Goal: Task Accomplishment & Management: Complete application form

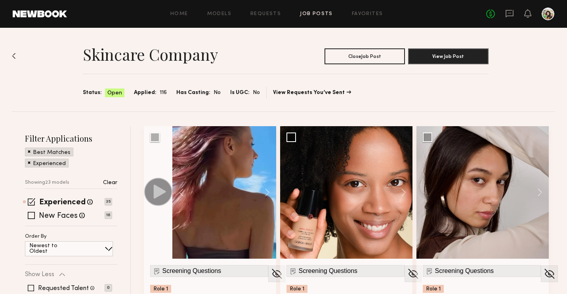
click at [550, 19] on div at bounding box center [548, 14] width 13 height 13
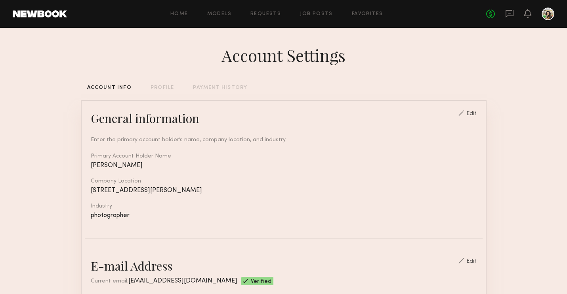
click at [222, 17] on div "Home Models Requests Job Posts Favorites Sign Out No fees up to $5,000" at bounding box center [310, 14] width 487 height 13
click at [326, 13] on link "Job Posts" at bounding box center [316, 13] width 33 height 5
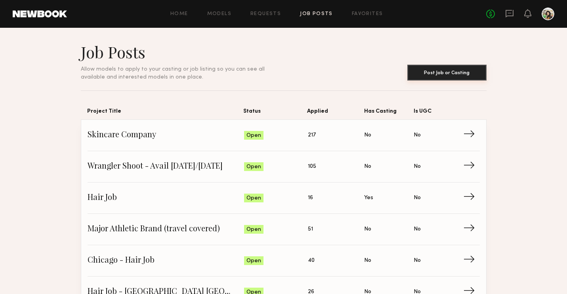
click at [444, 74] on button "Post Job or Casting" at bounding box center [446, 73] width 79 height 16
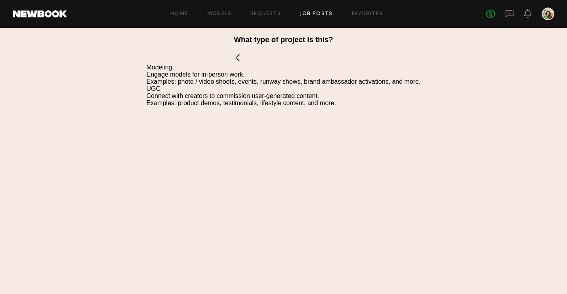
click at [155, 67] on div "Modeling" at bounding box center [284, 67] width 274 height 7
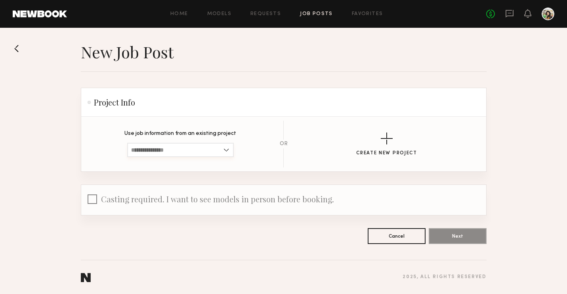
click at [185, 147] on input at bounding box center [180, 150] width 107 height 14
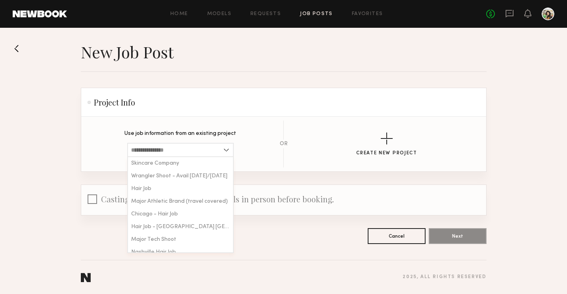
click at [218, 135] on p "Use job information from an existing project" at bounding box center [180, 134] width 112 height 6
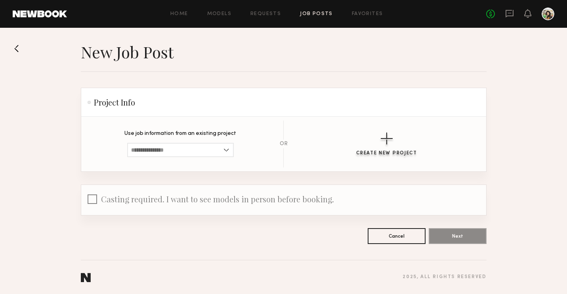
click at [393, 140] on button "Create New Project" at bounding box center [386, 143] width 61 height 23
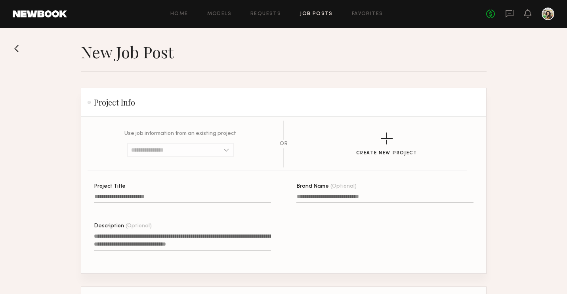
click at [129, 198] on input "Project Title" at bounding box center [182, 197] width 177 height 9
type input "**********"
click at [126, 229] on label "Description (Optional)" at bounding box center [182, 241] width 177 height 37
click at [126, 232] on textarea "Description (Optional)" at bounding box center [182, 241] width 177 height 19
paste textarea "**********"
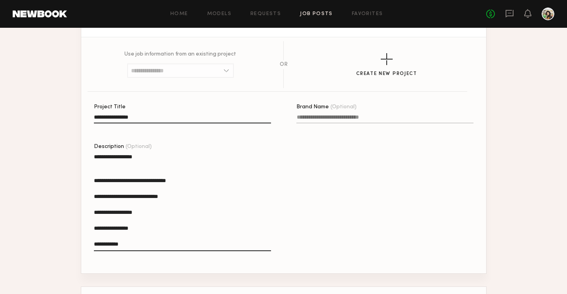
scroll to position [97, 0]
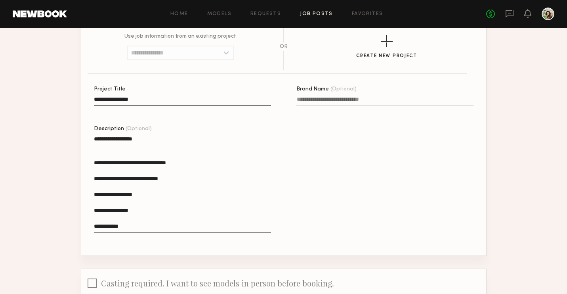
click at [122, 154] on textarea "**********" at bounding box center [182, 184] width 177 height 98
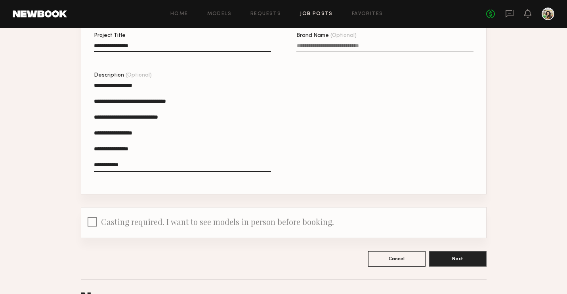
scroll to position [164, 0]
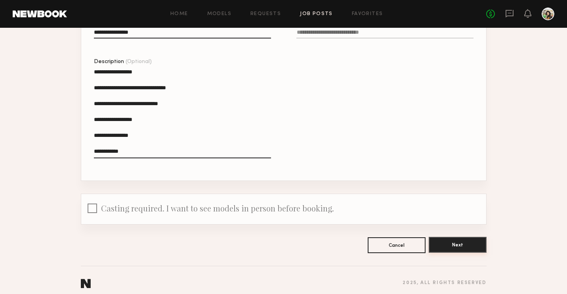
type textarea "**********"
click at [447, 241] on button "Next" at bounding box center [458, 245] width 58 height 16
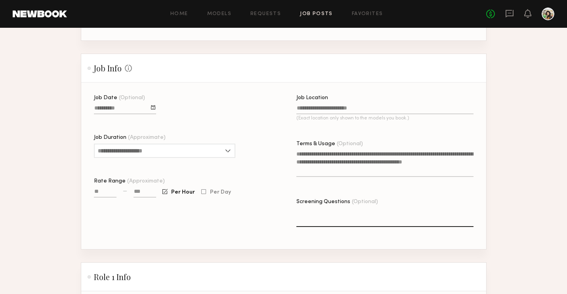
scroll to position [170, 0]
click at [141, 187] on input at bounding box center [145, 191] width 23 height 9
type input "******"
click at [227, 189] on span "Per Day" at bounding box center [220, 191] width 21 height 5
click at [214, 143] on input "Job Duration (Approximate)" at bounding box center [164, 150] width 141 height 14
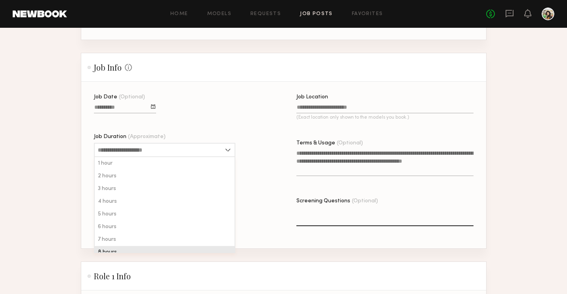
click at [160, 246] on div "8 hours" at bounding box center [165, 252] width 140 height 13
type input "*******"
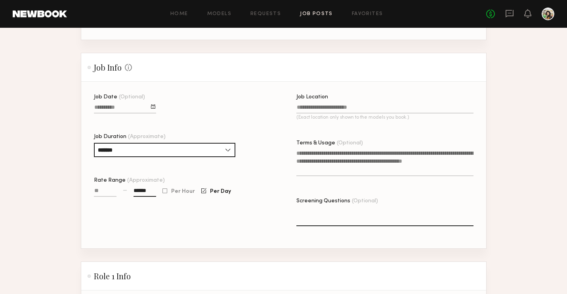
click at [328, 104] on input "Job Location (Exact location only shown to the models you book.)" at bounding box center [384, 108] width 177 height 9
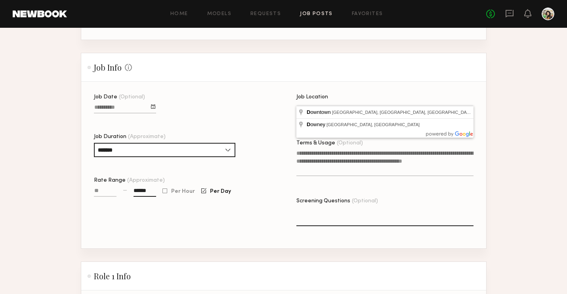
type input "*"
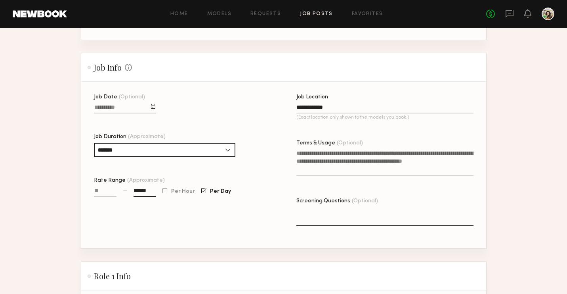
click at [311, 157] on textarea "Terms & Usage (Optional)" at bounding box center [384, 162] width 177 height 27
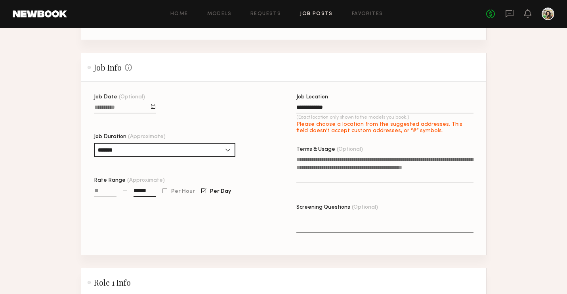
click at [321, 94] on div "Job Location" at bounding box center [384, 97] width 177 height 6
click at [321, 104] on input "**********" at bounding box center [384, 108] width 177 height 9
click at [321, 95] on label "**********" at bounding box center [384, 114] width 177 height 40
click at [321, 104] on input "**********" at bounding box center [384, 108] width 177 height 9
click at [321, 95] on label "**********" at bounding box center [384, 114] width 177 height 40
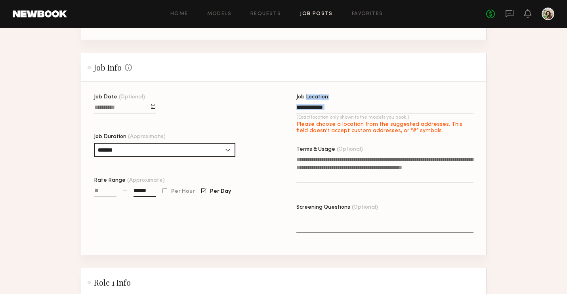
click at [321, 104] on input "**********" at bounding box center [384, 108] width 177 height 9
click at [321, 95] on label "**********" at bounding box center [384, 114] width 177 height 40
click at [321, 104] on input "**********" at bounding box center [384, 108] width 177 height 9
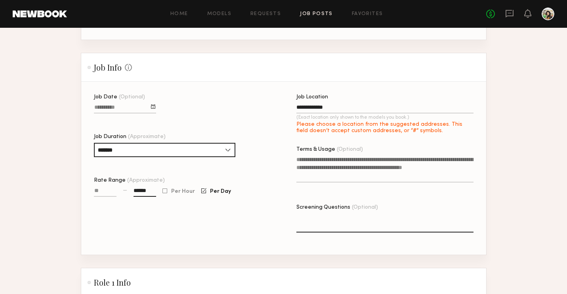
click at [321, 104] on input "**********" at bounding box center [384, 108] width 177 height 9
type input "**********"
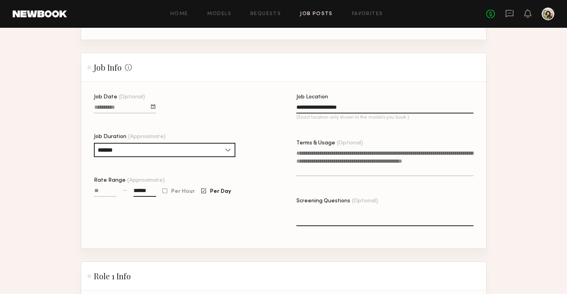
click at [319, 149] on textarea "Terms & Usage (Optional)" at bounding box center [384, 162] width 177 height 27
paste textarea "**********"
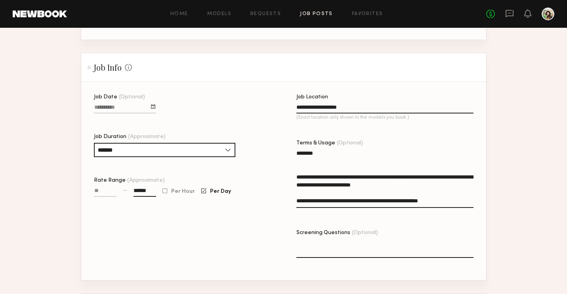
type textarea "**********"
click at [315, 239] on textarea "Screening Questions (Optional)" at bounding box center [384, 248] width 177 height 19
paste textarea "**********"
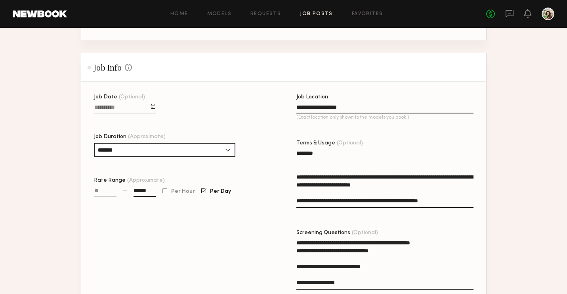
click at [464, 239] on textarea "**********" at bounding box center [384, 264] width 177 height 51
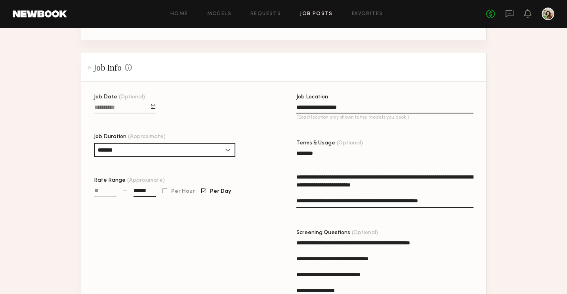
click at [393, 278] on textarea "**********" at bounding box center [384, 268] width 177 height 59
click at [392, 279] on textarea "**********" at bounding box center [384, 268] width 177 height 59
click at [390, 282] on textarea "**********" at bounding box center [384, 272] width 177 height 67
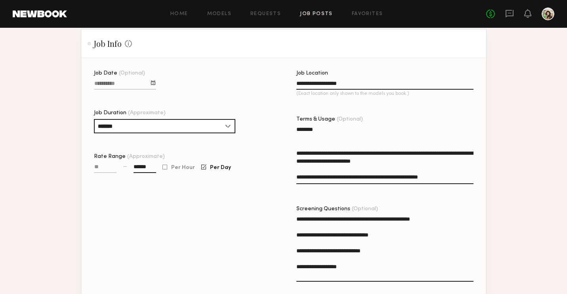
scroll to position [195, 0]
type textarea "**********"
drag, startPoint x: 382, startPoint y: 167, endPoint x: 336, endPoint y: 170, distance: 46.1
click at [336, 170] on textarea "**********" at bounding box center [384, 154] width 177 height 59
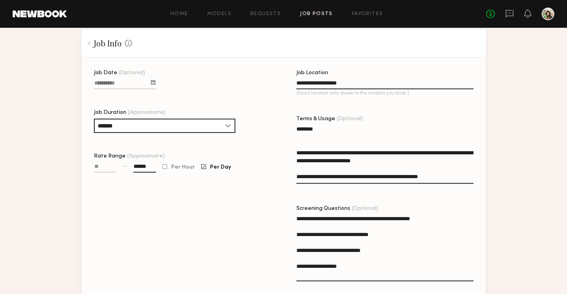
drag, startPoint x: 368, startPoint y: 168, endPoint x: 337, endPoint y: 169, distance: 30.9
click at [337, 169] on textarea "**********" at bounding box center [384, 154] width 177 height 59
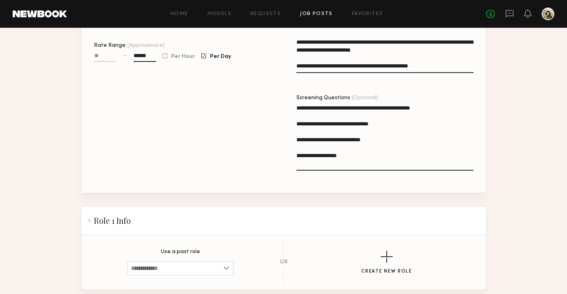
scroll to position [303, 0]
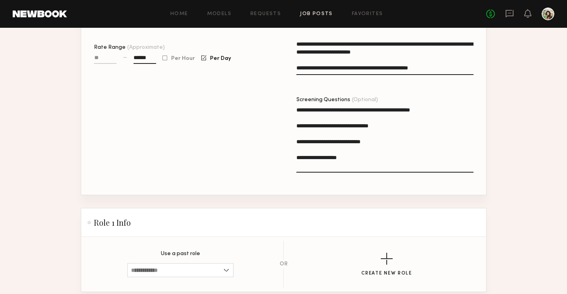
type textarea "**********"
click at [350, 157] on textarea "**********" at bounding box center [384, 139] width 177 height 67
click at [447, 106] on textarea "**********" at bounding box center [384, 139] width 177 height 67
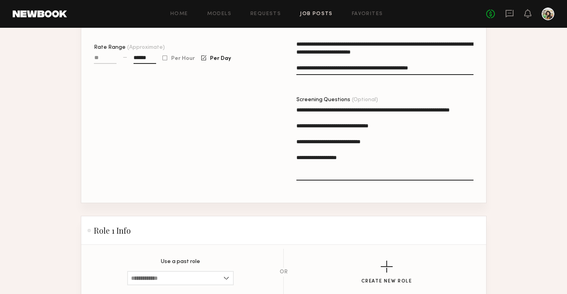
drag, startPoint x: 435, startPoint y: 98, endPoint x: 447, endPoint y: 109, distance: 16.0
click at [447, 110] on textarea "**********" at bounding box center [384, 143] width 177 height 74
drag, startPoint x: 446, startPoint y: 107, endPoint x: 437, endPoint y: 99, distance: 12.1
click at [436, 106] on textarea "**********" at bounding box center [384, 143] width 177 height 74
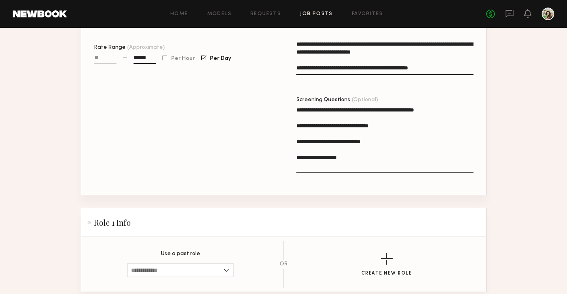
type textarea "**********"
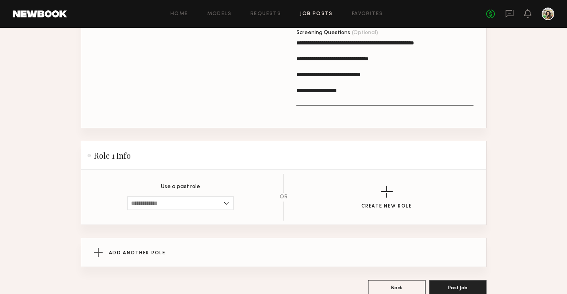
scroll to position [411, 0]
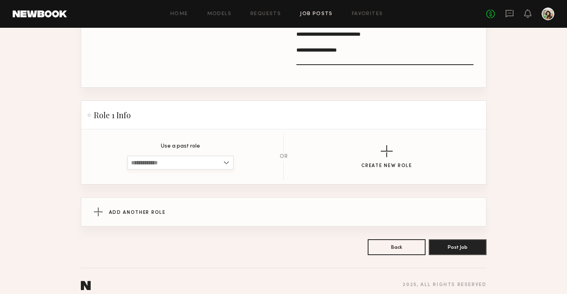
click at [172, 158] on input at bounding box center [180, 162] width 107 height 14
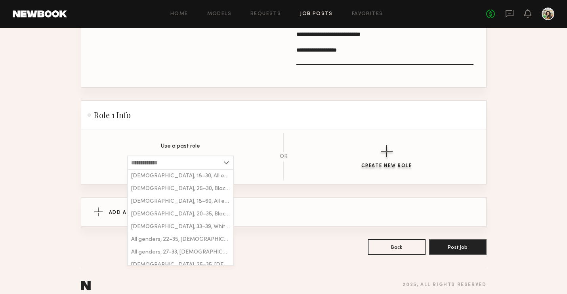
click at [372, 145] on button "Create New Role" at bounding box center [386, 156] width 51 height 23
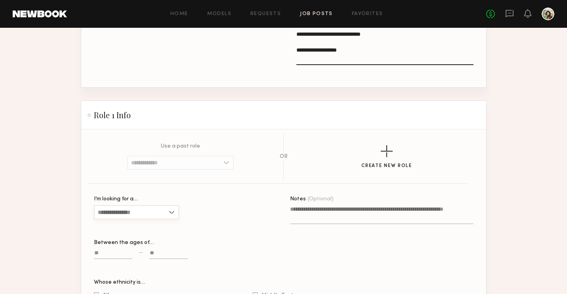
click at [123, 205] on input "I’m looking for a…" at bounding box center [136, 212] width 85 height 14
click at [109, 244] on div "All" at bounding box center [137, 250] width 84 height 13
type input "***"
click at [107, 250] on input at bounding box center [113, 254] width 38 height 9
type input "**"
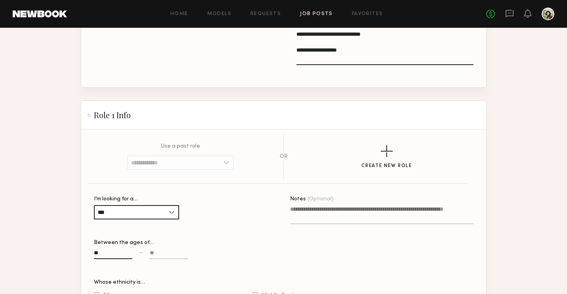
click at [167, 250] on input at bounding box center [168, 254] width 38 height 9
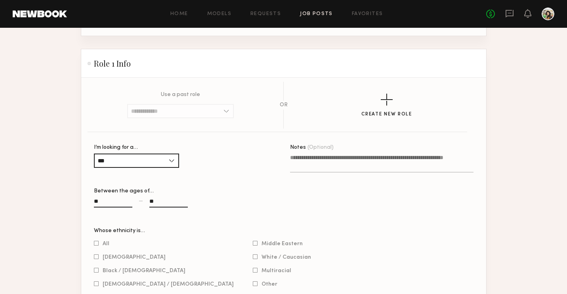
scroll to position [462, 0]
type input "**"
click at [108, 241] on span "All" at bounding box center [106, 243] width 7 height 4
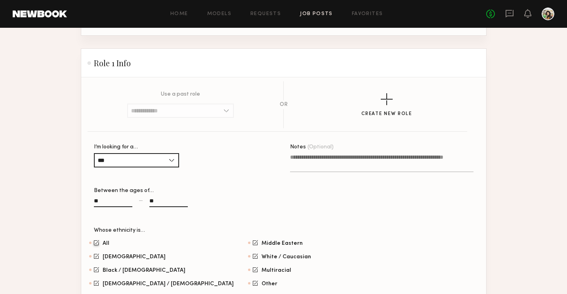
click at [305, 153] on textarea "Notes (Optional)" at bounding box center [381, 162] width 183 height 19
paste textarea "**********"
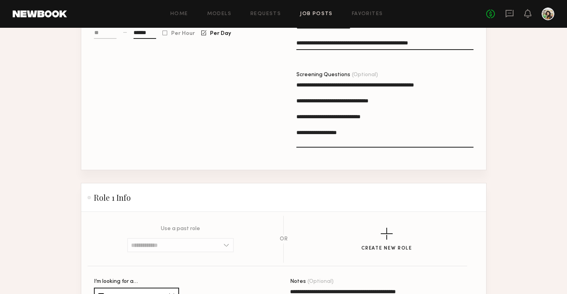
scroll to position [302, 0]
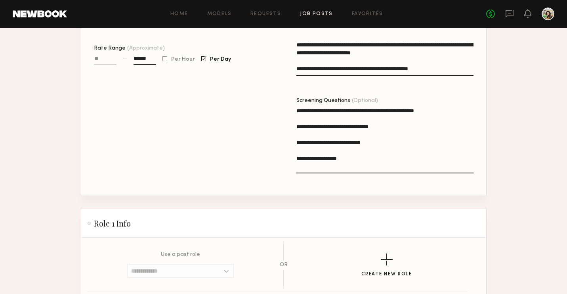
type textarea "**********"
click at [361, 160] on textarea "**********" at bounding box center [384, 140] width 177 height 67
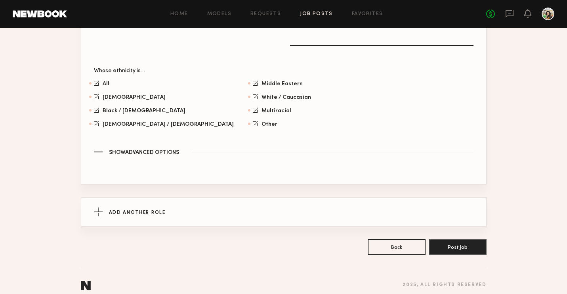
scroll to position [660, 0]
type textarea "**********"
click at [260, 197] on div "Add Another Role" at bounding box center [284, 211] width 380 height 29
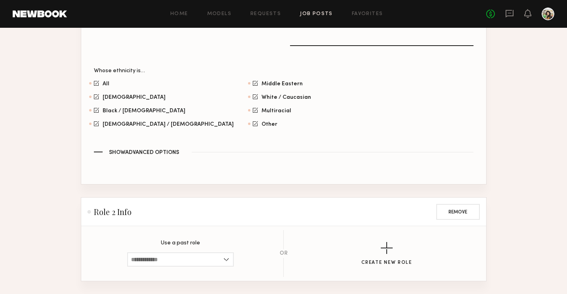
click at [186, 243] on section "Use a past role Female, 18–30, All ethnicities Female, 25–30, Black/ African Am…" at bounding box center [180, 253] width 107 height 26
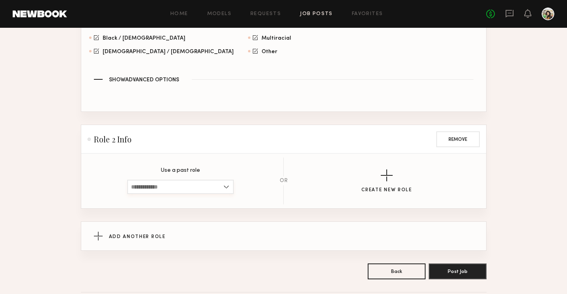
scroll to position [756, 0]
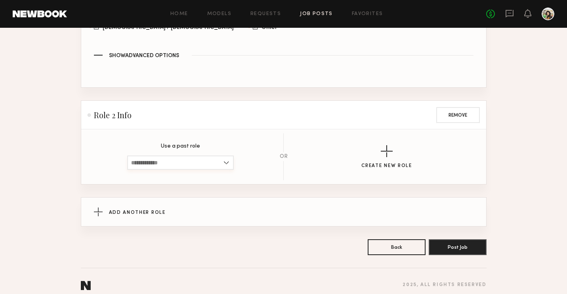
click at [185, 155] on input at bounding box center [180, 162] width 107 height 14
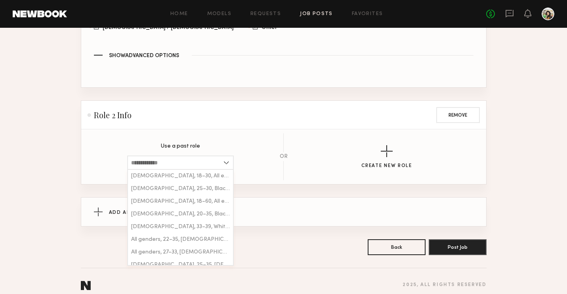
click at [273, 129] on section "Use a past role Female, 18–30, All ethnicities Female, 25–30, Black/ African Am…" at bounding box center [283, 156] width 405 height 55
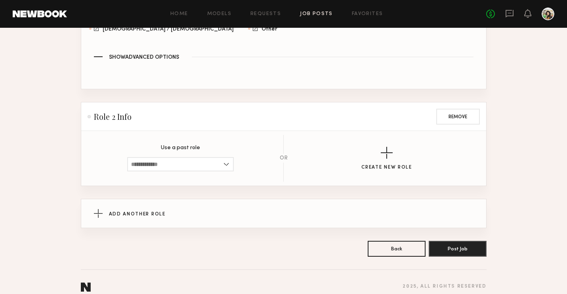
scroll to position [754, 0]
click at [222, 158] on input at bounding box center [180, 164] width 107 height 14
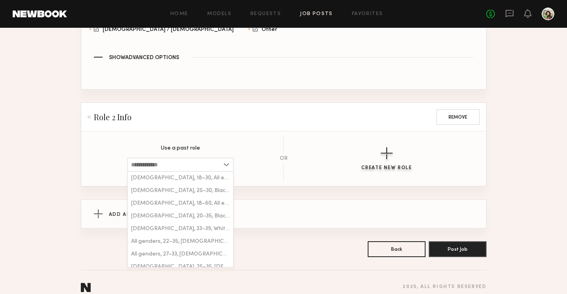
click at [408, 151] on button "Create New Role" at bounding box center [386, 158] width 51 height 23
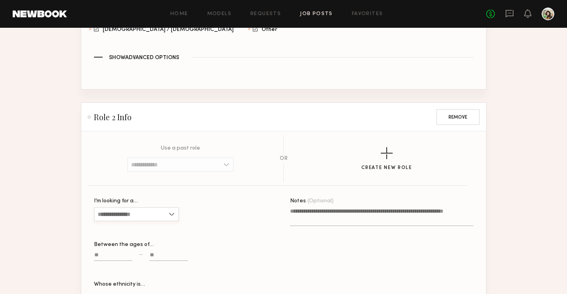
click at [149, 207] on input "I’m looking for a…" at bounding box center [136, 214] width 85 height 14
click at [134, 247] on div "All" at bounding box center [137, 252] width 84 height 13
type input "***"
click at [123, 252] on input at bounding box center [113, 256] width 38 height 9
type input "**"
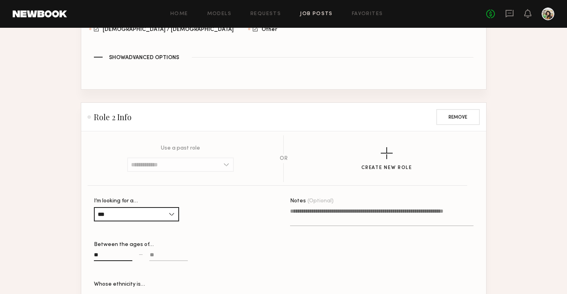
click at [163, 252] on input at bounding box center [168, 256] width 38 height 9
type input "*"
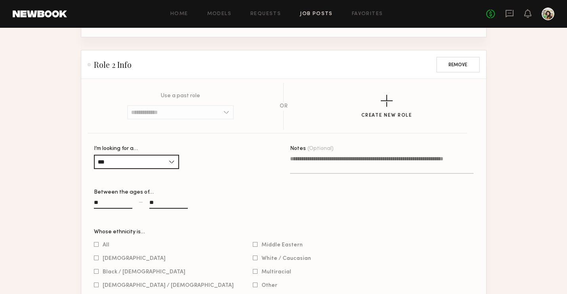
scroll to position [807, 0]
type input "**"
click at [95, 241] on div at bounding box center [96, 243] width 5 height 5
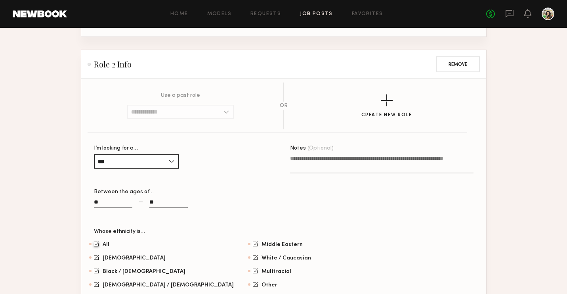
click at [309, 154] on textarea "Notes (Optional)" at bounding box center [381, 163] width 183 height 19
paste textarea "**********"
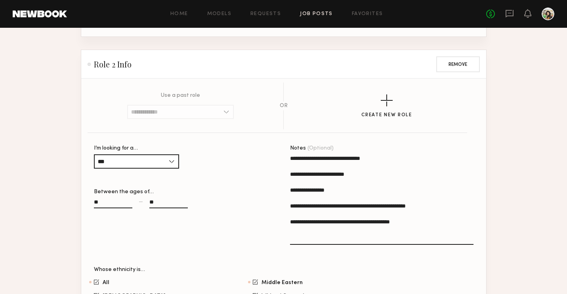
drag, startPoint x: 375, startPoint y: 147, endPoint x: 265, endPoint y: 152, distance: 109.9
click at [265, 152] on section "**********" at bounding box center [284, 245] width 380 height 201
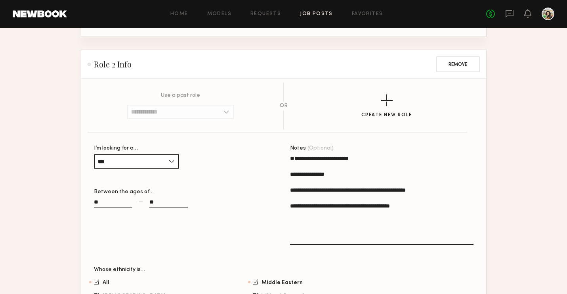
type textarea "**********"
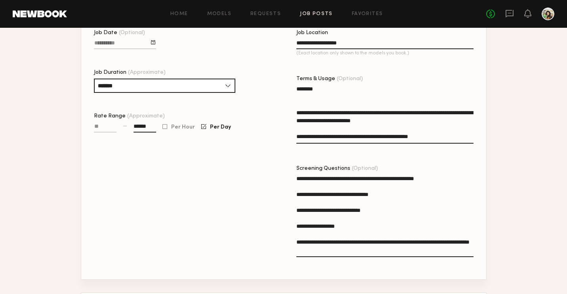
scroll to position [235, 0]
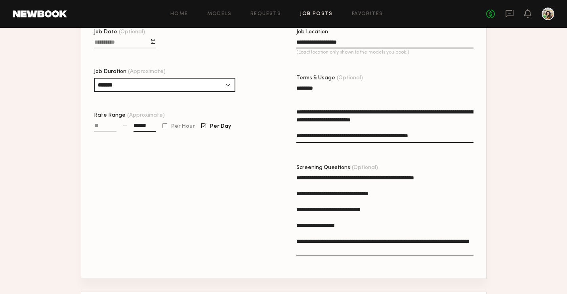
click at [440, 174] on textarea "**********" at bounding box center [384, 215] width 177 height 82
click at [298, 232] on textarea "**********" at bounding box center [384, 215] width 177 height 82
click at [347, 243] on textarea "**********" at bounding box center [384, 215] width 177 height 82
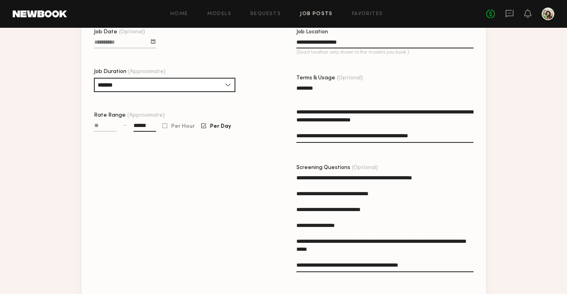
type textarea "**********"
click at [297, 165] on label "**********" at bounding box center [384, 223] width 177 height 116
click at [297, 174] on textarea "**********" at bounding box center [384, 223] width 177 height 98
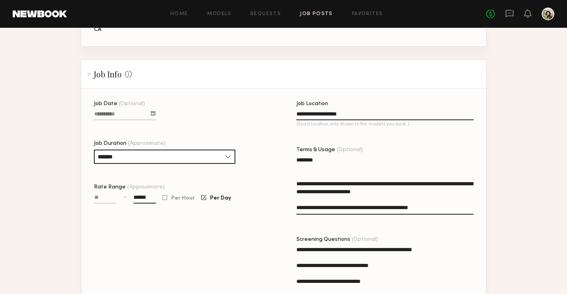
scroll to position [185, 0]
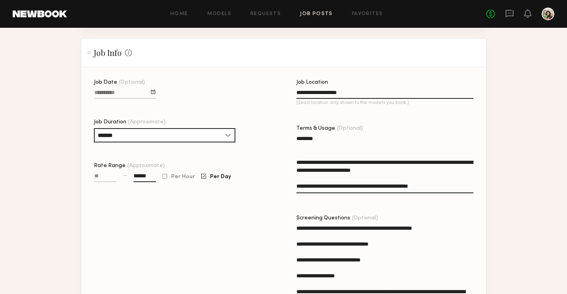
click at [296, 224] on textarea "**********" at bounding box center [384, 273] width 177 height 98
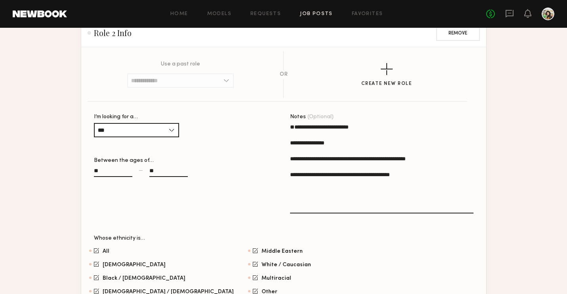
scroll to position [1022, 0]
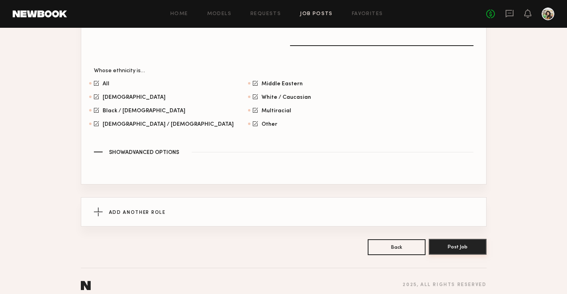
type textarea "**********"
click at [446, 239] on button "Post Job" at bounding box center [458, 247] width 58 height 16
click at [480, 240] on button "Post Job" at bounding box center [458, 247] width 58 height 16
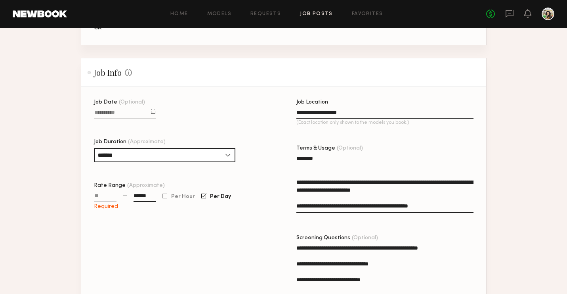
scroll to position [164, 0]
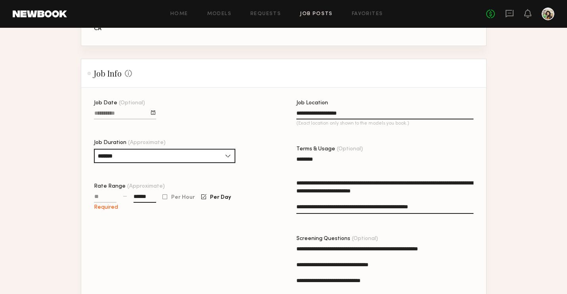
click at [95, 193] on input "Rate Range (Approximate)" at bounding box center [105, 197] width 23 height 9
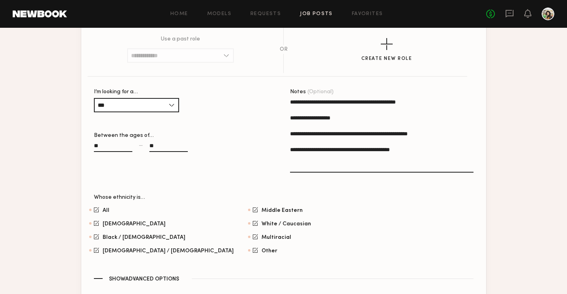
scroll to position [1022, 0]
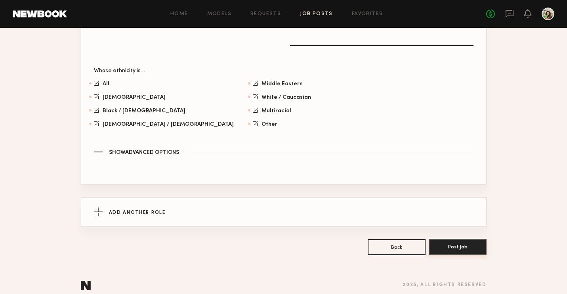
type input "******"
click at [461, 239] on button "Post Job" at bounding box center [458, 247] width 58 height 16
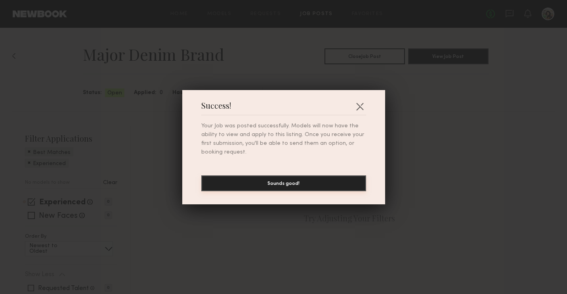
click at [344, 186] on button "Sounds good!" at bounding box center [283, 183] width 165 height 16
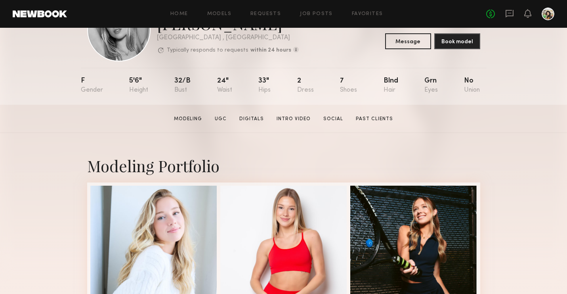
scroll to position [68, 0]
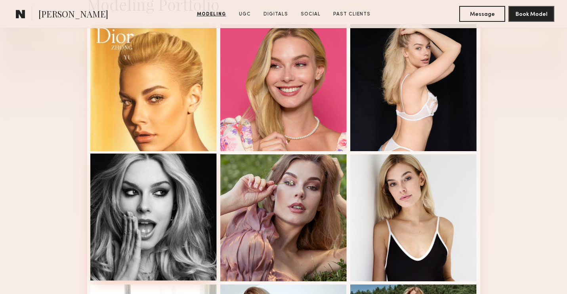
click at [108, 220] on div at bounding box center [153, 216] width 127 height 127
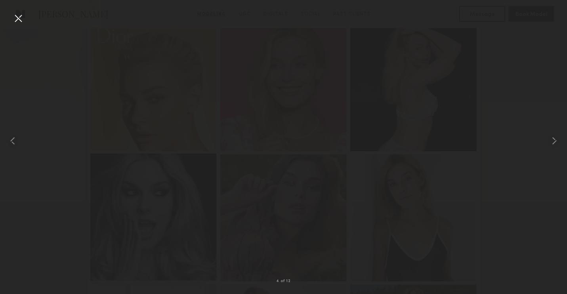
scroll to position [210, 0]
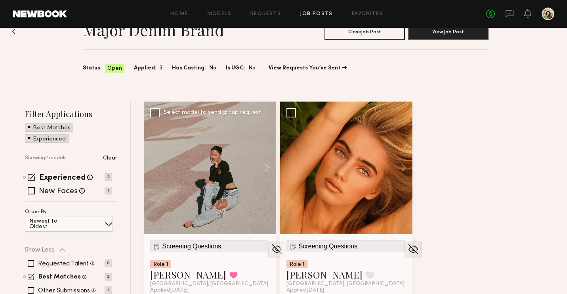
scroll to position [31, 0]
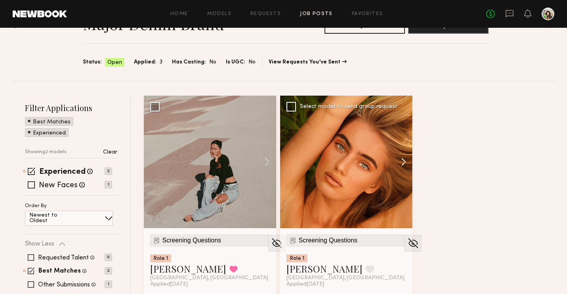
click at [401, 164] on button at bounding box center [399, 161] width 25 height 132
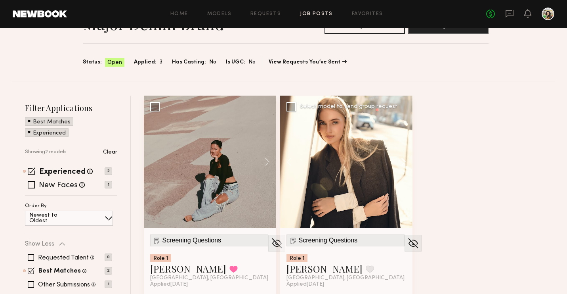
click at [401, 164] on button at bounding box center [399, 161] width 25 height 132
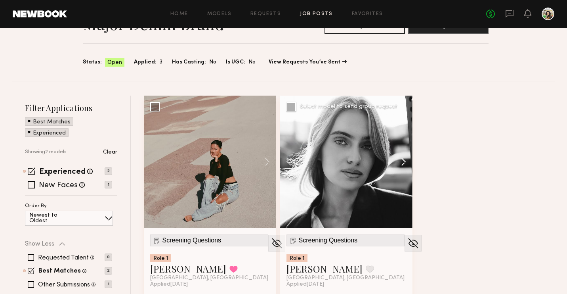
click at [401, 164] on button at bounding box center [399, 161] width 25 height 132
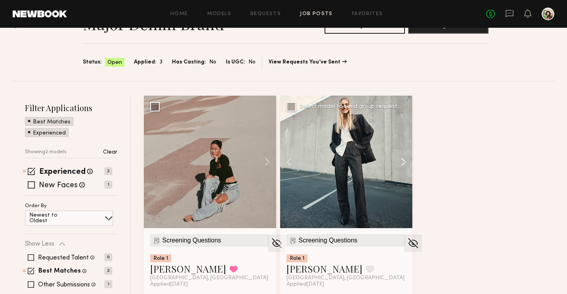
click at [401, 164] on button at bounding box center [399, 161] width 25 height 132
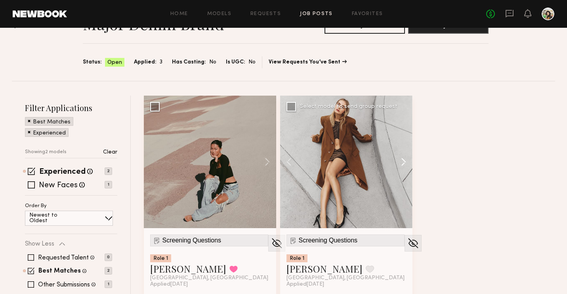
click at [401, 164] on button at bounding box center [399, 161] width 25 height 132
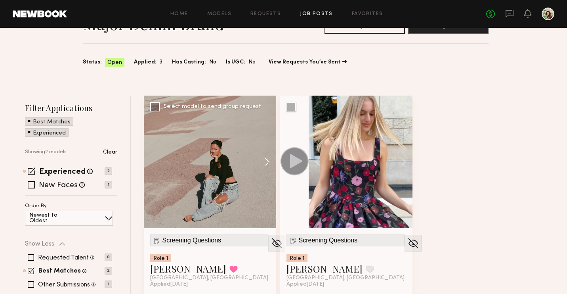
click at [261, 162] on button at bounding box center [263, 161] width 25 height 132
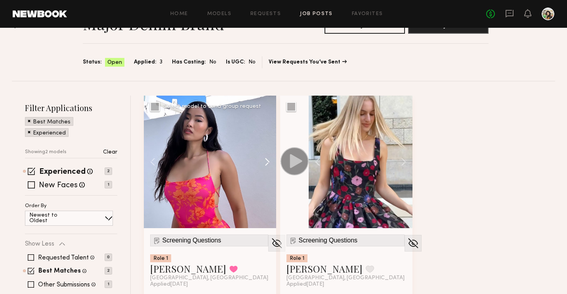
click at [261, 162] on button at bounding box center [263, 161] width 25 height 132
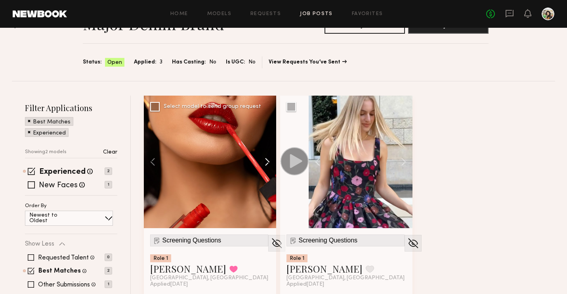
click at [261, 162] on button at bounding box center [263, 161] width 25 height 132
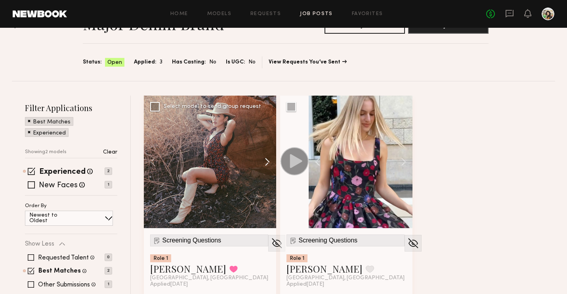
click at [261, 162] on button at bounding box center [263, 161] width 25 height 132
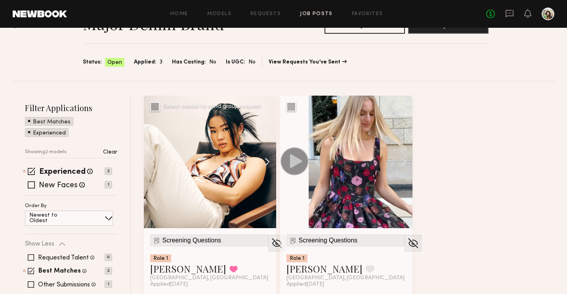
click at [261, 162] on button at bounding box center [263, 161] width 25 height 132
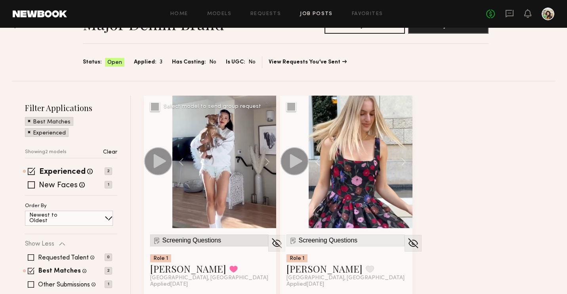
click at [180, 239] on span "Screening Questions" at bounding box center [191, 240] width 59 height 7
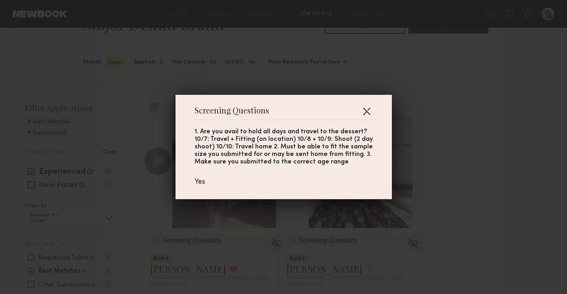
click at [368, 111] on button "button" at bounding box center [366, 111] width 13 height 13
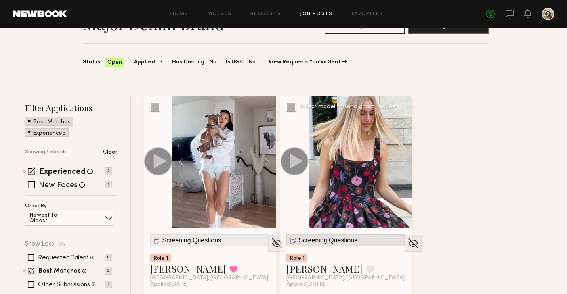
click at [305, 241] on span "Screening Questions" at bounding box center [328, 240] width 59 height 7
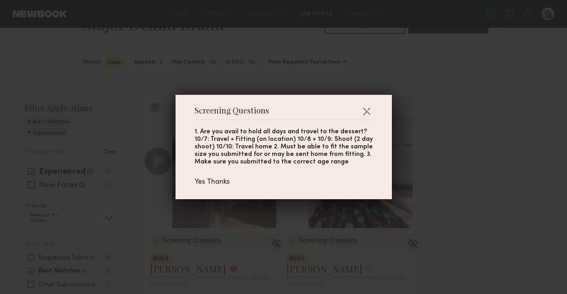
click at [497, 139] on div "Screening Questions 1. Are you avail to hold all days and travel to the dessert…" at bounding box center [283, 147] width 567 height 294
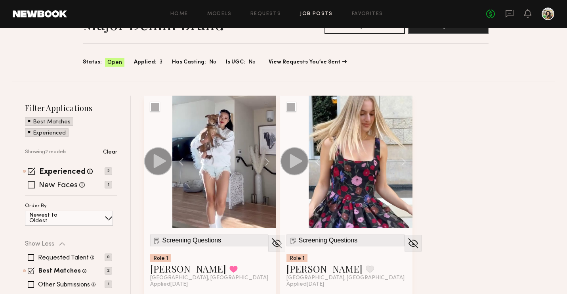
click at [55, 187] on label "New Faces" at bounding box center [58, 185] width 39 height 8
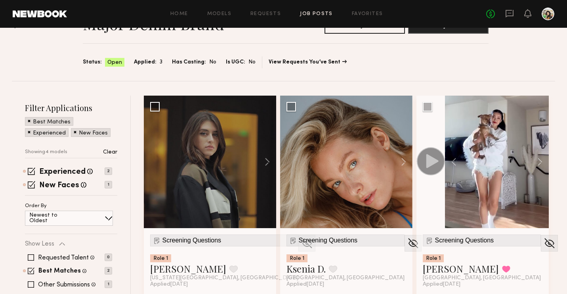
click at [311, 12] on link "Job Posts" at bounding box center [316, 13] width 33 height 5
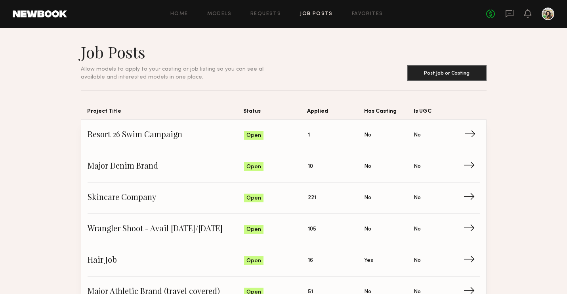
click at [197, 130] on span "Resort 26 Swim Campaign" at bounding box center [166, 135] width 157 height 12
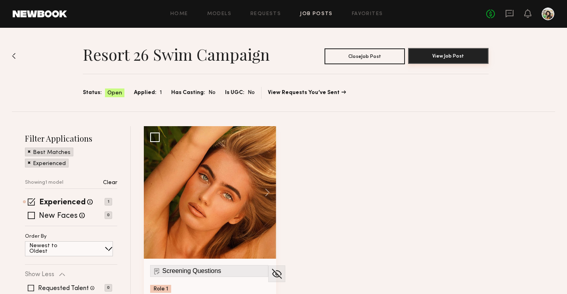
click at [457, 53] on button "View Job Post" at bounding box center [448, 56] width 80 height 16
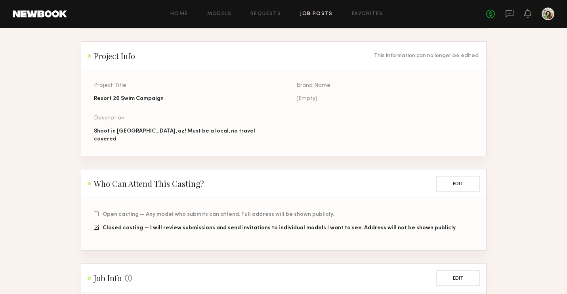
scroll to position [43, 0]
click at [425, 237] on div "Open casting — Any model who submits can attend. Full address will be shown pub…" at bounding box center [296, 231] width 405 height 40
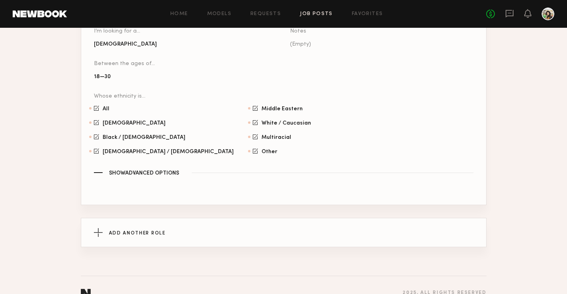
scroll to position [0, 0]
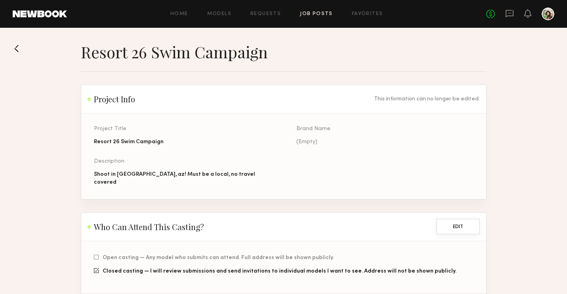
click at [464, 218] on button "Edit" at bounding box center [458, 226] width 44 height 16
click at [431, 103] on div "Project Info This information can no longer be edited." at bounding box center [284, 99] width 392 height 10
click at [461, 219] on button "Save" at bounding box center [458, 226] width 44 height 16
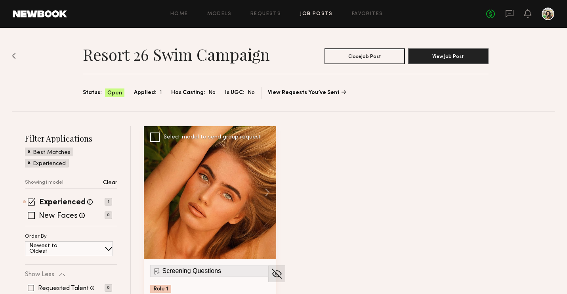
scroll to position [80, 0]
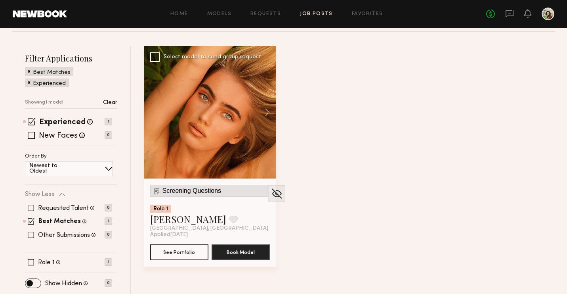
click at [187, 190] on span "Screening Questions" at bounding box center [191, 190] width 59 height 7
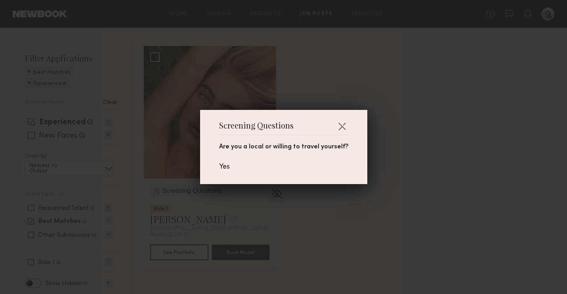
click at [351, 123] on div "Screening Questions Are you a local or willing to travel yourself? Yes" at bounding box center [283, 147] width 167 height 74
click at [340, 125] on button "button" at bounding box center [342, 126] width 13 height 13
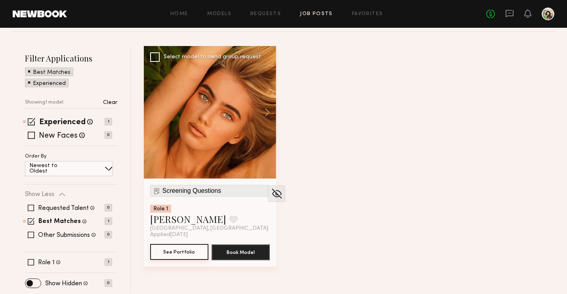
click at [187, 252] on button "See Portfolio" at bounding box center [179, 252] width 58 height 16
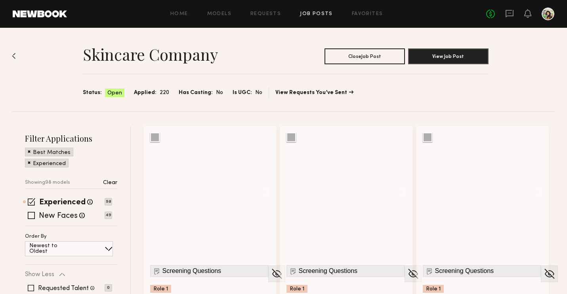
click at [318, 14] on link "Job Posts" at bounding box center [316, 13] width 33 height 5
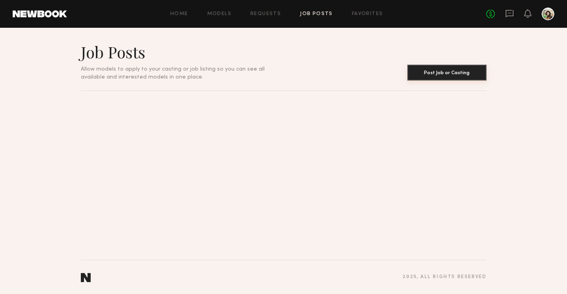
click at [432, 71] on button "Post Job or Casting" at bounding box center [446, 73] width 79 height 16
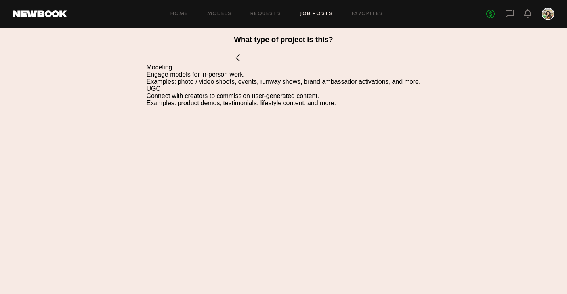
click at [167, 67] on div "Modeling" at bounding box center [284, 67] width 274 height 7
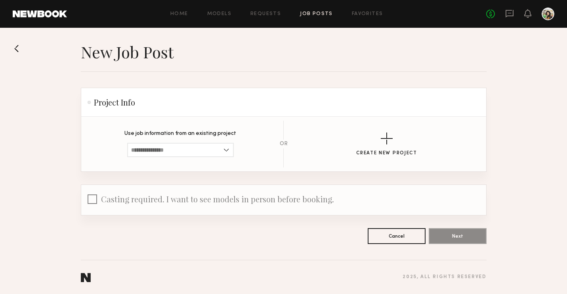
click at [396, 124] on section "Use job information from an existing project Major Denim Brand Skincare Company…" at bounding box center [284, 143] width 380 height 47
click at [388, 139] on div "button" at bounding box center [387, 138] width 12 height 12
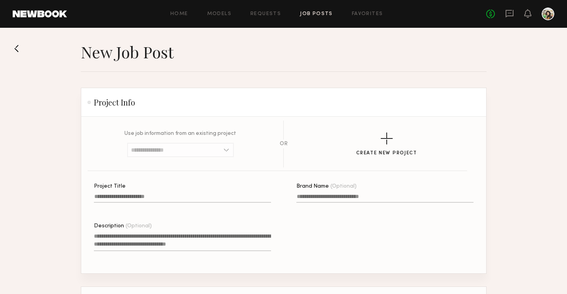
click at [179, 193] on label "Project Title" at bounding box center [182, 196] width 177 height 27
click at [179, 193] on input "Project Title" at bounding box center [182, 197] width 177 height 9
click at [365, 195] on input "Brand Name (Optional)" at bounding box center [384, 197] width 177 height 9
click at [126, 200] on input "**********" at bounding box center [182, 197] width 177 height 9
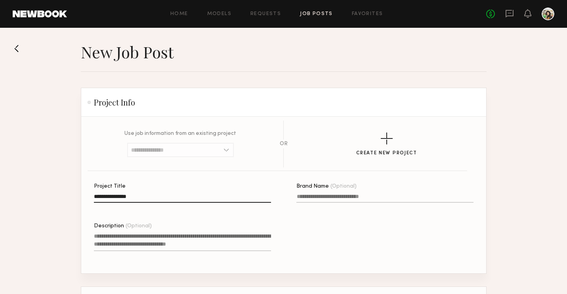
click at [126, 200] on input "**********" at bounding box center [182, 197] width 177 height 9
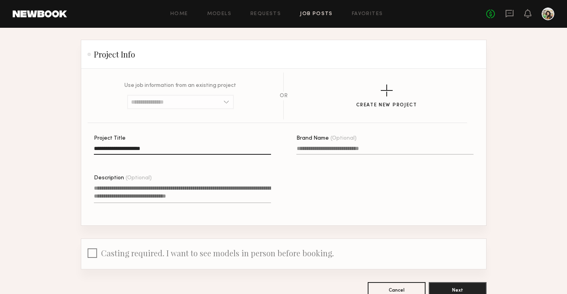
scroll to position [52, 0]
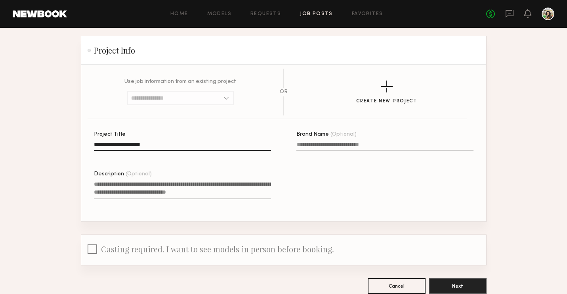
type input "**********"
click at [212, 191] on textarea "Description (Optional)" at bounding box center [182, 189] width 177 height 19
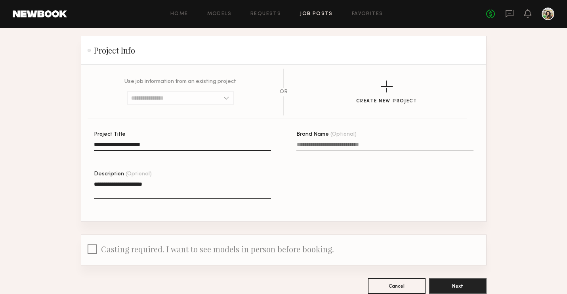
click at [110, 183] on textarea "**********" at bounding box center [182, 189] width 177 height 19
click at [170, 189] on textarea "**********" at bounding box center [182, 189] width 177 height 19
type textarea "**********"
click at [446, 281] on button "Next" at bounding box center [458, 285] width 58 height 16
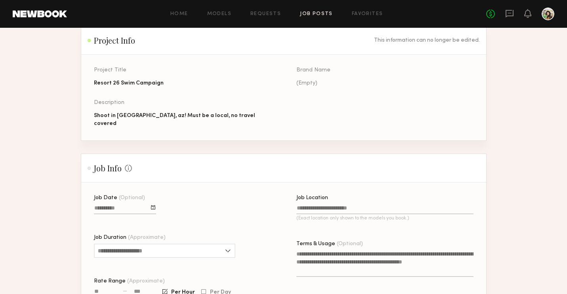
scroll to position [65, 0]
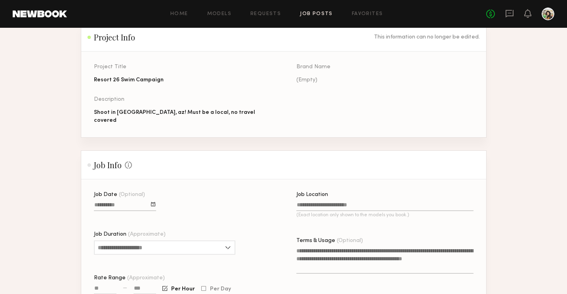
click at [152, 202] on div at bounding box center [153, 204] width 4 height 4
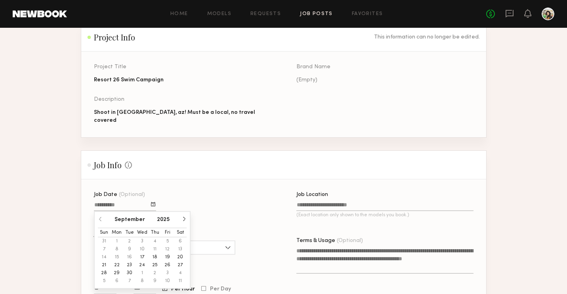
click at [181, 216] on button "button" at bounding box center [183, 218] width 5 height 5
click at [181, 237] on button "4" at bounding box center [180, 241] width 13 height 8
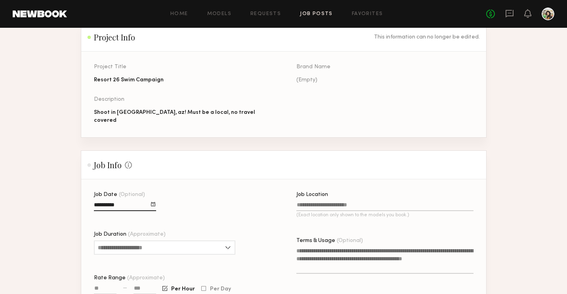
click at [166, 203] on div "Job Date (Optional) Job Duration (Approximate) 1 hour 2 hours 3 hours 4 hours 5…" at bounding box center [182, 269] width 177 height 154
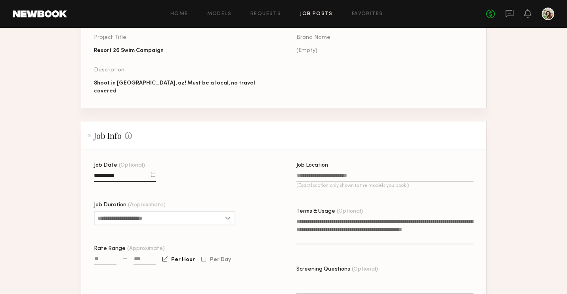
scroll to position [97, 0]
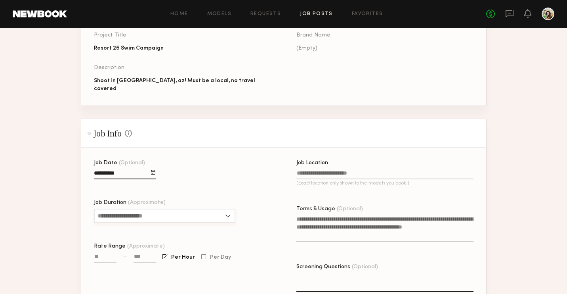
click at [165, 208] on input "Job Duration (Approximate)" at bounding box center [164, 215] width 141 height 14
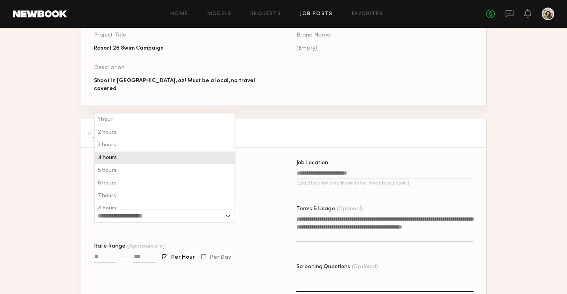
click at [152, 151] on div "4 hours" at bounding box center [165, 157] width 140 height 13
type input "*******"
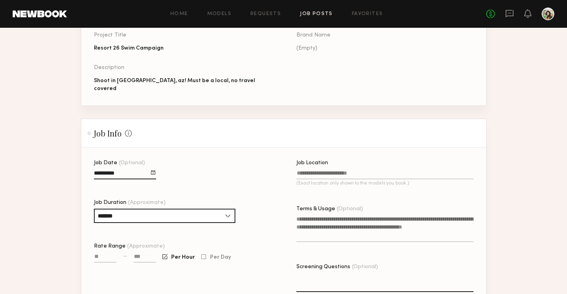
click at [340, 170] on input "Job Location (Exact location only shown to the models you book.)" at bounding box center [384, 174] width 177 height 9
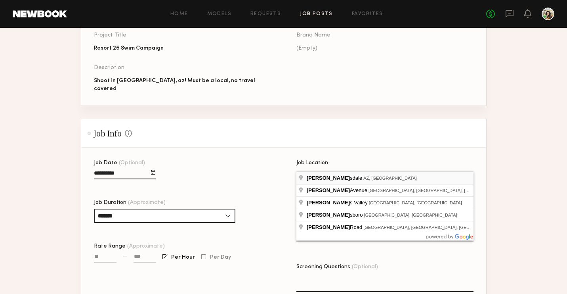
type input "**********"
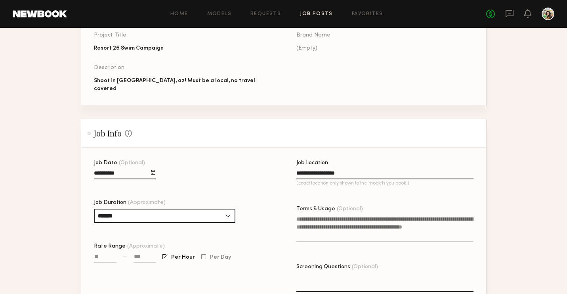
click at [140, 252] on div at bounding box center [145, 261] width 23 height 18
click at [103, 253] on input "Rate Range (Approximate)" at bounding box center [105, 257] width 23 height 9
click at [203, 254] on div at bounding box center [203, 256] width 5 height 5
click at [134, 253] on input at bounding box center [145, 257] width 23 height 9
click at [108, 253] on input "Rate Range (Approximate)" at bounding box center [105, 257] width 23 height 9
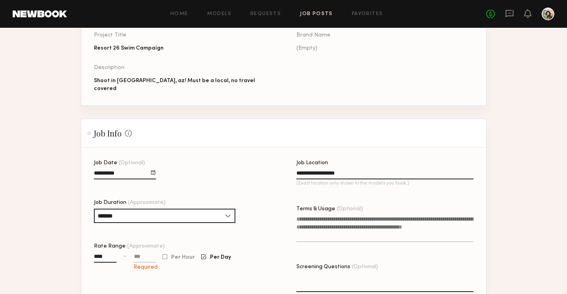
type input "****"
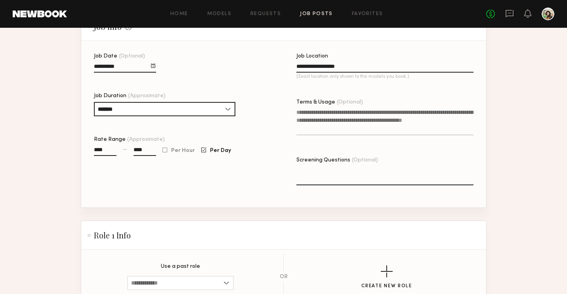
scroll to position [206, 0]
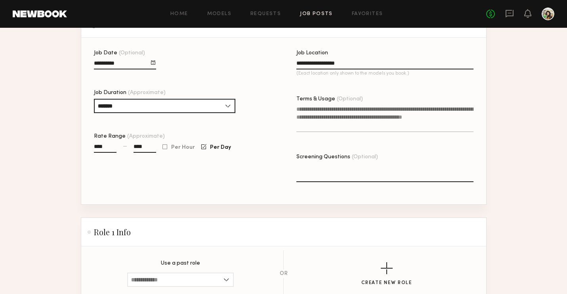
type input "****"
click at [342, 165] on textarea "Screening Questions (Optional)" at bounding box center [384, 172] width 177 height 19
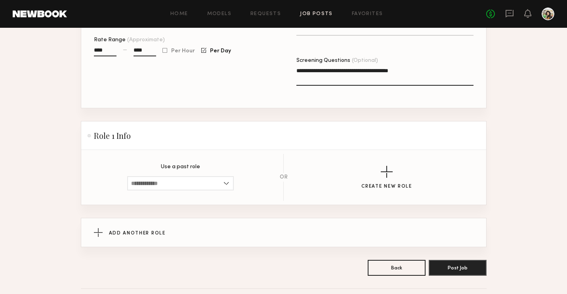
scroll to position [323, 0]
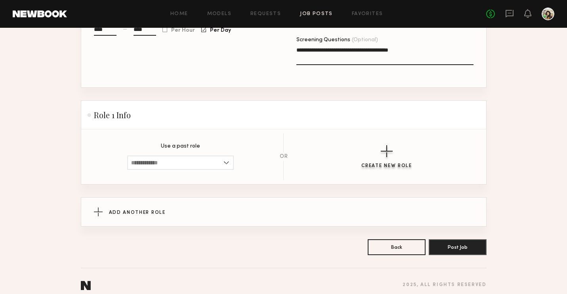
type textarea "**********"
click at [382, 152] on button "Create New Role" at bounding box center [386, 156] width 51 height 23
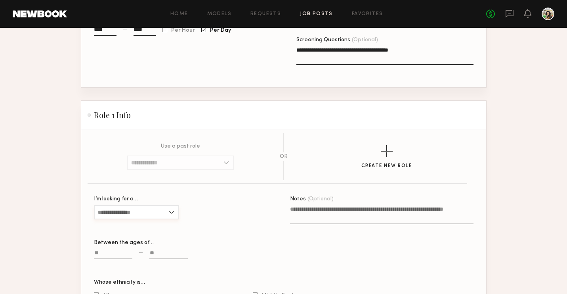
click at [130, 205] on input "I’m looking for a…" at bounding box center [136, 212] width 85 height 14
drag, startPoint x: 116, startPoint y: 239, endPoint x: 116, endPoint y: 217, distance: 22.6
click at [116, 219] on div "Female Male All" at bounding box center [136, 238] width 85 height 39
click at [116, 223] on span "Female" at bounding box center [129, 226] width 63 height 6
type input "******"
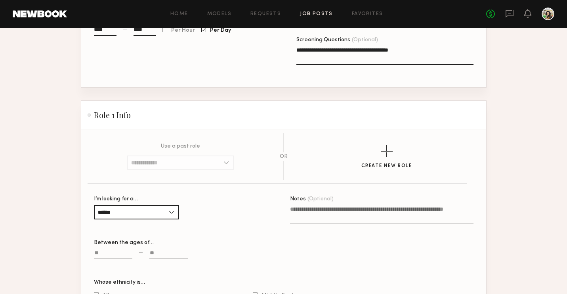
click at [113, 250] on input at bounding box center [113, 254] width 38 height 9
type input "**"
click at [161, 250] on input at bounding box center [168, 254] width 38 height 9
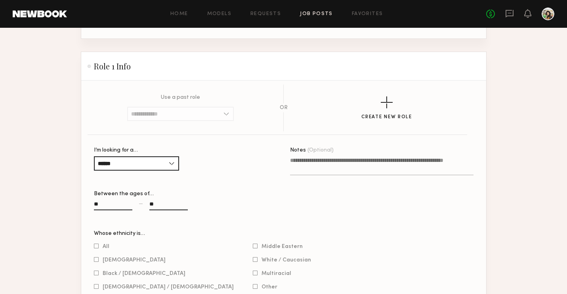
scroll to position [383, 0]
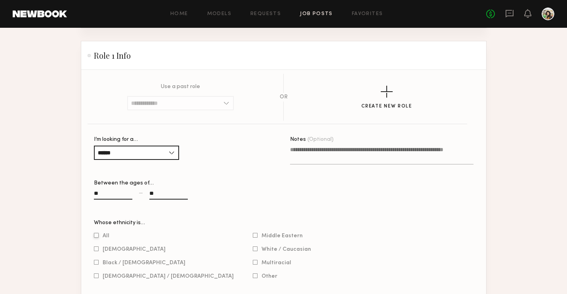
type input "**"
click at [105, 233] on span "All" at bounding box center [106, 235] width 7 height 4
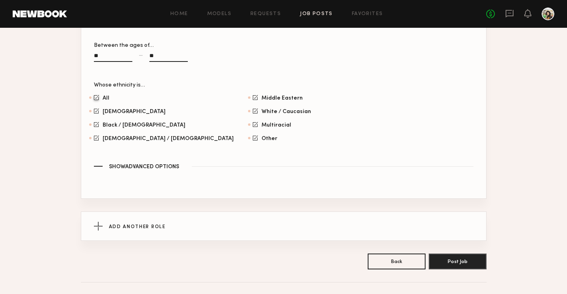
scroll to position [535, 0]
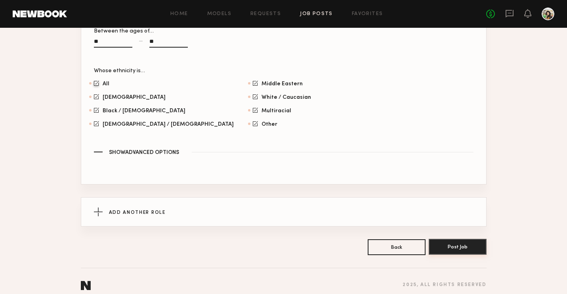
click at [469, 243] on button "Post Job" at bounding box center [458, 247] width 58 height 16
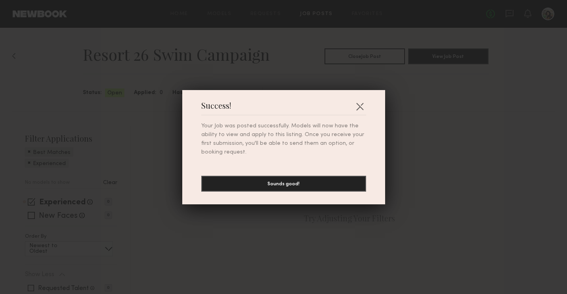
click at [325, 194] on div "Success! Your Job was posted successfully. Models will now have the ability to …" at bounding box center [283, 147] width 203 height 114
click at [307, 181] on button "Sounds good!" at bounding box center [283, 183] width 165 height 16
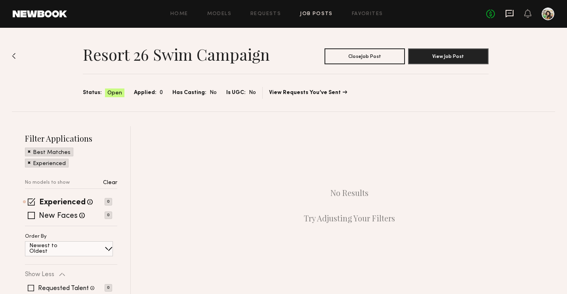
click at [508, 15] on icon at bounding box center [509, 13] width 9 height 9
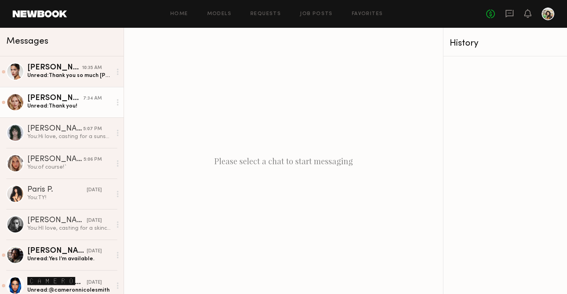
click at [78, 92] on link "[PERSON_NAME] 7:34 AM Unread: Thank you!" at bounding box center [62, 102] width 124 height 31
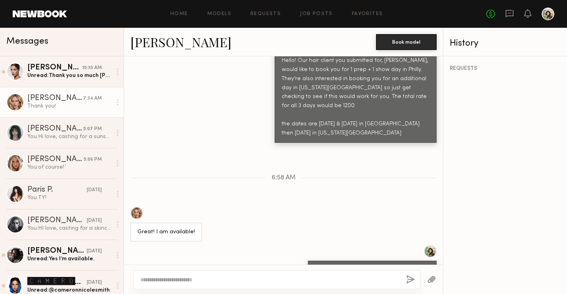
scroll to position [1094, 0]
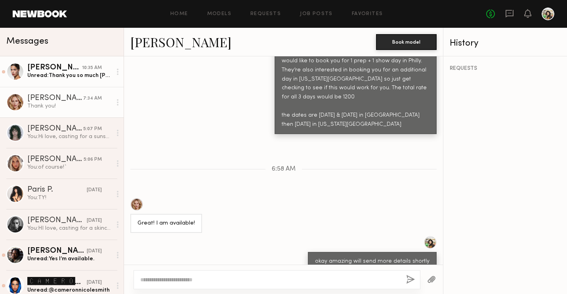
click at [73, 80] on link "[PERSON_NAME] 10:35 AM Unread: Thank you so much [PERSON_NAME]!" at bounding box center [62, 71] width 124 height 31
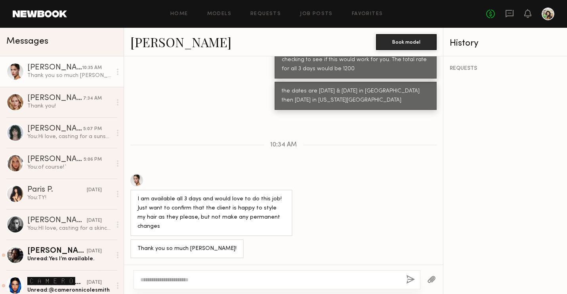
scroll to position [640, 0]
click at [117, 72] on icon at bounding box center [118, 72] width 2 height 6
click at [101, 88] on div "Mark unread" at bounding box center [94, 87] width 57 height 18
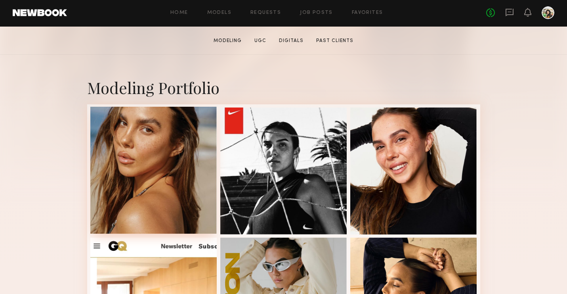
scroll to position [127, 0]
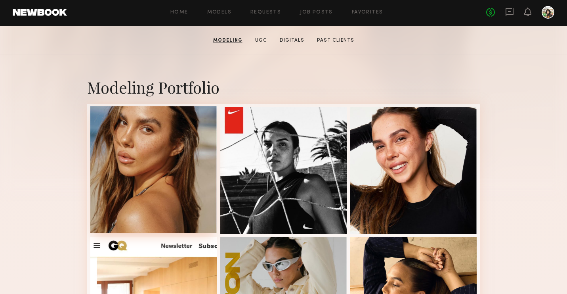
click at [189, 205] on div at bounding box center [153, 169] width 127 height 127
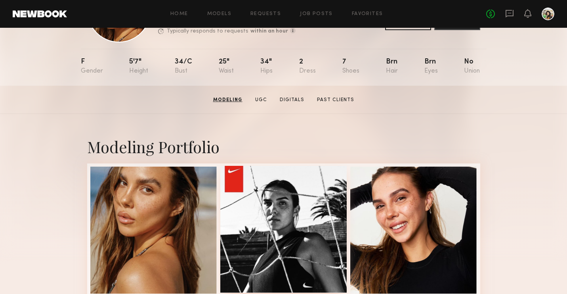
scroll to position [0, 0]
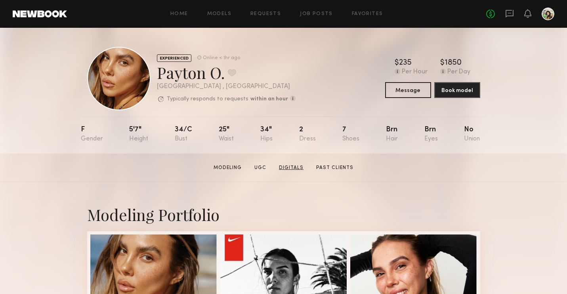
click at [293, 164] on link "Digitals" at bounding box center [291, 167] width 31 height 7
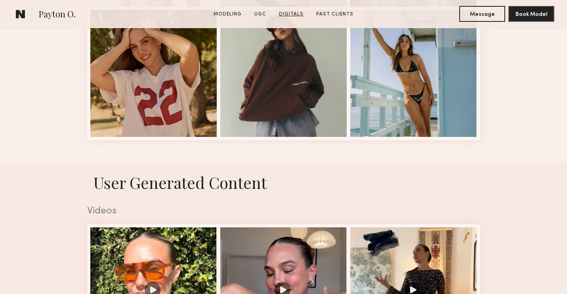
scroll to position [2157, 0]
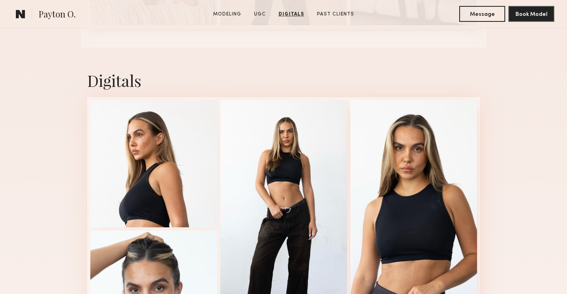
click at [408, 195] on div at bounding box center [413, 227] width 127 height 257
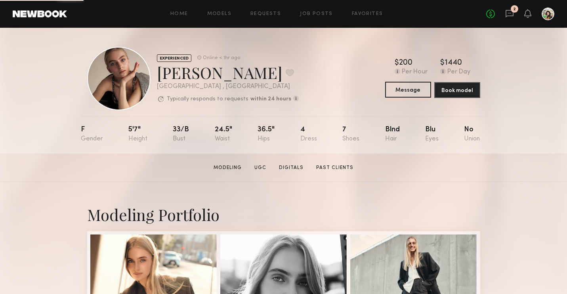
click at [413, 90] on button "Message" at bounding box center [408, 90] width 46 height 16
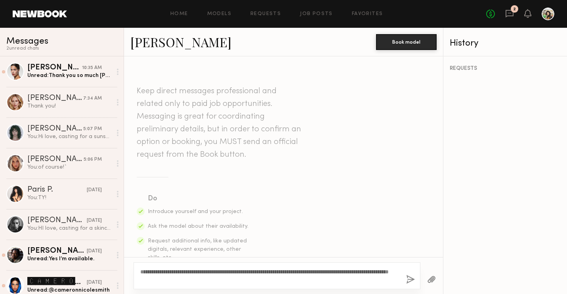
type textarea "**********"
click at [408, 280] on button "button" at bounding box center [410, 280] width 9 height 10
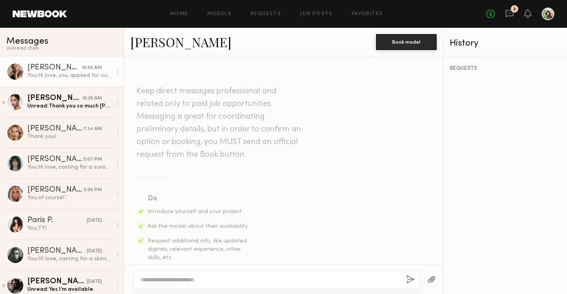
scroll to position [224, 0]
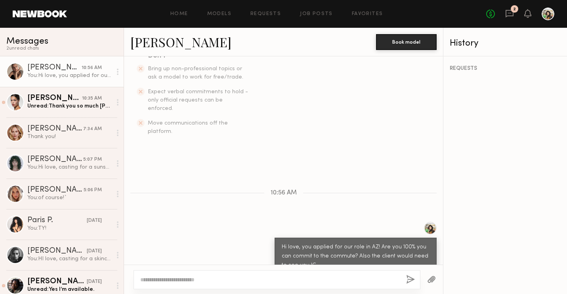
click at [183, 10] on div "Home Models Requests Job Posts Favorites Sign Out No fees up to $5,000 2" at bounding box center [310, 14] width 487 height 13
click at [36, 17] on link at bounding box center [40, 13] width 54 height 7
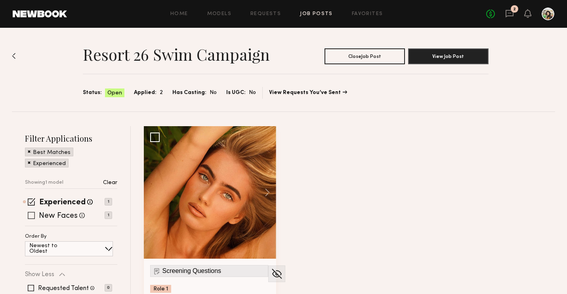
click at [67, 212] on label "New Faces" at bounding box center [58, 216] width 39 height 8
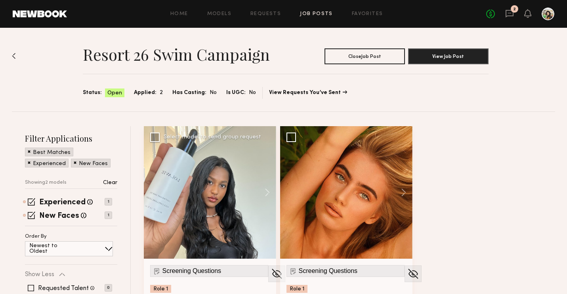
scroll to position [52, 0]
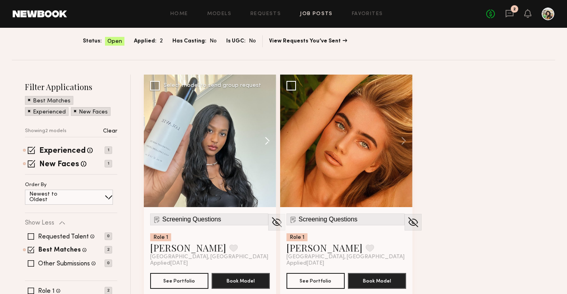
click at [271, 141] on button at bounding box center [263, 140] width 25 height 132
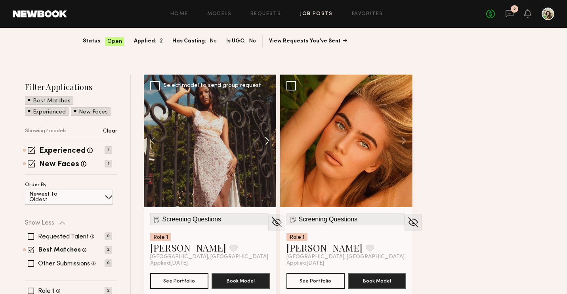
click at [271, 141] on button at bounding box center [263, 140] width 25 height 132
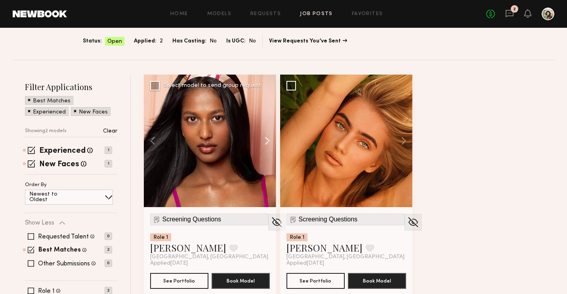
click at [271, 141] on button at bounding box center [263, 140] width 25 height 132
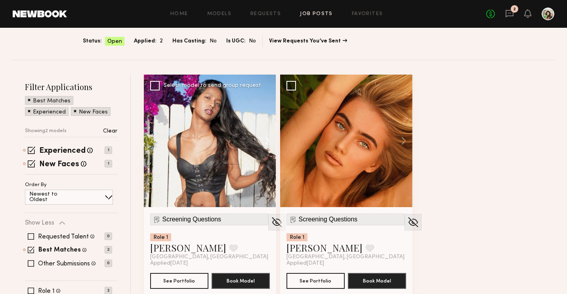
click at [271, 141] on button at bounding box center [263, 140] width 25 height 132
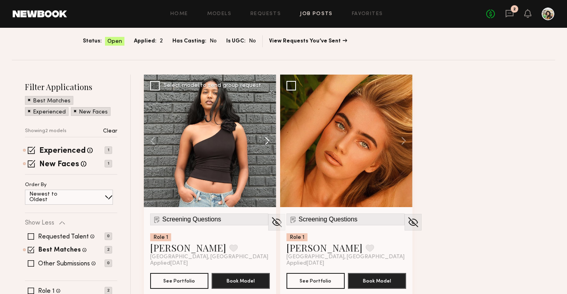
click at [271, 141] on button at bounding box center [263, 140] width 25 height 132
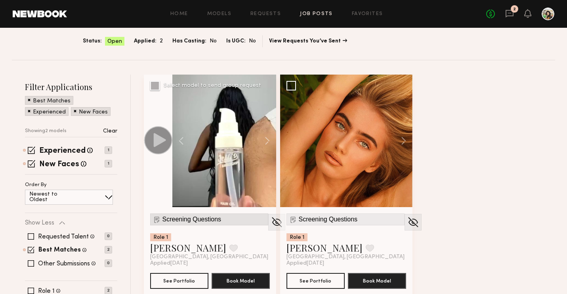
click at [208, 220] on span "Screening Questions" at bounding box center [191, 219] width 59 height 7
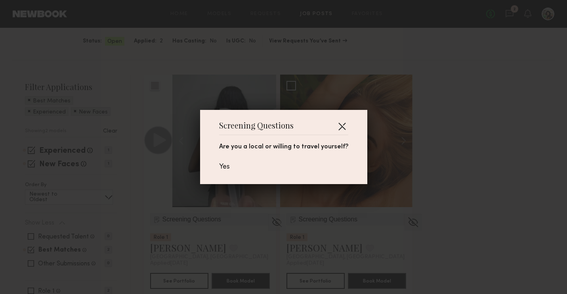
click at [339, 129] on button "button" at bounding box center [342, 126] width 13 height 13
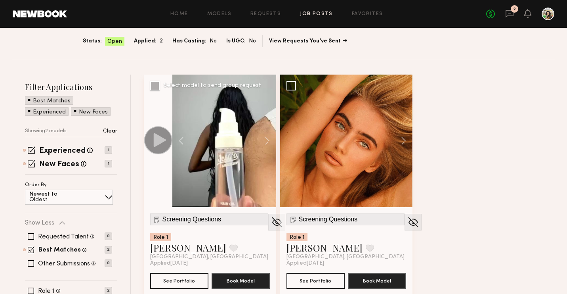
scroll to position [80, 0]
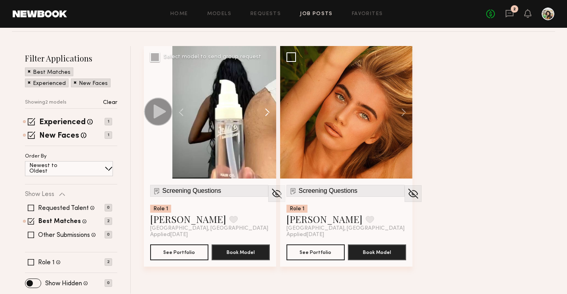
click at [265, 115] on button at bounding box center [263, 112] width 25 height 132
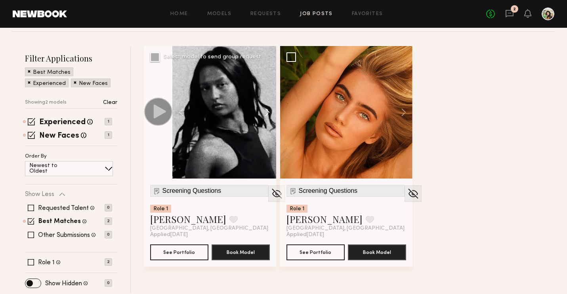
click at [265, 115] on button at bounding box center [263, 112] width 25 height 132
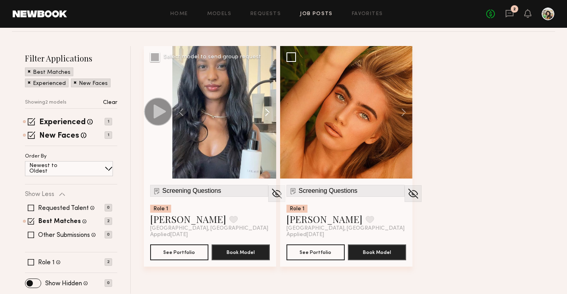
click at [265, 115] on button at bounding box center [263, 112] width 25 height 132
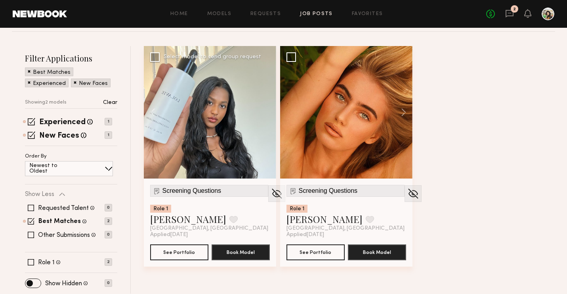
click at [265, 115] on div at bounding box center [210, 112] width 132 height 132
click at [178, 251] on button "See Portfolio" at bounding box center [179, 252] width 58 height 16
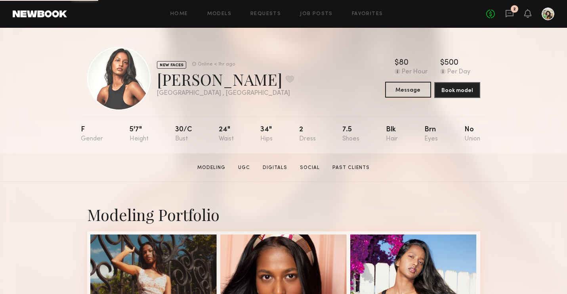
click at [402, 90] on button "Message" at bounding box center [408, 90] width 46 height 16
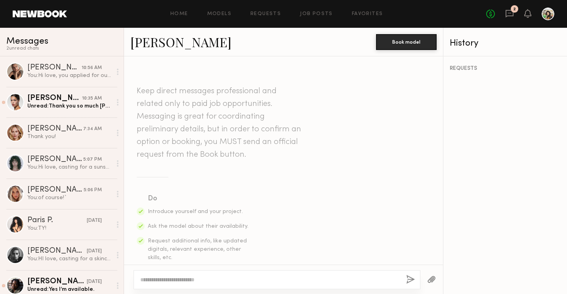
click at [197, 275] on textarea at bounding box center [270, 279] width 260 height 8
click at [164, 280] on textarea "**********" at bounding box center [270, 279] width 260 height 8
type textarea "**********"
click at [409, 280] on button "button" at bounding box center [410, 280] width 9 height 10
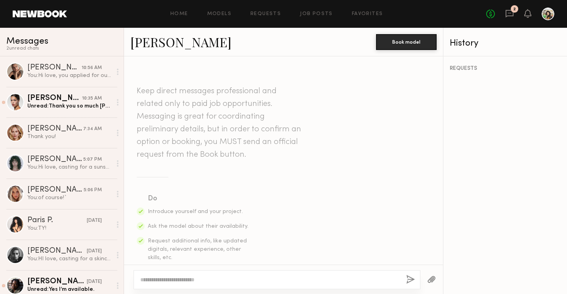
scroll to position [215, 0]
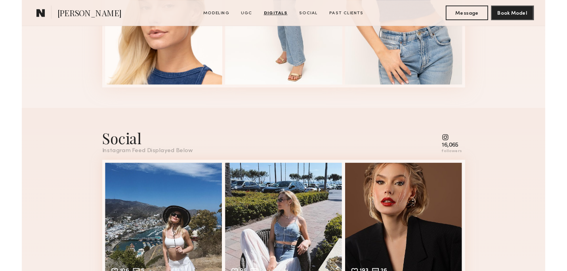
scroll to position [1845, 0]
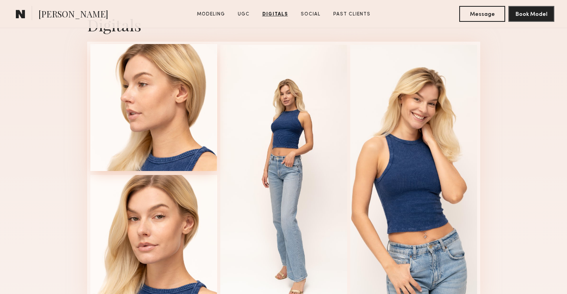
click at [193, 155] on div at bounding box center [153, 107] width 127 height 127
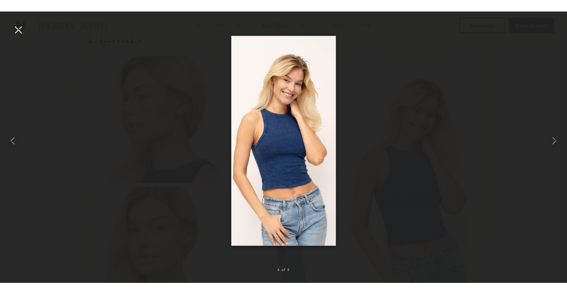
scroll to position [1842, 0]
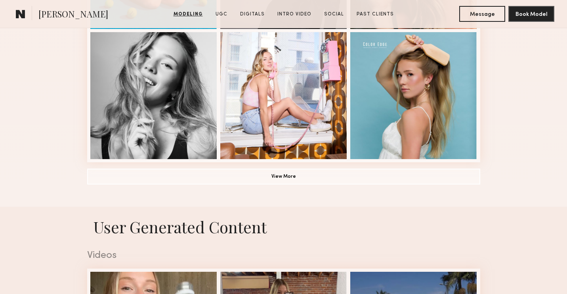
scroll to position [594, 0]
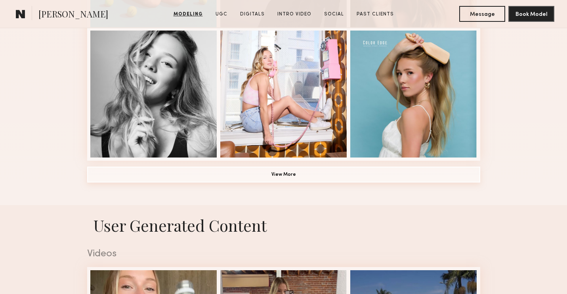
click at [289, 171] on button "View More" at bounding box center [283, 174] width 393 height 16
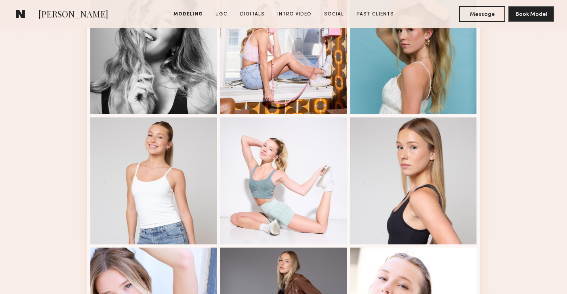
scroll to position [323, 0]
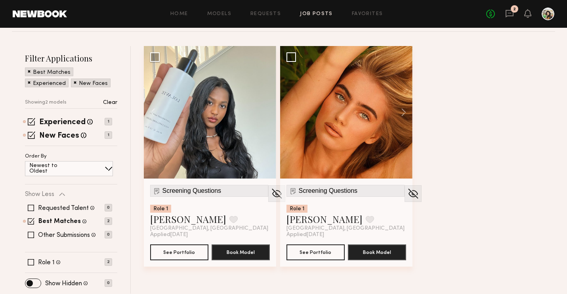
scroll to position [80, 0]
click at [313, 13] on link "Job Posts" at bounding box center [316, 13] width 33 height 5
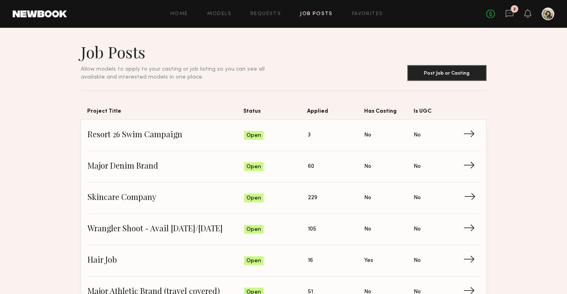
click at [144, 197] on span "Skincare Company" at bounding box center [166, 198] width 157 height 12
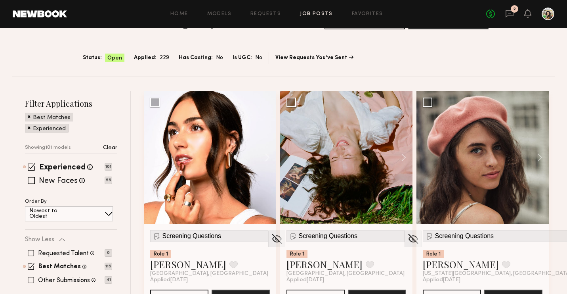
scroll to position [72, 0]
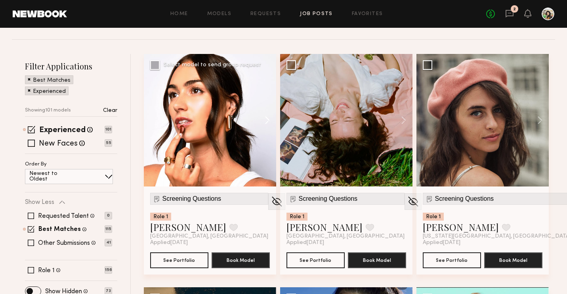
click at [269, 118] on button at bounding box center [263, 120] width 25 height 132
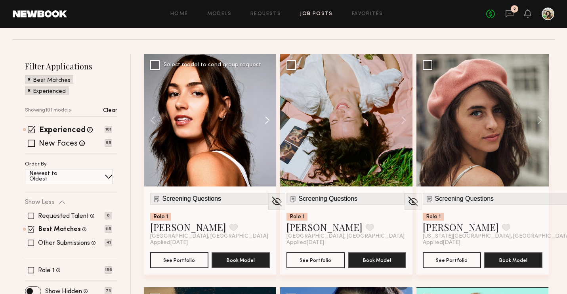
click at [269, 118] on button at bounding box center [263, 120] width 25 height 132
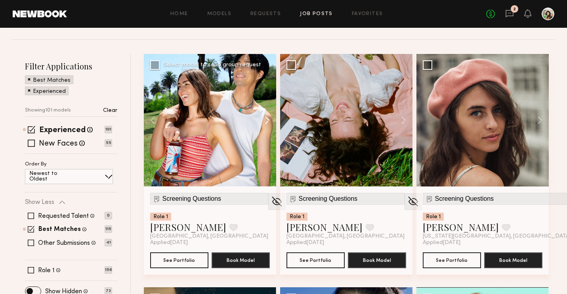
click at [269, 118] on button at bounding box center [263, 120] width 25 height 132
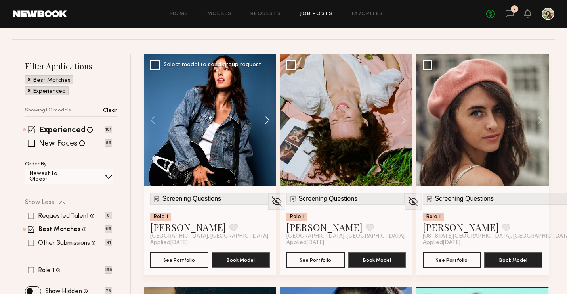
click at [269, 118] on button at bounding box center [263, 120] width 25 height 132
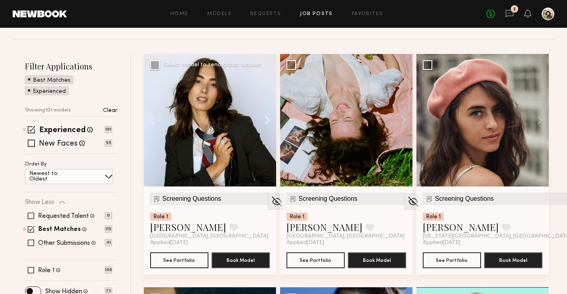
click at [269, 118] on button at bounding box center [263, 120] width 25 height 132
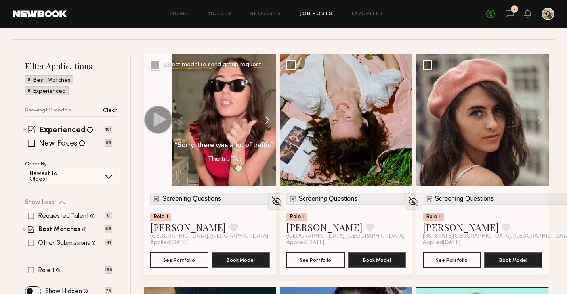
click at [269, 118] on button at bounding box center [263, 120] width 25 height 132
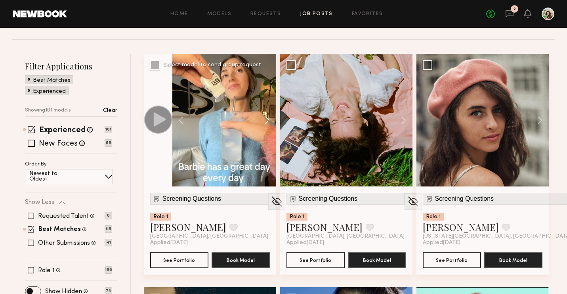
click at [269, 118] on button at bounding box center [263, 120] width 25 height 132
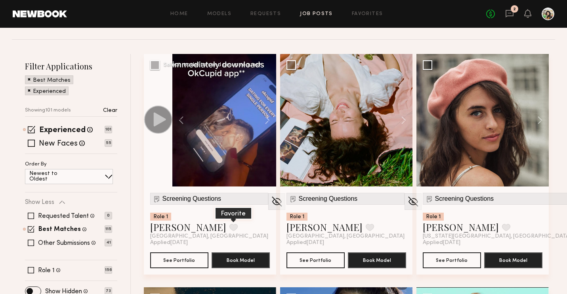
click at [229, 225] on button at bounding box center [233, 226] width 8 height 7
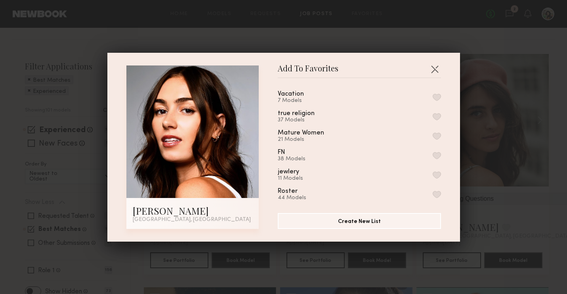
click at [436, 99] on button "button" at bounding box center [437, 97] width 8 height 7
click at [434, 64] on button "button" at bounding box center [434, 69] width 13 height 13
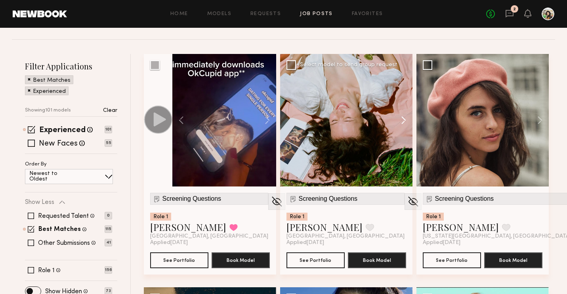
click at [402, 122] on button at bounding box center [399, 120] width 25 height 132
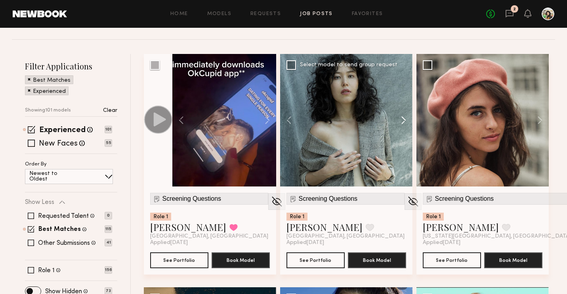
click at [402, 122] on button at bounding box center [399, 120] width 25 height 132
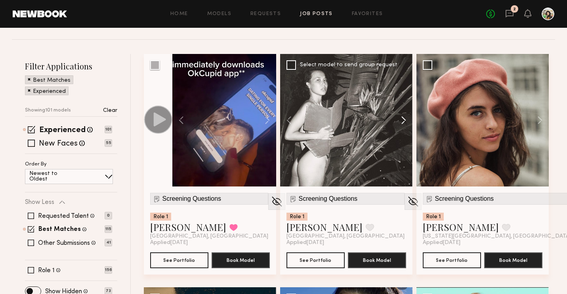
click at [402, 122] on button at bounding box center [399, 120] width 25 height 132
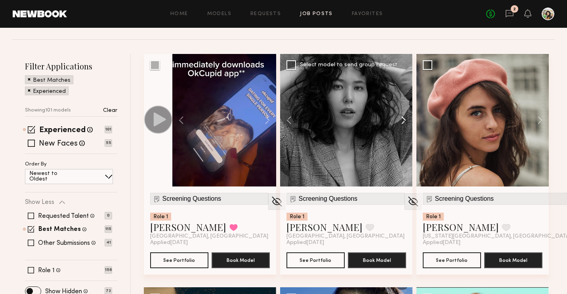
click at [402, 122] on button at bounding box center [399, 120] width 25 height 132
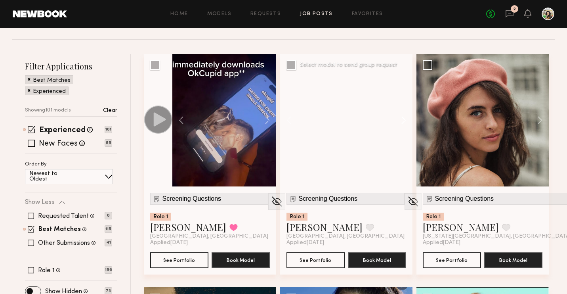
click at [402, 122] on button at bounding box center [399, 120] width 25 height 132
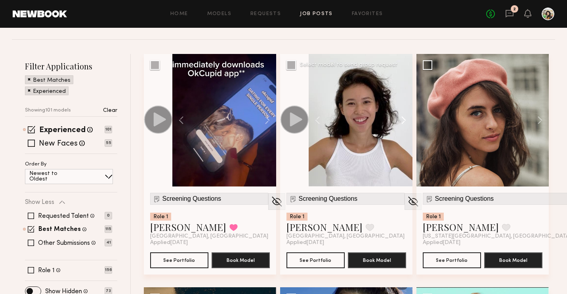
click at [402, 122] on button at bounding box center [399, 120] width 25 height 132
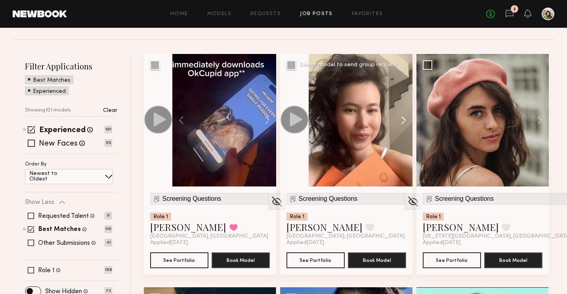
click at [402, 122] on button at bounding box center [399, 120] width 25 height 132
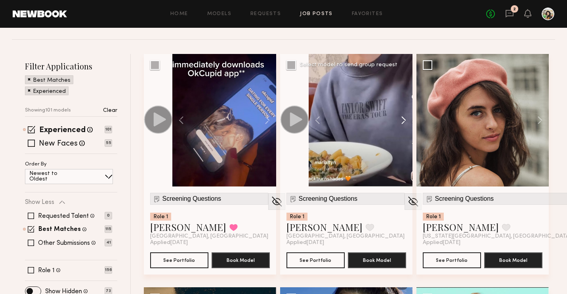
click at [402, 122] on button at bounding box center [399, 120] width 25 height 132
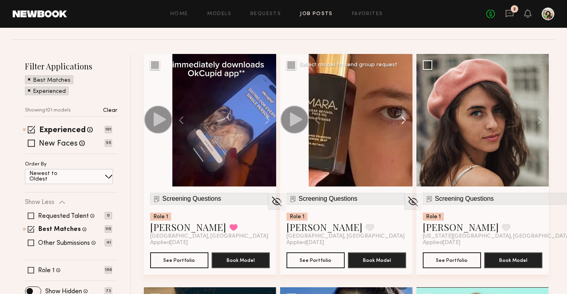
click at [402, 122] on button at bounding box center [399, 120] width 25 height 132
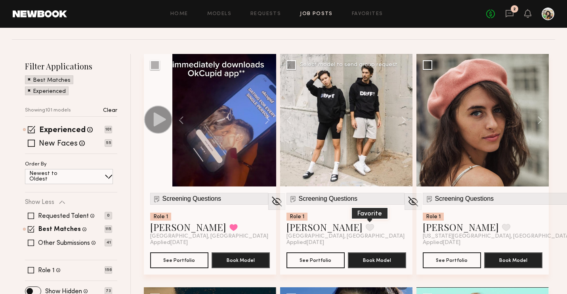
click at [366, 228] on button at bounding box center [370, 226] width 8 height 7
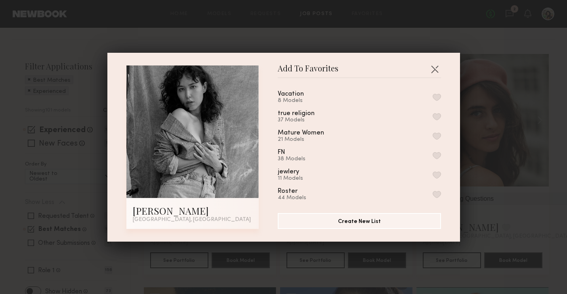
click at [434, 95] on button "button" at bounding box center [437, 97] width 8 height 7
click at [437, 70] on button "button" at bounding box center [434, 69] width 13 height 13
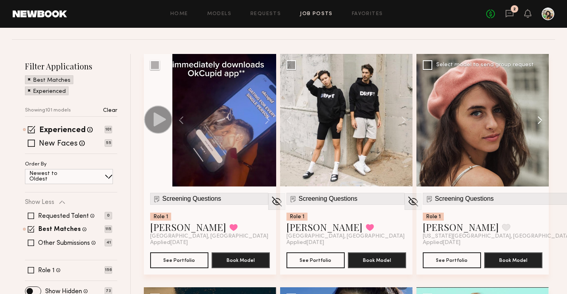
click at [537, 122] on button at bounding box center [535, 120] width 25 height 132
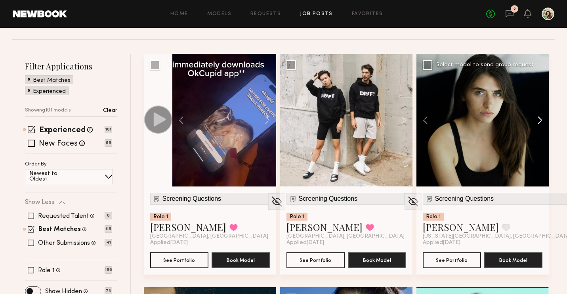
click at [537, 122] on button at bounding box center [535, 120] width 25 height 132
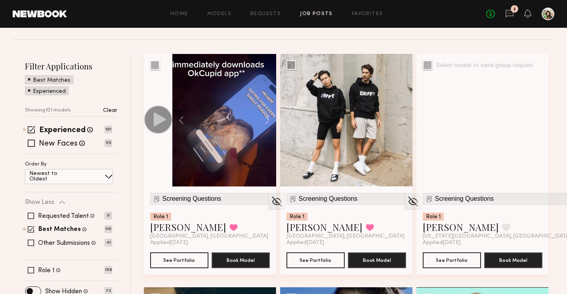
click at [537, 122] on div at bounding box center [482, 120] width 132 height 132
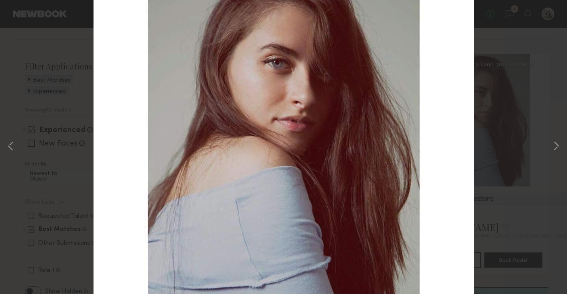
click at [537, 122] on div "4 of 4" at bounding box center [283, 147] width 567 height 294
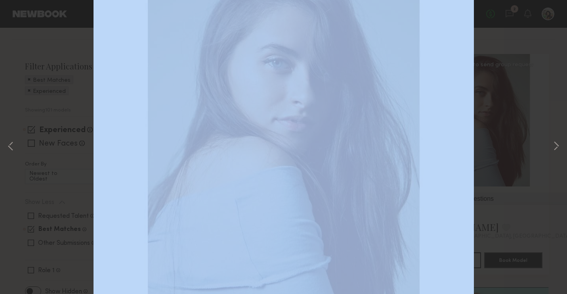
click at [537, 122] on div "4 of 4" at bounding box center [283, 147] width 567 height 294
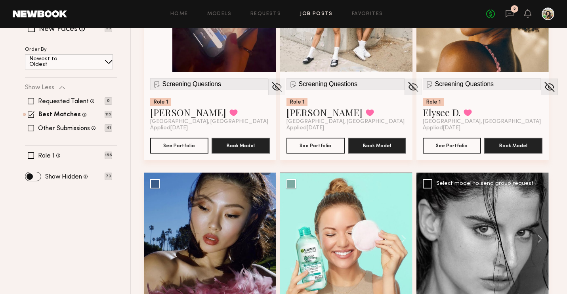
scroll to position [58, 0]
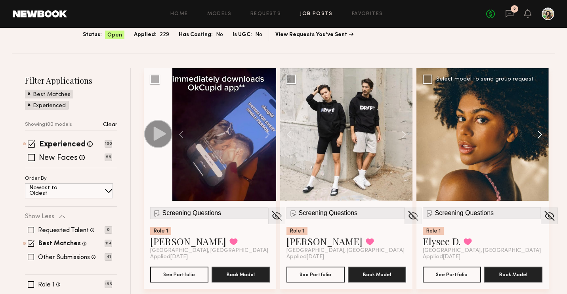
click at [534, 135] on button at bounding box center [535, 134] width 25 height 132
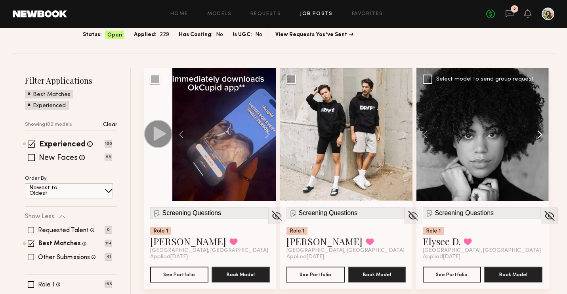
click at [534, 135] on button at bounding box center [535, 134] width 25 height 132
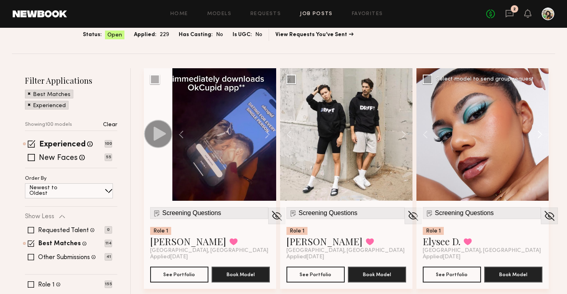
click at [534, 135] on button at bounding box center [535, 134] width 25 height 132
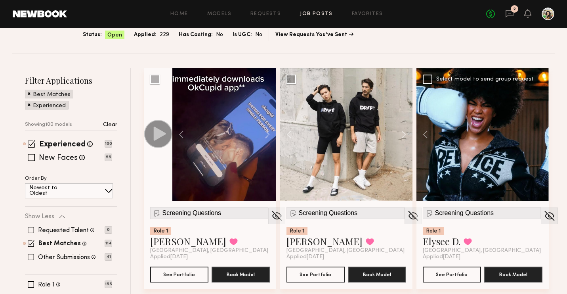
click at [534, 135] on div at bounding box center [482, 134] width 132 height 132
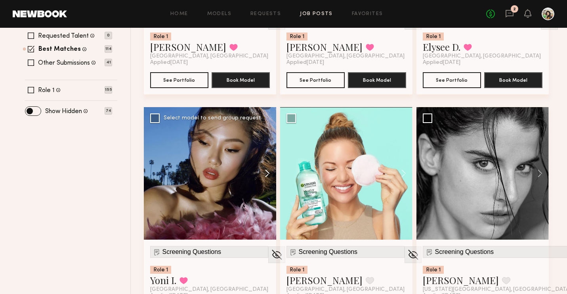
scroll to position [252, 0]
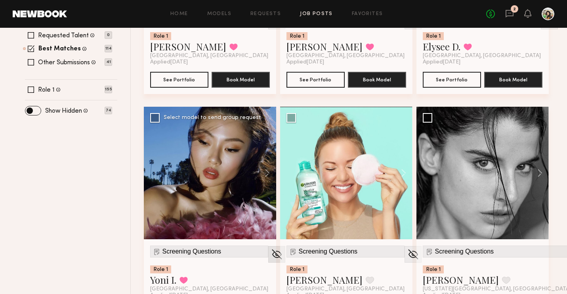
click at [271, 252] on img at bounding box center [277, 254] width 12 height 12
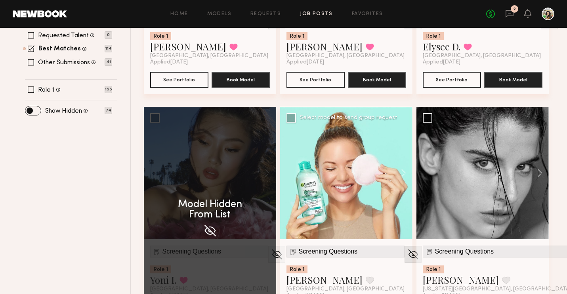
click at [407, 251] on img at bounding box center [413, 254] width 12 height 12
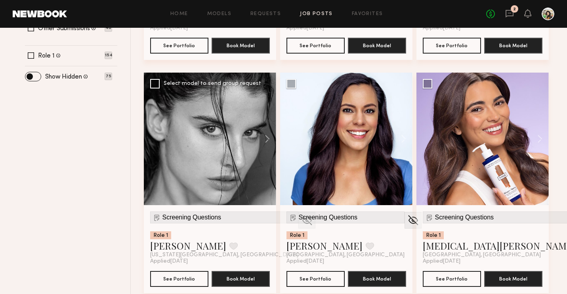
scroll to position [287, 0]
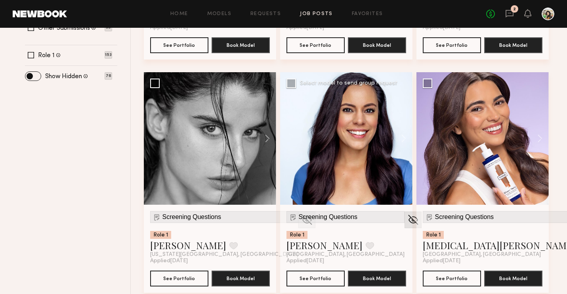
click at [407, 220] on img at bounding box center [413, 220] width 12 height 12
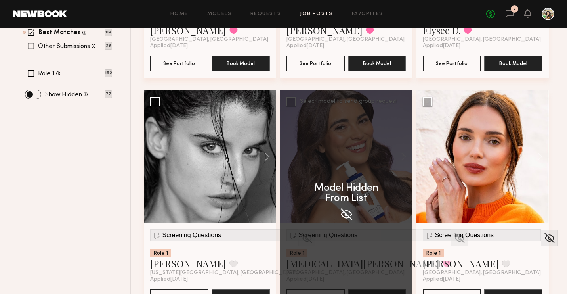
scroll to position [271, 0]
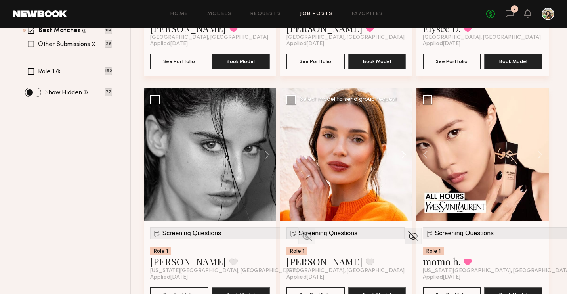
click at [536, 154] on button at bounding box center [535, 154] width 25 height 132
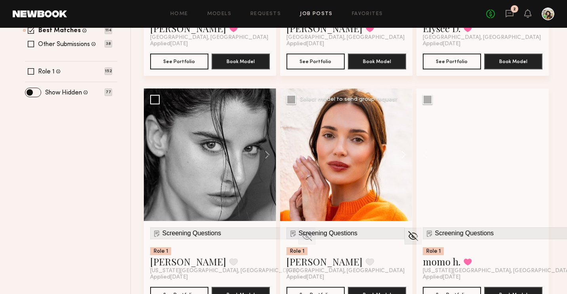
click at [536, 154] on div at bounding box center [482, 154] width 132 height 132
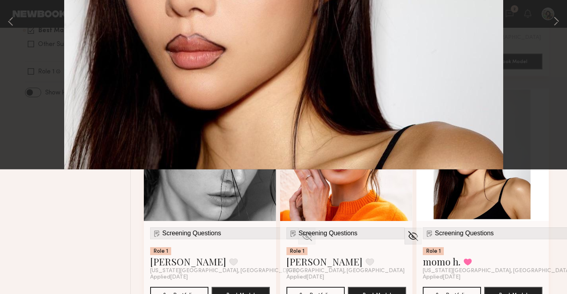
click at [536, 154] on div "4 of 4" at bounding box center [283, 147] width 567 height 294
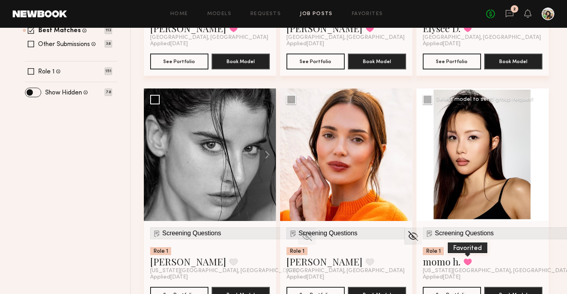
click at [469, 258] on button at bounding box center [468, 261] width 8 height 7
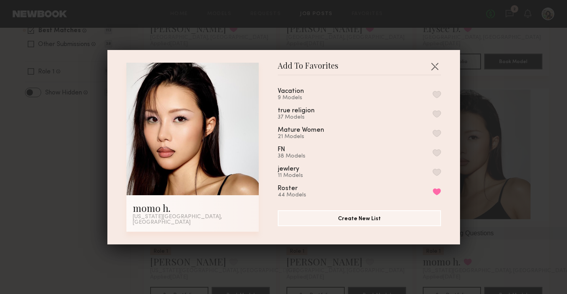
click at [438, 115] on button "button" at bounding box center [437, 113] width 8 height 7
click at [433, 57] on div "Add To Favorites momo h. New York City, NY Add To Favorites Vacation 9 Models t…" at bounding box center [283, 147] width 353 height 194
click at [435, 68] on button "button" at bounding box center [434, 66] width 13 height 13
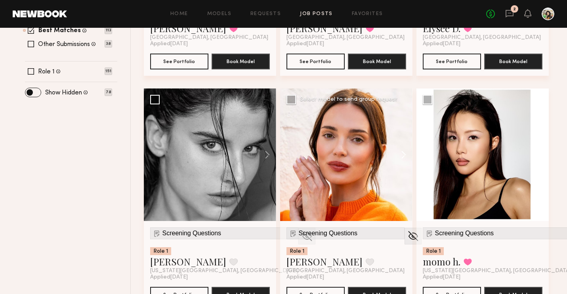
click at [404, 155] on button at bounding box center [399, 154] width 25 height 132
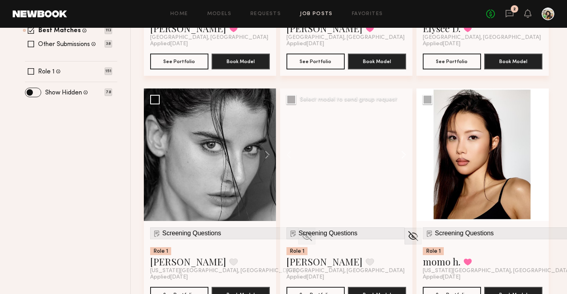
click at [404, 155] on button at bounding box center [399, 154] width 25 height 132
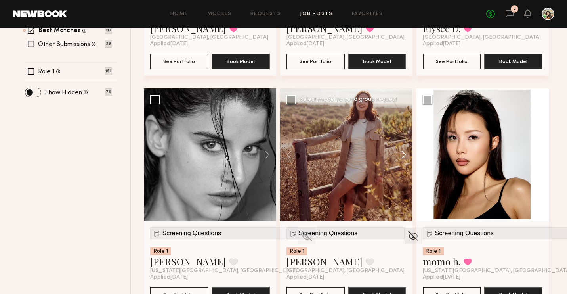
click at [404, 155] on button at bounding box center [399, 154] width 25 height 132
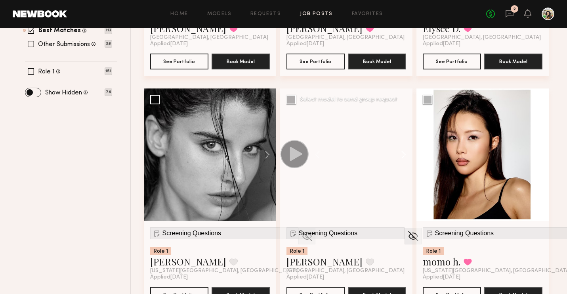
click at [404, 155] on button at bounding box center [399, 154] width 25 height 132
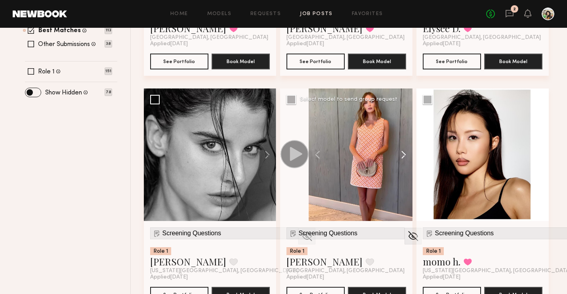
click at [404, 155] on button at bounding box center [399, 154] width 25 height 132
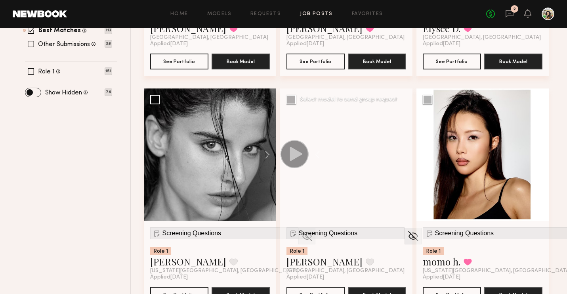
click at [404, 155] on div at bounding box center [361, 154] width 104 height 132
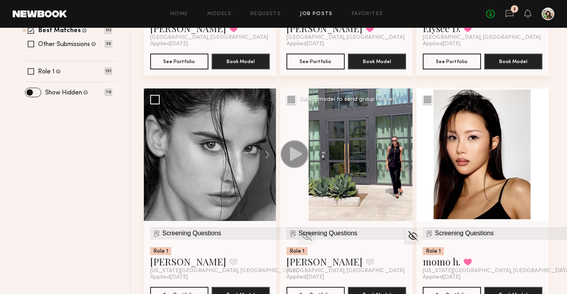
click at [404, 155] on div at bounding box center [361, 154] width 104 height 132
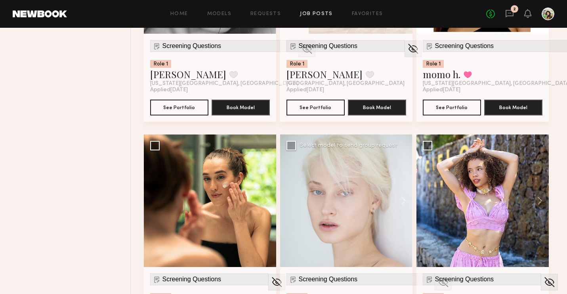
scroll to position [453, 0]
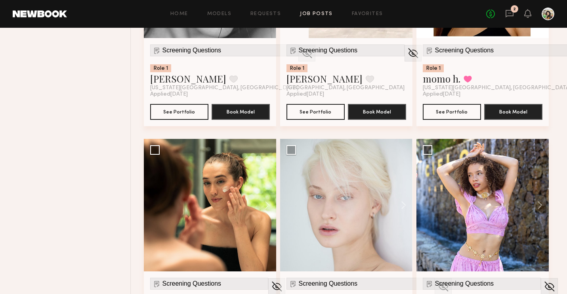
click at [262, 43] on div "Screening Questions Role 1 Manuela G. Favorite New York City, NY Applied 09/17/…" at bounding box center [210, 82] width 132 height 88
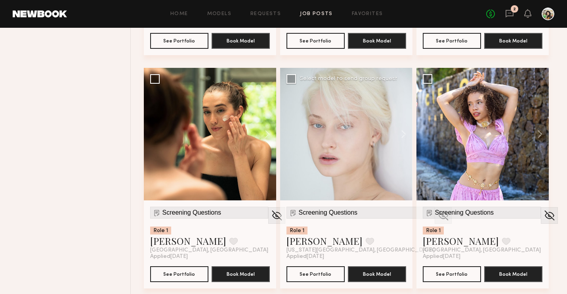
scroll to position [561, 0]
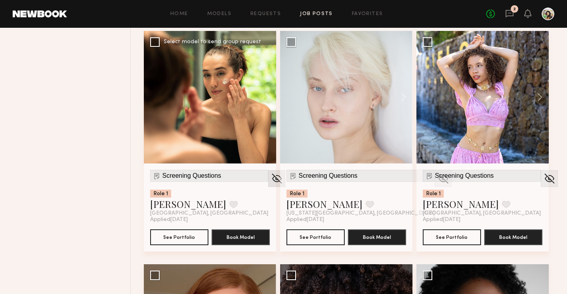
click at [271, 182] on img at bounding box center [277, 178] width 12 height 12
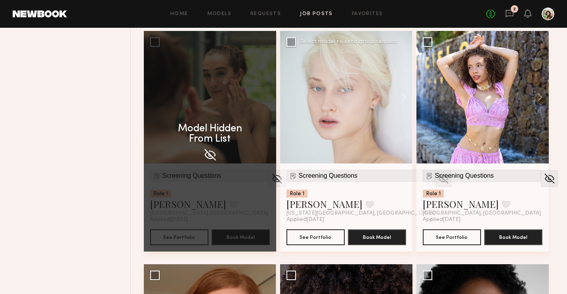
click at [437, 178] on img at bounding box center [443, 178] width 12 height 12
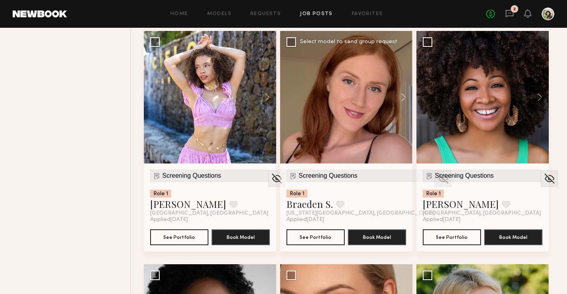
click at [437, 179] on img at bounding box center [443, 178] width 12 height 12
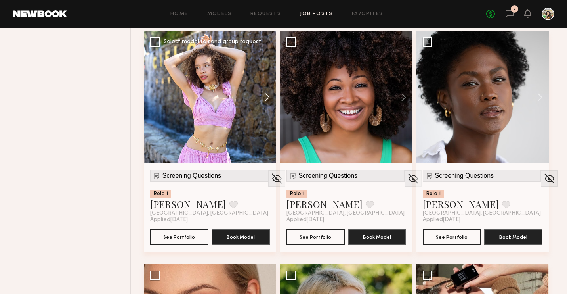
click at [267, 92] on button at bounding box center [263, 97] width 25 height 132
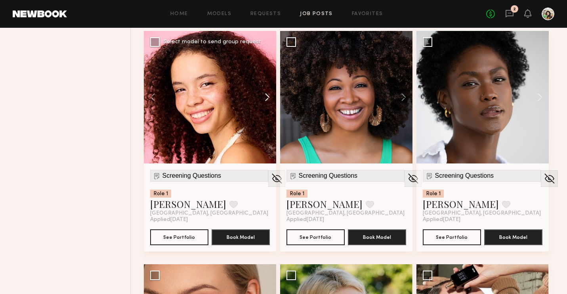
click at [267, 92] on button at bounding box center [263, 97] width 25 height 132
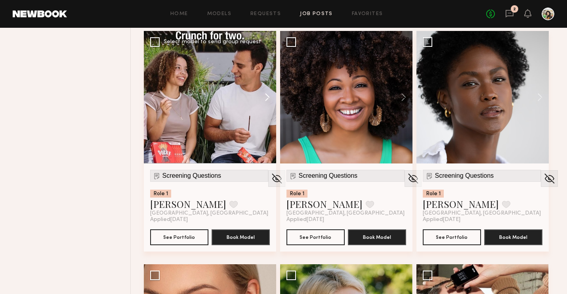
click at [267, 92] on button at bounding box center [263, 97] width 25 height 132
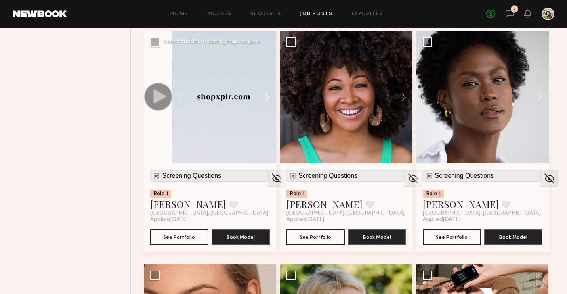
click at [267, 92] on button at bounding box center [263, 97] width 25 height 132
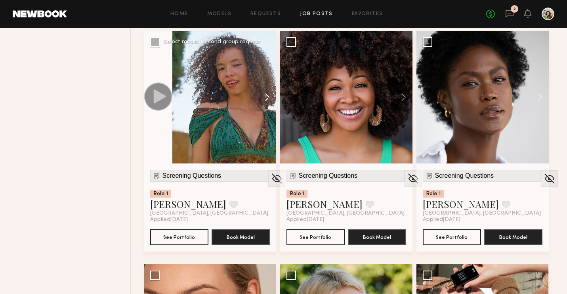
click at [267, 92] on button at bounding box center [263, 97] width 25 height 132
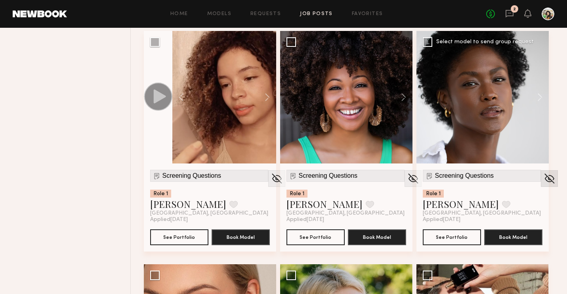
click at [543, 177] on img at bounding box center [549, 178] width 12 height 12
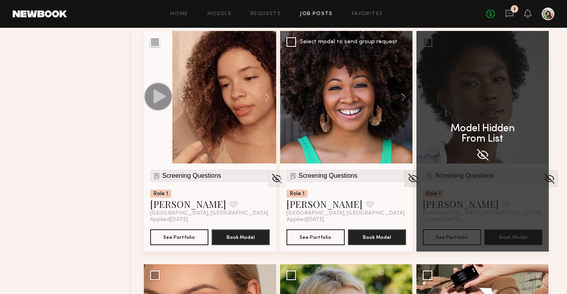
click at [407, 183] on img at bounding box center [413, 178] width 12 height 12
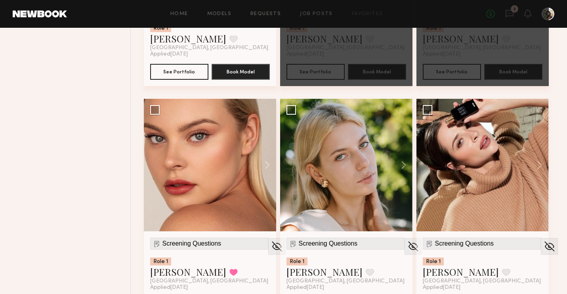
scroll to position [726, 0]
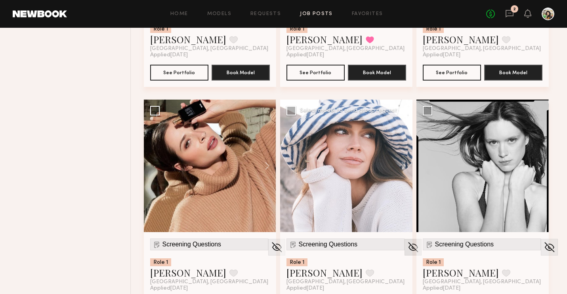
click at [407, 245] on img at bounding box center [413, 247] width 12 height 12
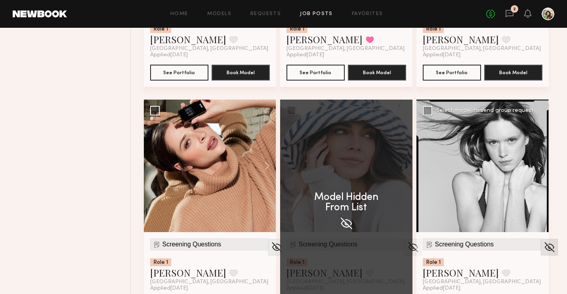
click at [543, 250] on img at bounding box center [549, 247] width 12 height 12
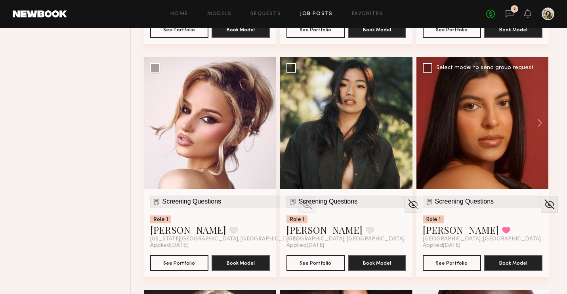
scroll to position [1001, 0]
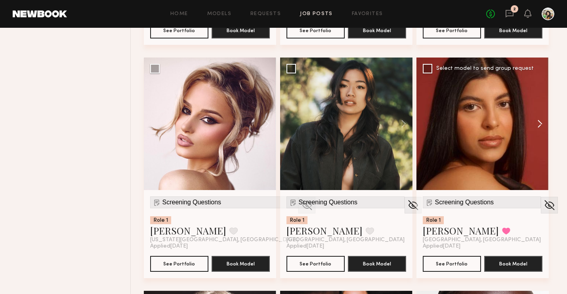
click at [534, 126] on button at bounding box center [535, 123] width 25 height 132
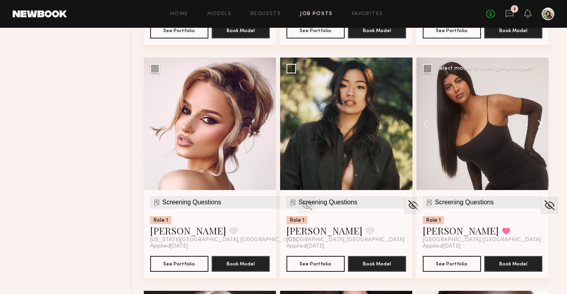
click at [534, 126] on button at bounding box center [535, 123] width 25 height 132
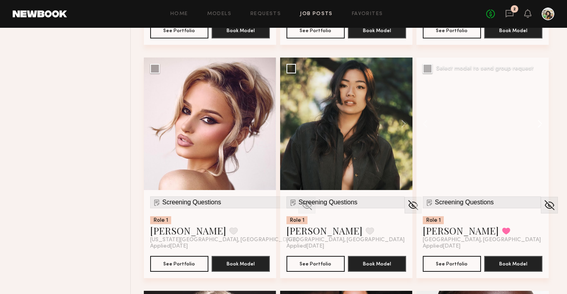
click at [534, 126] on button at bounding box center [535, 123] width 25 height 132
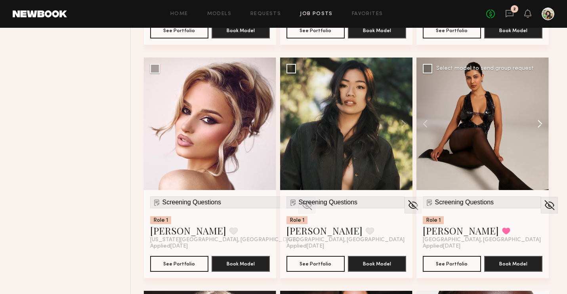
click at [534, 126] on div at bounding box center [482, 123] width 132 height 132
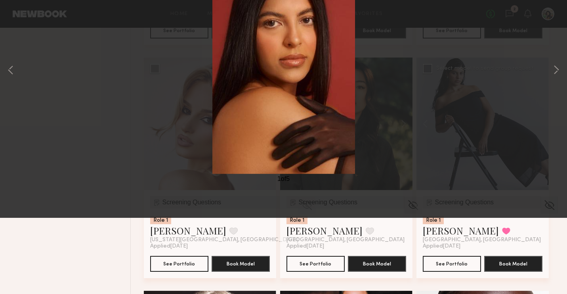
click at [534, 126] on div "1 of 5" at bounding box center [283, 147] width 567 height 294
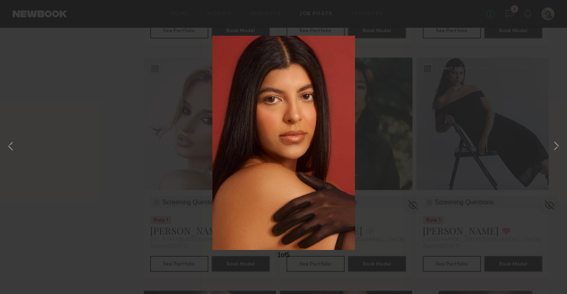
click at [70, 122] on div "1 of 5" at bounding box center [283, 147] width 567 height 294
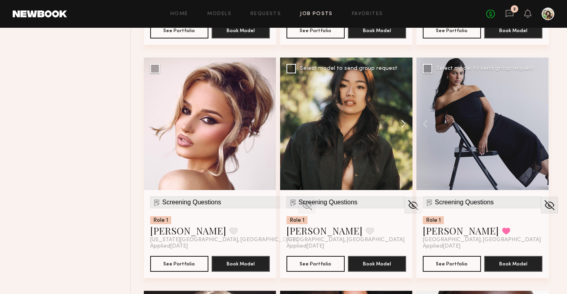
click at [400, 123] on button at bounding box center [399, 123] width 25 height 132
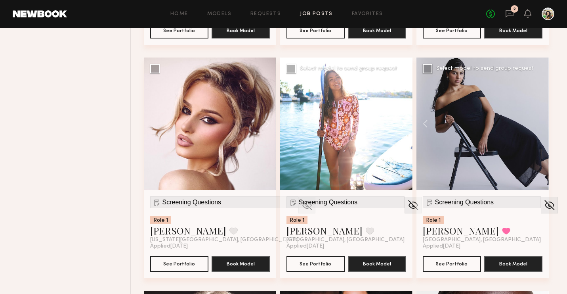
click at [400, 123] on button at bounding box center [399, 123] width 25 height 132
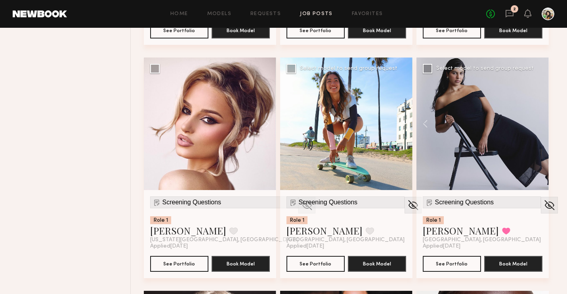
click at [400, 123] on button at bounding box center [399, 123] width 25 height 132
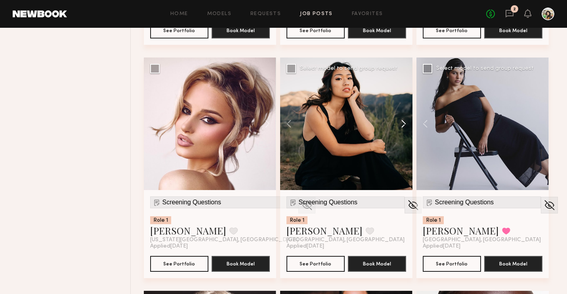
click at [400, 123] on button at bounding box center [399, 123] width 25 height 132
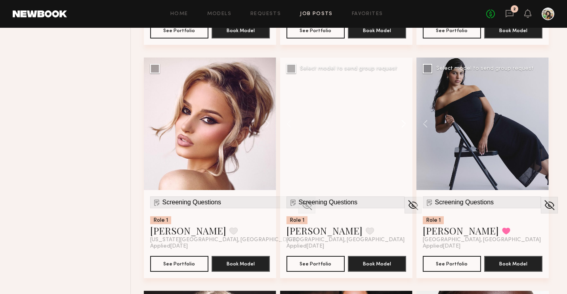
click at [400, 123] on button at bounding box center [399, 123] width 25 height 132
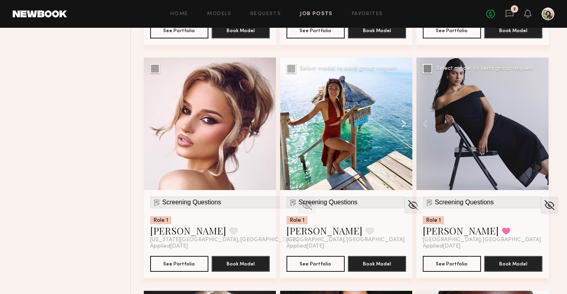
click at [400, 123] on button at bounding box center [399, 123] width 25 height 132
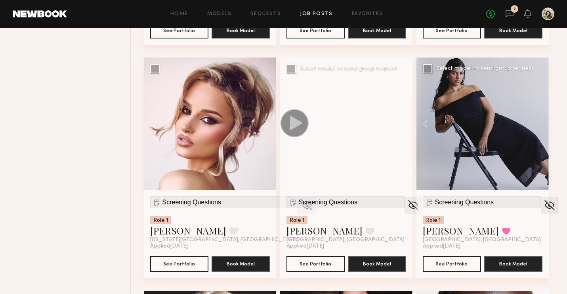
click at [405, 213] on div at bounding box center [413, 219] width 17 height 47
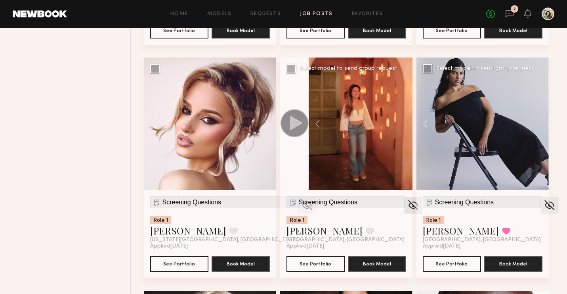
click at [405, 206] on div at bounding box center [413, 205] width 17 height 17
click at [477, 205] on span "Screening Questions" at bounding box center [464, 202] width 59 height 7
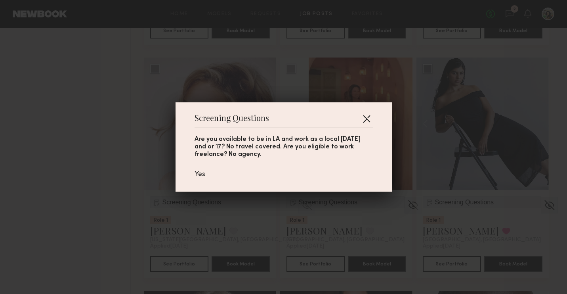
click at [363, 122] on button "button" at bounding box center [366, 118] width 13 height 13
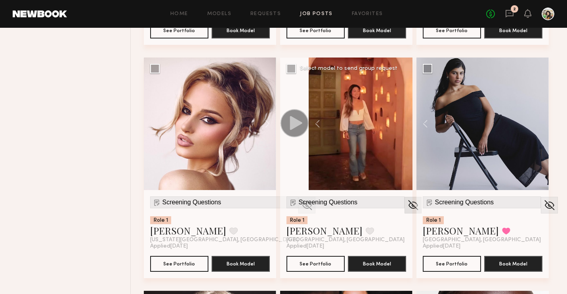
click at [407, 206] on img at bounding box center [413, 205] width 12 height 12
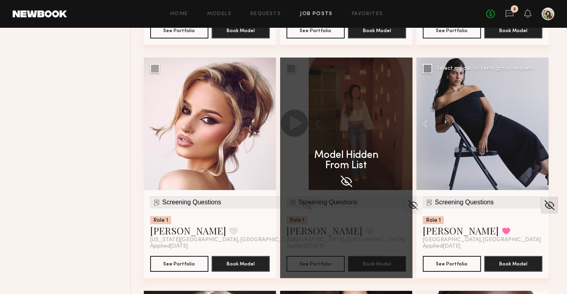
click at [543, 204] on img at bounding box center [549, 205] width 12 height 12
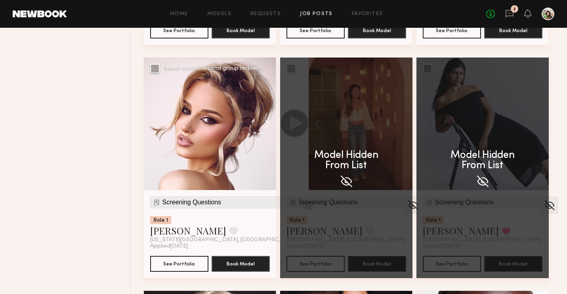
click at [266, 130] on button at bounding box center [263, 123] width 25 height 132
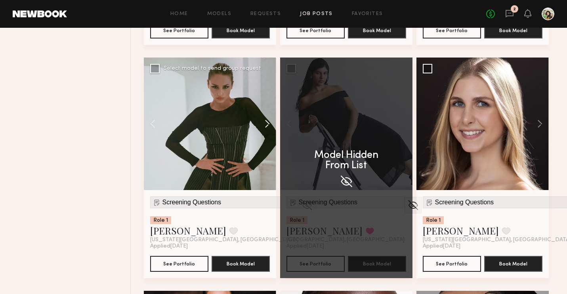
click at [266, 130] on button at bounding box center [263, 123] width 25 height 132
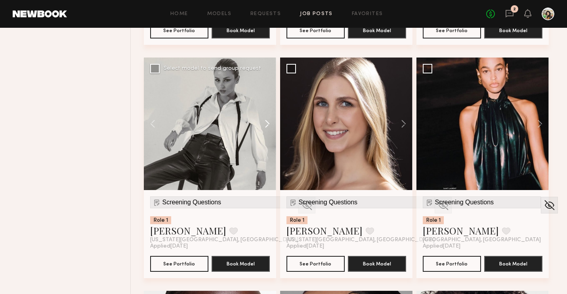
click at [266, 130] on button at bounding box center [263, 123] width 25 height 132
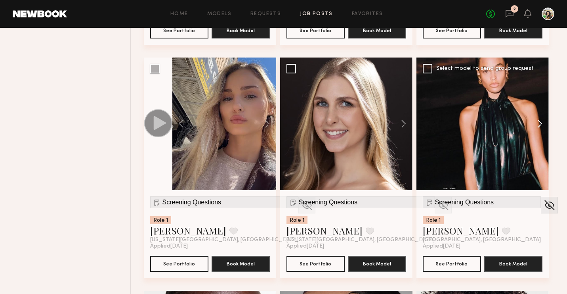
click at [538, 107] on button at bounding box center [535, 123] width 25 height 132
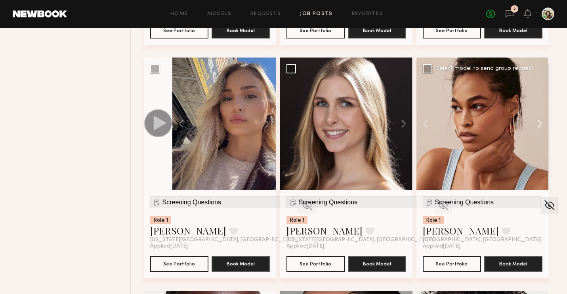
click at [538, 107] on button at bounding box center [535, 123] width 25 height 132
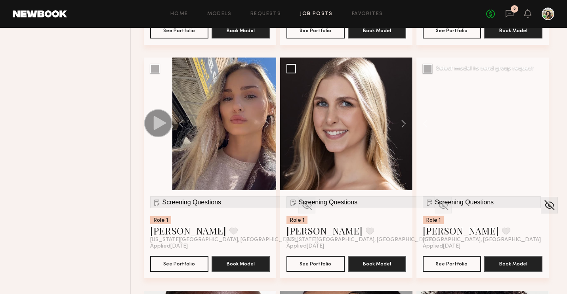
click at [538, 107] on div at bounding box center [482, 123] width 132 height 132
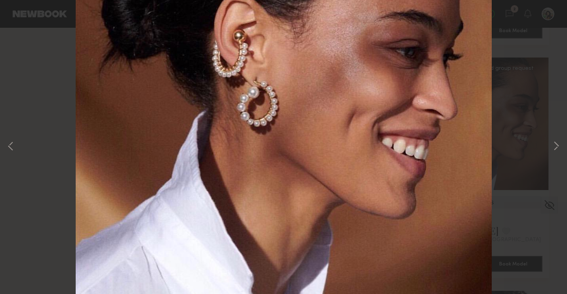
click at [538, 107] on div "4 of 4" at bounding box center [283, 147] width 567 height 294
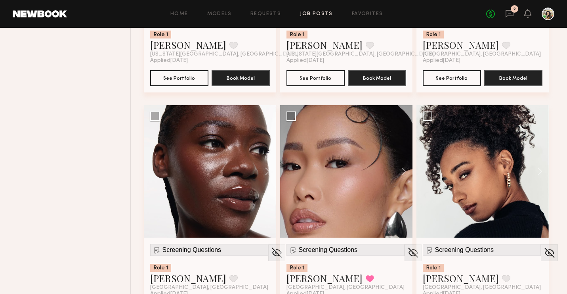
scroll to position [1222, 0]
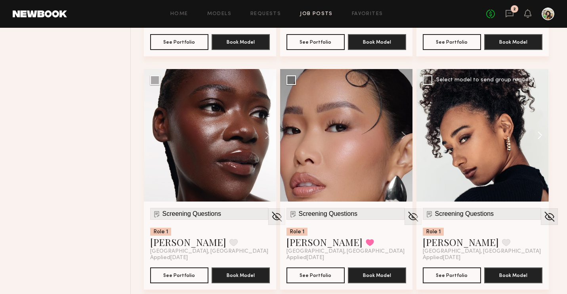
click at [541, 134] on button at bounding box center [535, 135] width 25 height 132
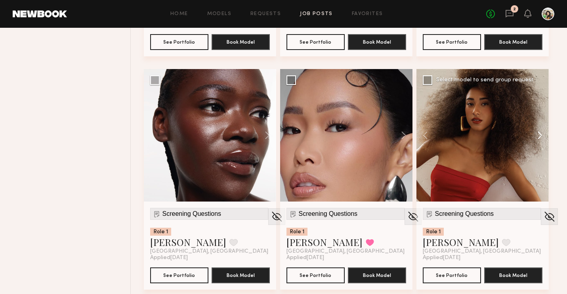
click at [541, 134] on button at bounding box center [535, 135] width 25 height 132
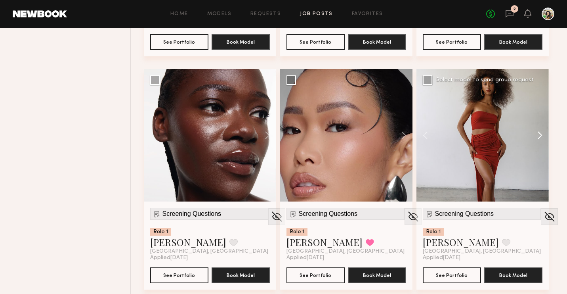
click at [541, 134] on button at bounding box center [535, 135] width 25 height 132
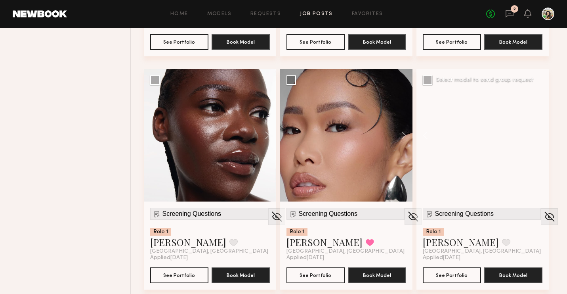
click at [541, 134] on div at bounding box center [482, 135] width 132 height 132
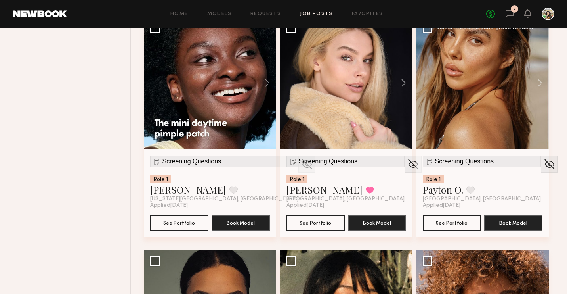
scroll to position [3138, 0]
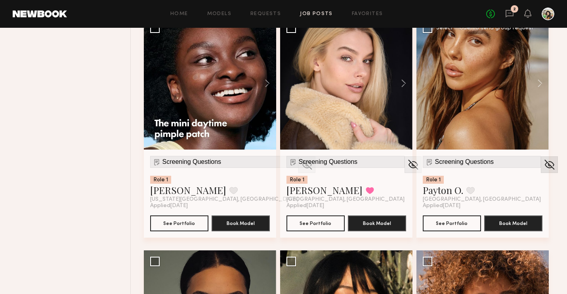
click at [543, 166] on img at bounding box center [549, 164] width 12 height 12
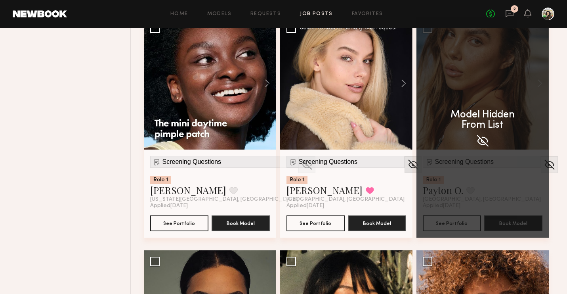
click at [407, 165] on img at bounding box center [413, 164] width 12 height 12
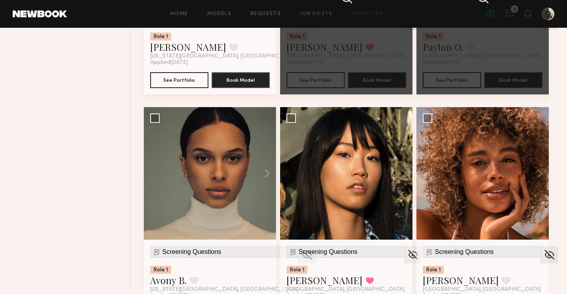
scroll to position [3280, 0]
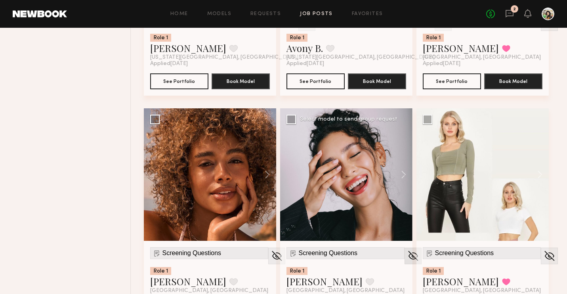
click at [405, 250] on div at bounding box center [413, 255] width 17 height 17
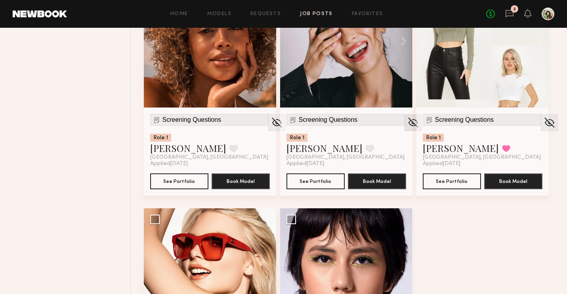
click at [407, 124] on img at bounding box center [413, 122] width 12 height 12
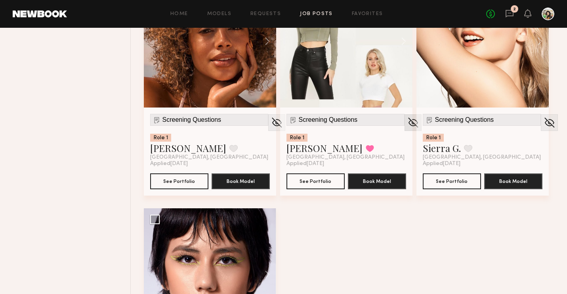
click at [405, 123] on div at bounding box center [413, 122] width 17 height 17
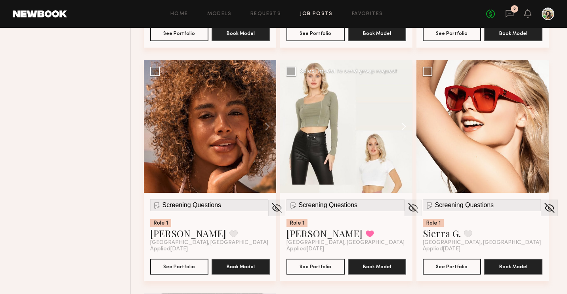
scroll to position [3330, 0]
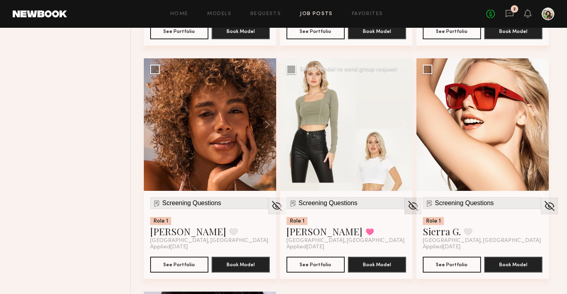
click at [407, 201] on img at bounding box center [413, 206] width 12 height 12
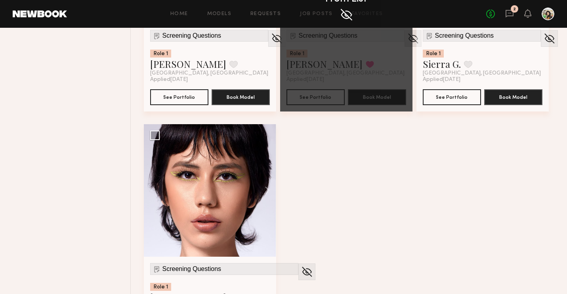
scroll to position [3498, 0]
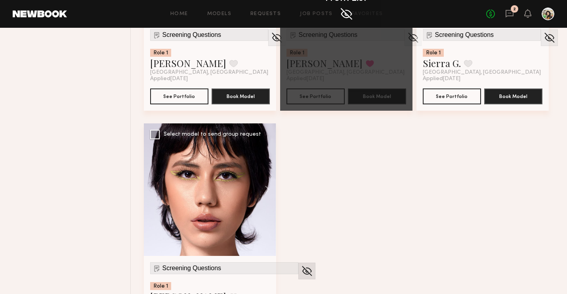
click at [298, 264] on div at bounding box center [306, 270] width 17 height 17
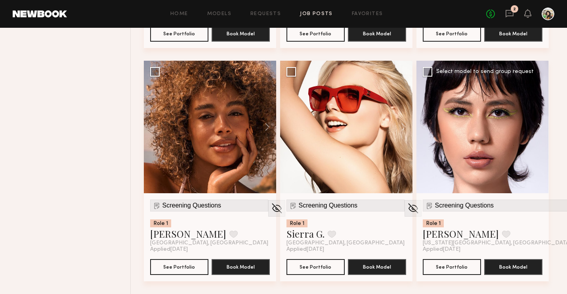
scroll to position [3327, 0]
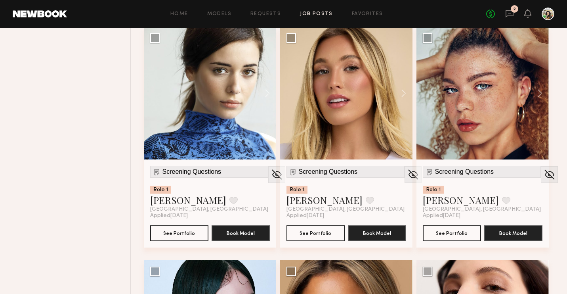
scroll to position [1497, 0]
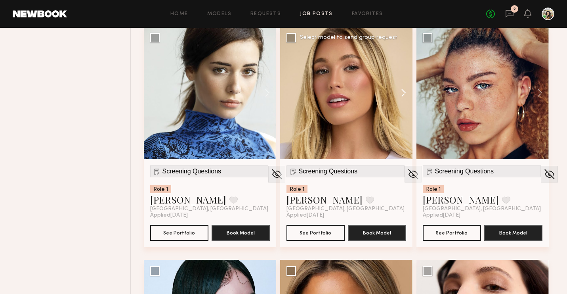
click at [402, 90] on button at bounding box center [399, 93] width 25 height 132
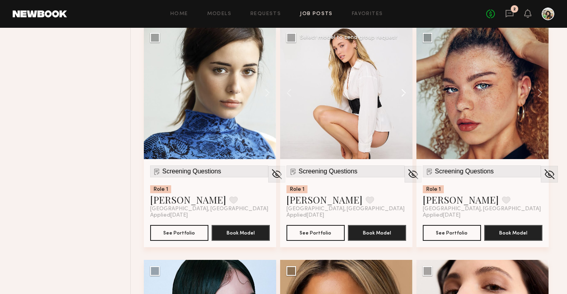
click at [402, 90] on button at bounding box center [399, 93] width 25 height 132
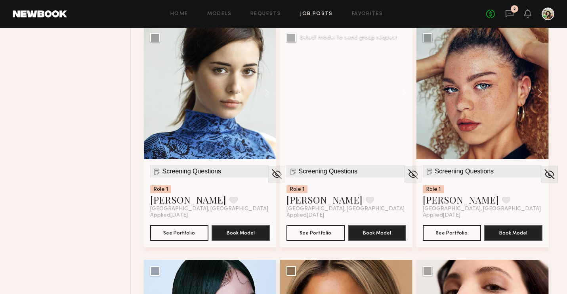
click at [402, 90] on button at bounding box center [399, 93] width 25 height 132
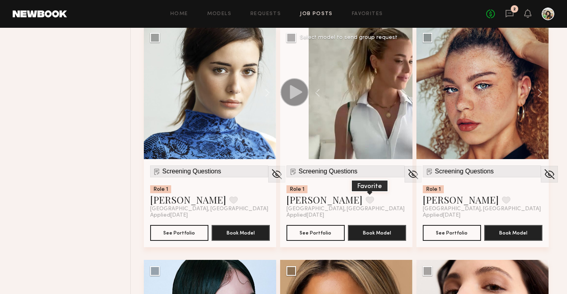
click at [366, 197] on button at bounding box center [370, 199] width 8 height 7
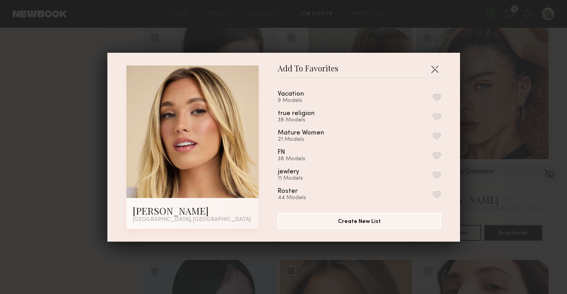
click at [433, 95] on button "button" at bounding box center [437, 97] width 8 height 7
click at [435, 67] on button "button" at bounding box center [434, 69] width 13 height 13
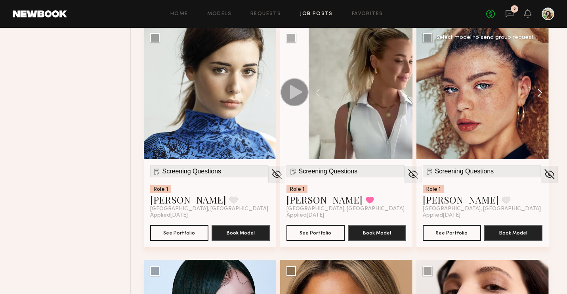
click at [541, 92] on button at bounding box center [535, 93] width 25 height 132
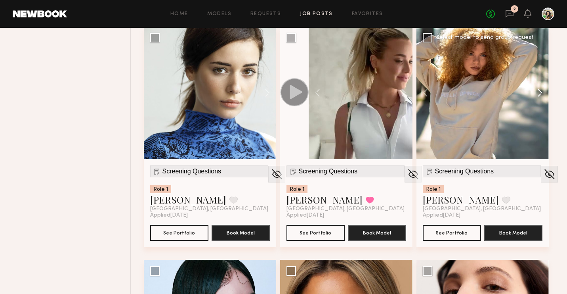
click at [541, 92] on button at bounding box center [535, 93] width 25 height 132
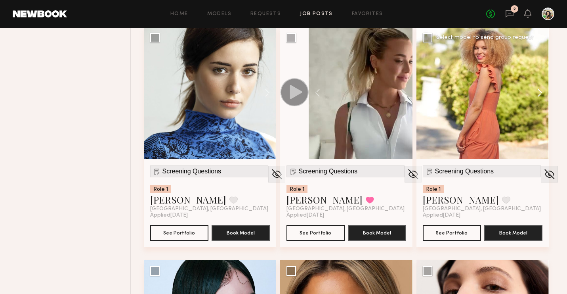
click at [541, 92] on button at bounding box center [535, 93] width 25 height 132
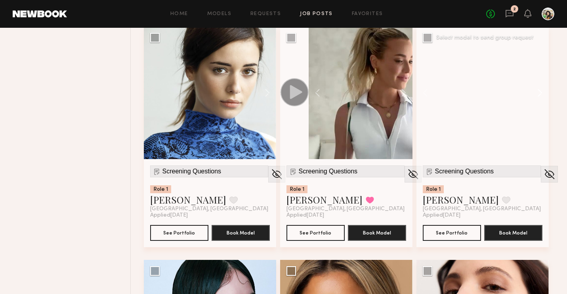
click at [540, 96] on button at bounding box center [535, 93] width 25 height 132
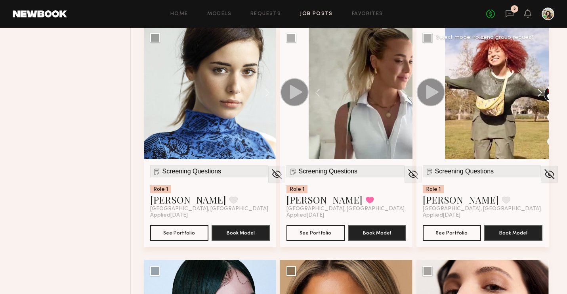
click at [540, 96] on button at bounding box center [535, 93] width 25 height 132
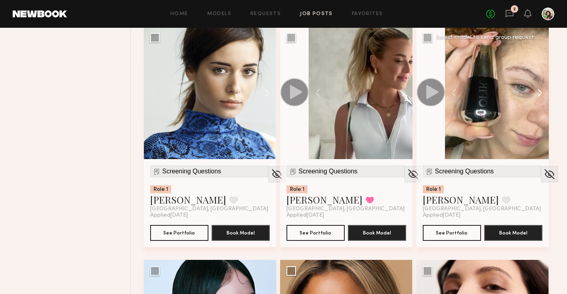
click at [540, 96] on button at bounding box center [535, 93] width 25 height 132
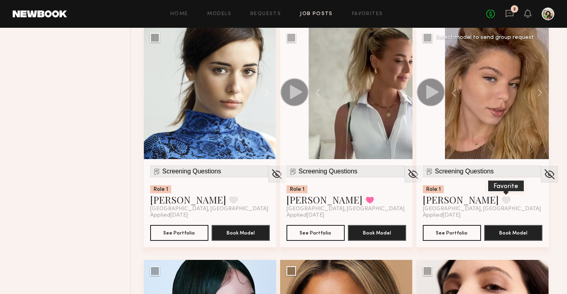
click at [502, 198] on button at bounding box center [506, 199] width 8 height 7
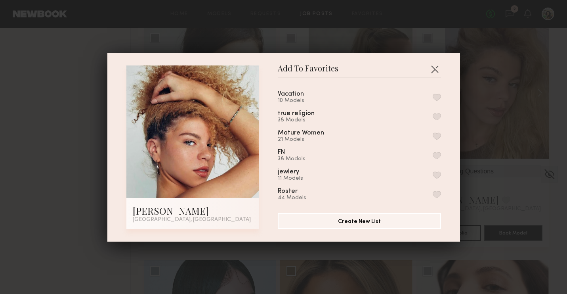
click at [438, 97] on button "button" at bounding box center [437, 97] width 8 height 7
click at [433, 64] on button "button" at bounding box center [434, 69] width 13 height 13
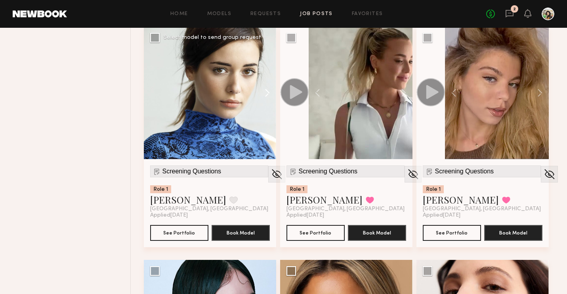
click at [269, 94] on button at bounding box center [263, 93] width 25 height 132
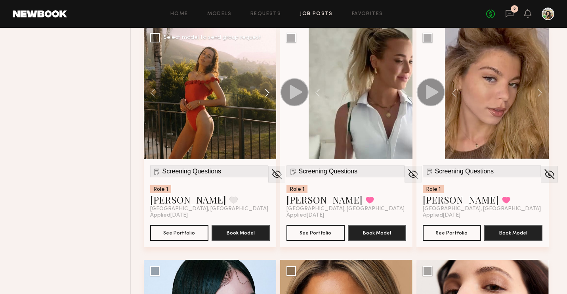
click at [269, 94] on button at bounding box center [263, 93] width 25 height 132
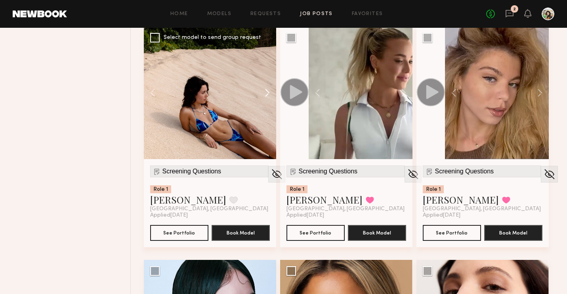
click at [269, 94] on button at bounding box center [263, 93] width 25 height 132
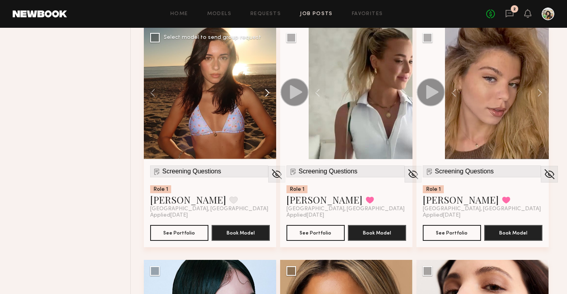
click at [269, 94] on button at bounding box center [263, 93] width 25 height 132
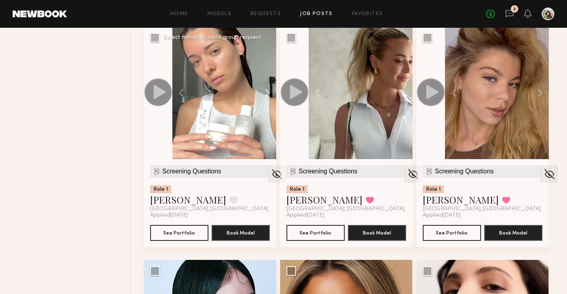
click at [269, 94] on button at bounding box center [263, 93] width 25 height 132
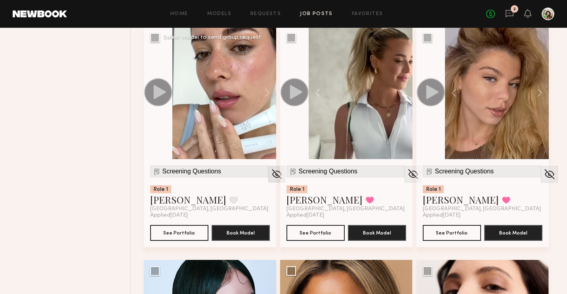
click at [271, 176] on img at bounding box center [277, 174] width 12 height 12
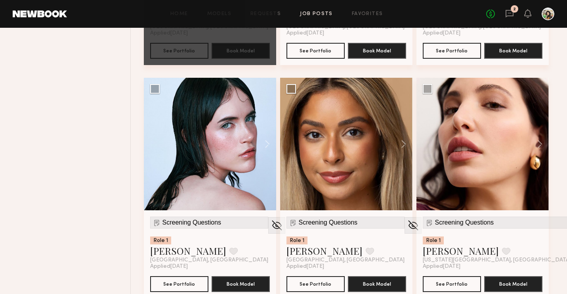
scroll to position [1679, 0]
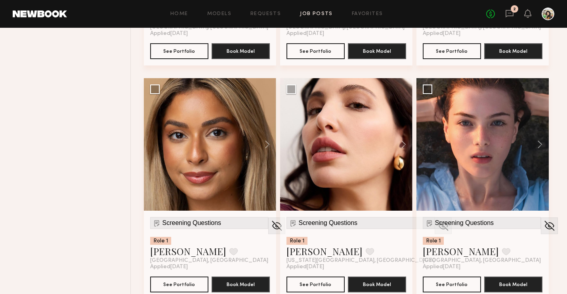
click at [267, 144] on button at bounding box center [263, 144] width 25 height 132
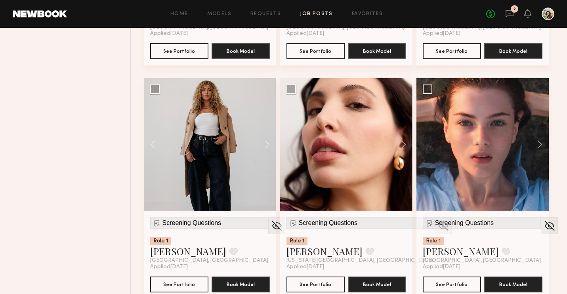
click at [267, 144] on button at bounding box center [263, 144] width 25 height 132
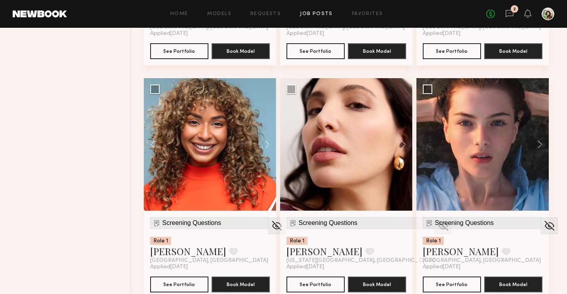
click at [267, 144] on button at bounding box center [263, 144] width 25 height 132
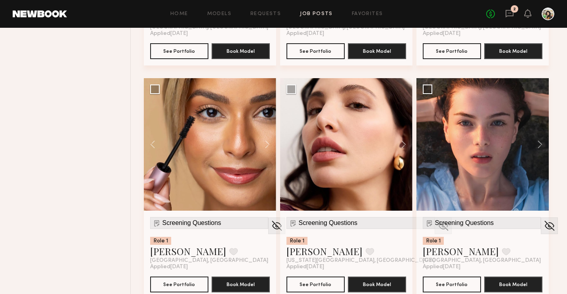
click at [267, 144] on button at bounding box center [263, 144] width 25 height 132
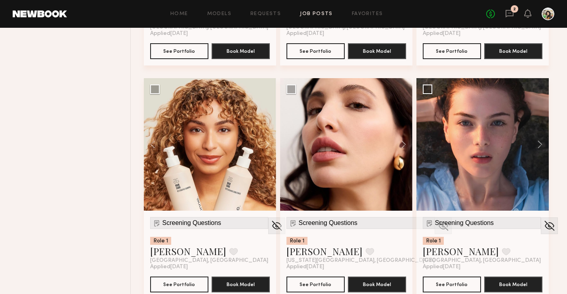
click at [267, 144] on button at bounding box center [263, 144] width 25 height 132
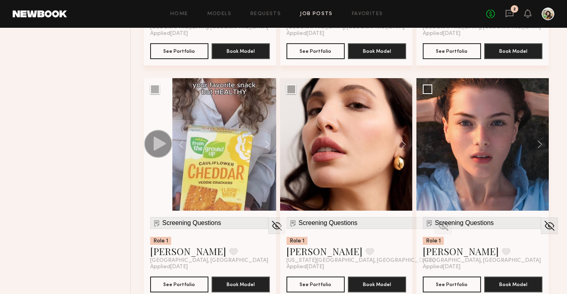
click at [267, 144] on button at bounding box center [263, 144] width 25 height 132
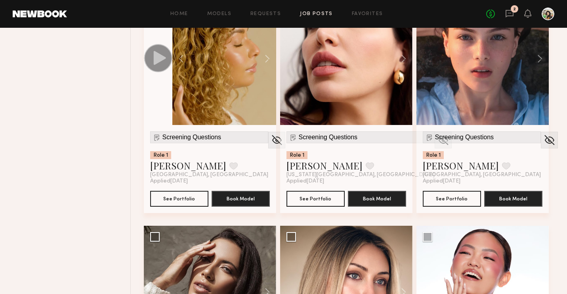
scroll to position [1793, 0]
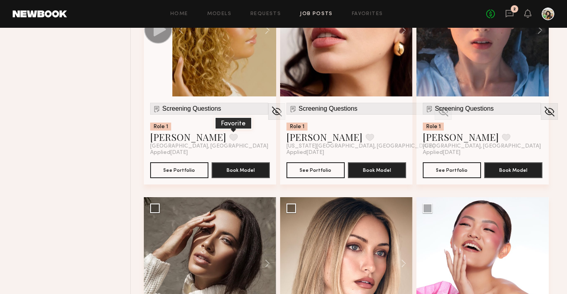
click at [229, 136] on button at bounding box center [233, 137] width 8 height 7
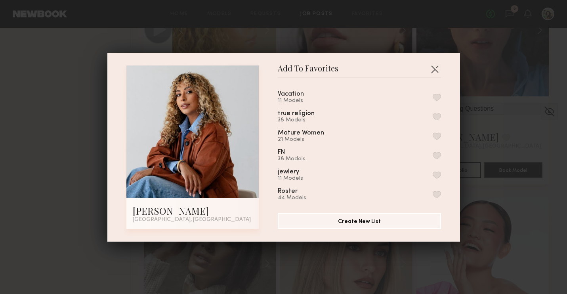
click at [316, 91] on div "Vacation 11 Models" at bounding box center [300, 97] width 45 height 13
click at [433, 95] on button "button" at bounding box center [437, 97] width 8 height 7
click at [436, 71] on button "button" at bounding box center [434, 69] width 13 height 13
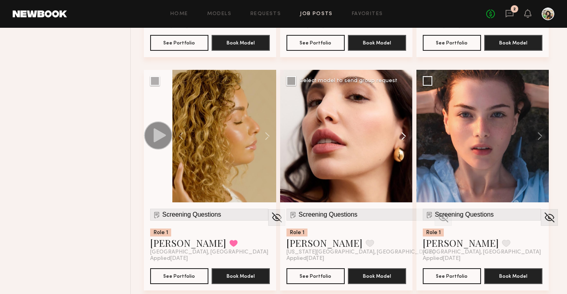
scroll to position [1688, 0]
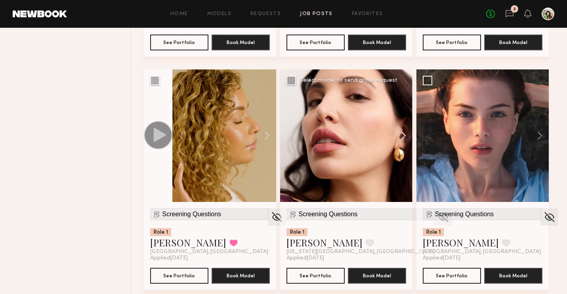
click at [409, 141] on button at bounding box center [399, 135] width 25 height 132
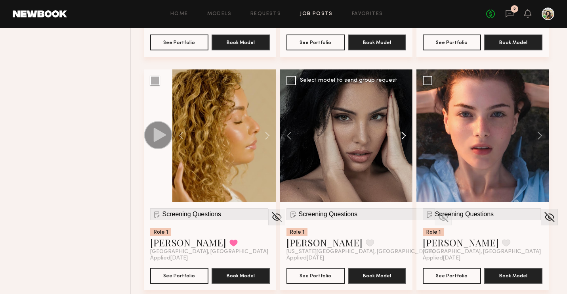
click at [409, 141] on button at bounding box center [399, 135] width 25 height 132
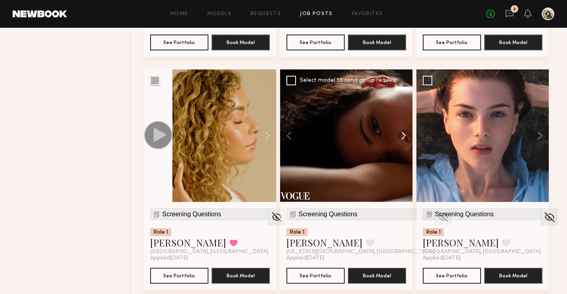
click at [409, 141] on button at bounding box center [399, 135] width 25 height 132
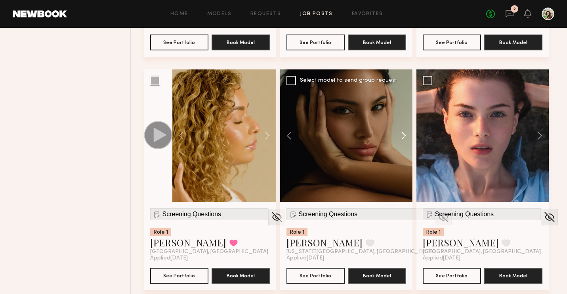
click at [409, 141] on button at bounding box center [399, 135] width 25 height 132
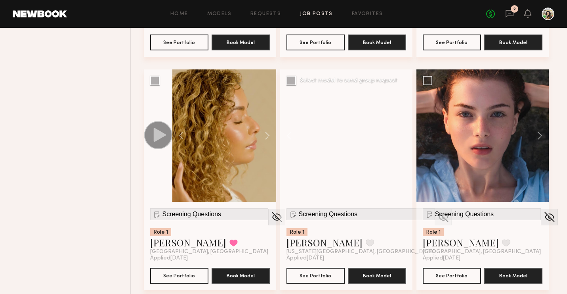
click at [409, 141] on div at bounding box center [346, 135] width 132 height 132
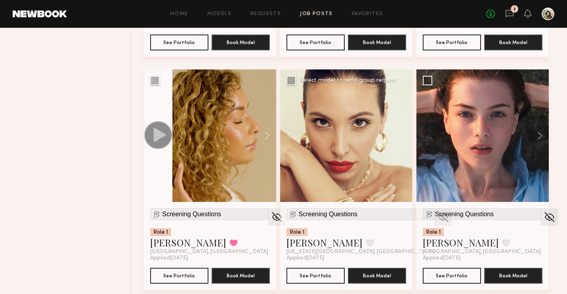
click at [437, 220] on img at bounding box center [443, 217] width 12 height 12
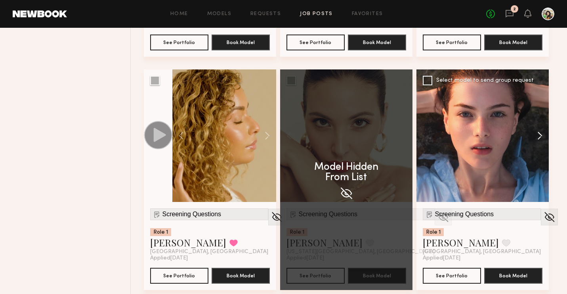
click at [534, 137] on button at bounding box center [535, 135] width 25 height 132
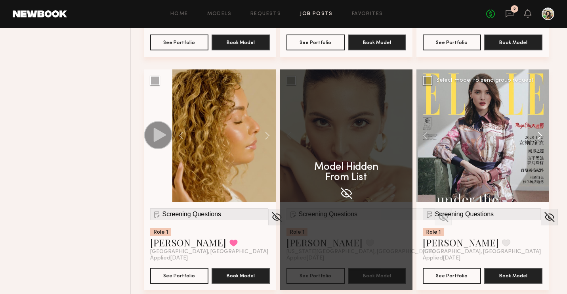
click at [534, 137] on button at bounding box center [535, 135] width 25 height 132
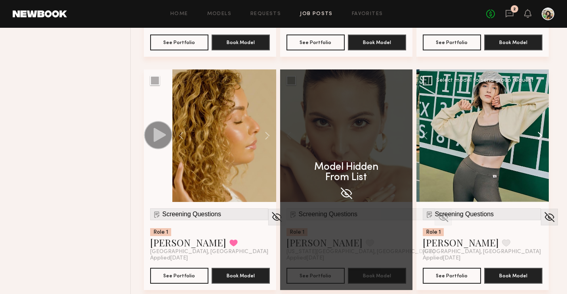
click at [534, 137] on button at bounding box center [535, 135] width 25 height 132
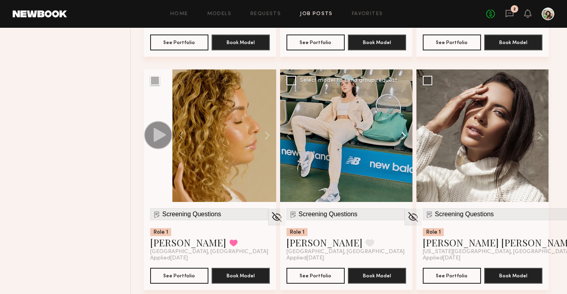
click at [534, 137] on button at bounding box center [535, 135] width 25 height 132
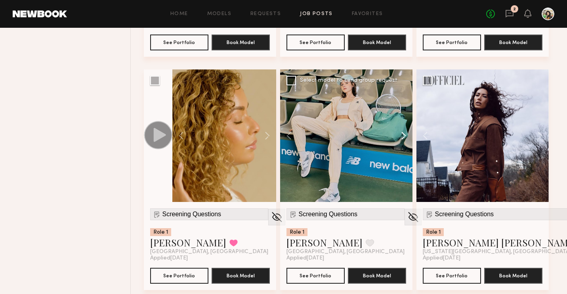
click at [534, 137] on button at bounding box center [535, 135] width 25 height 132
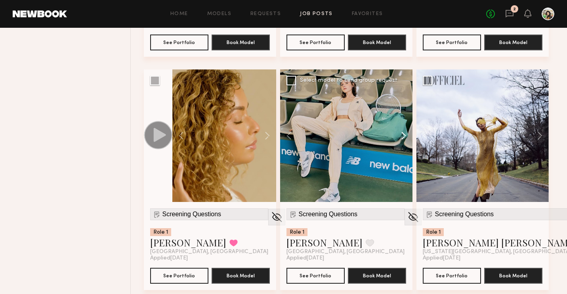
click at [534, 137] on button at bounding box center [535, 135] width 25 height 132
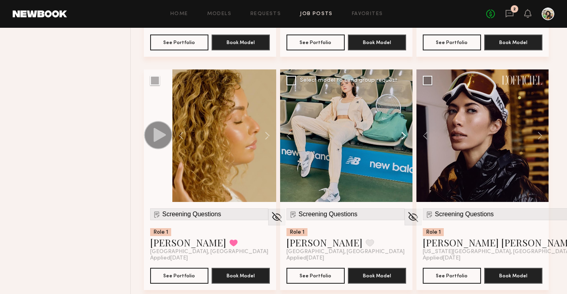
click at [534, 137] on button at bounding box center [535, 135] width 25 height 132
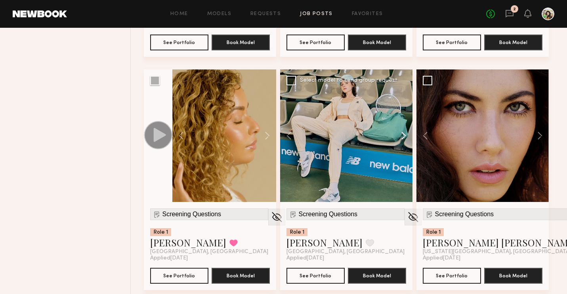
click at [534, 137] on button at bounding box center [535, 135] width 25 height 132
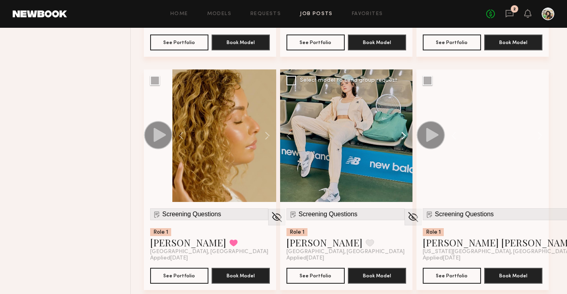
click at [534, 137] on button at bounding box center [535, 135] width 25 height 132
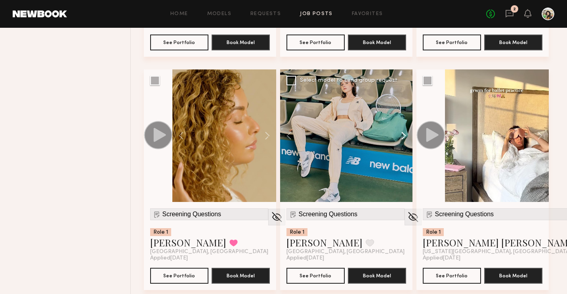
click at [534, 137] on button at bounding box center [535, 135] width 25 height 132
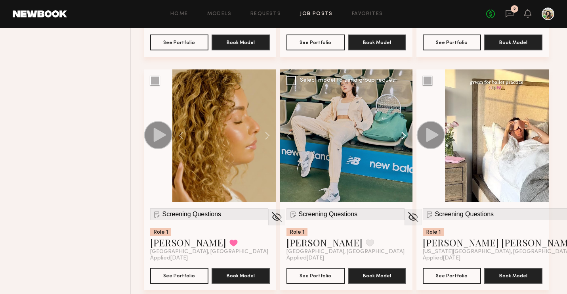
click at [534, 137] on button at bounding box center [535, 135] width 25 height 132
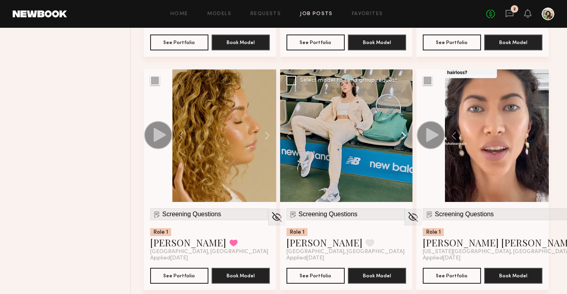
click at [534, 137] on div at bounding box center [497, 135] width 104 height 132
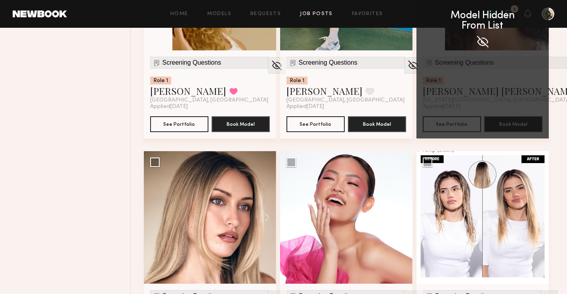
click at [411, 183] on button at bounding box center [399, 217] width 25 height 132
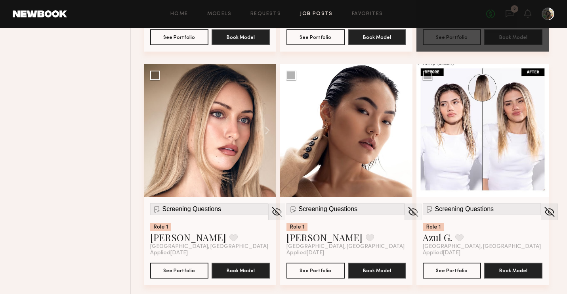
scroll to position [1956, 0]
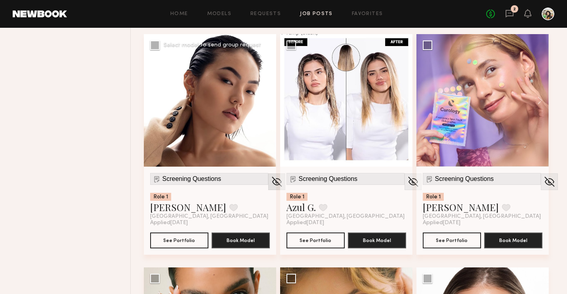
click at [271, 183] on img at bounding box center [277, 182] width 12 height 12
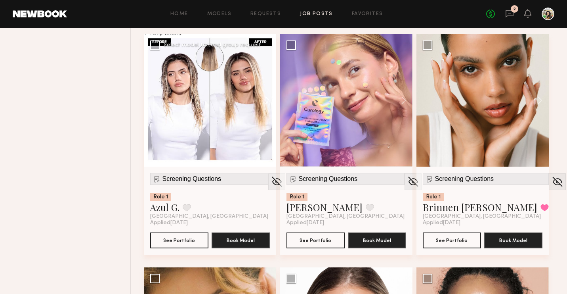
click at [266, 103] on button at bounding box center [263, 100] width 25 height 132
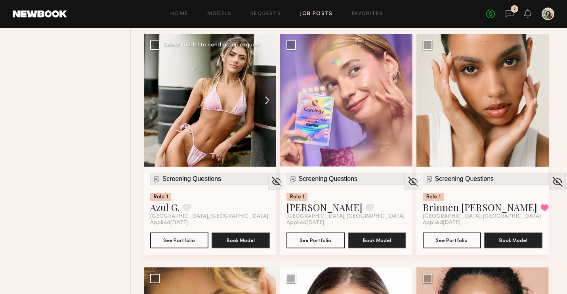
click at [266, 103] on button at bounding box center [263, 100] width 25 height 132
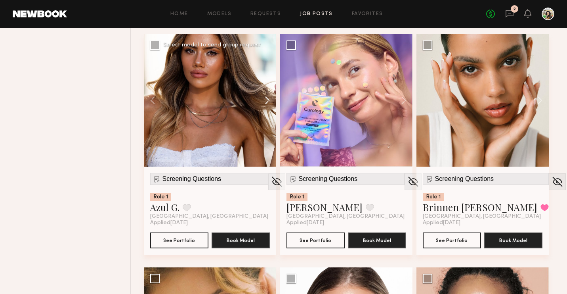
click at [266, 103] on button at bounding box center [263, 100] width 25 height 132
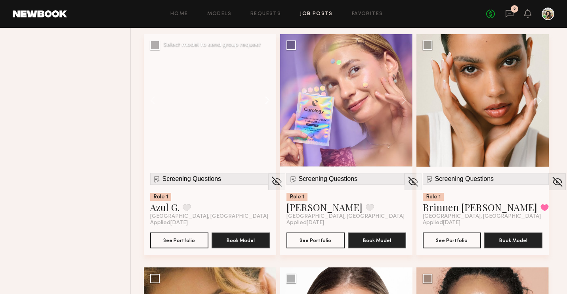
click at [266, 103] on button at bounding box center [263, 100] width 25 height 132
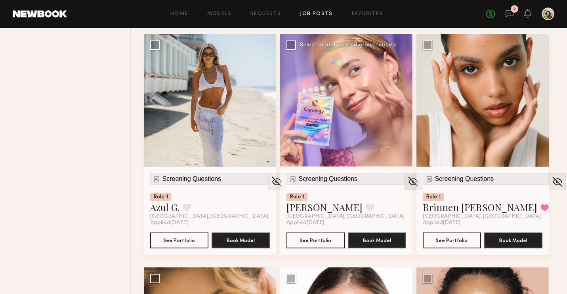
click at [407, 181] on img at bounding box center [413, 182] width 12 height 12
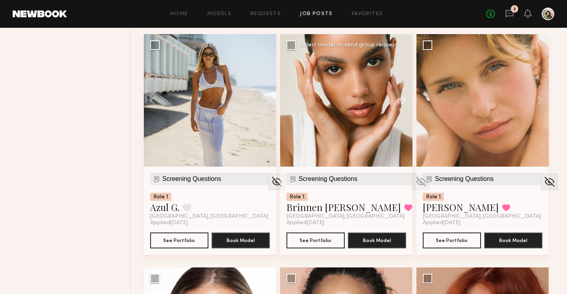
click at [408, 104] on button at bounding box center [399, 100] width 25 height 132
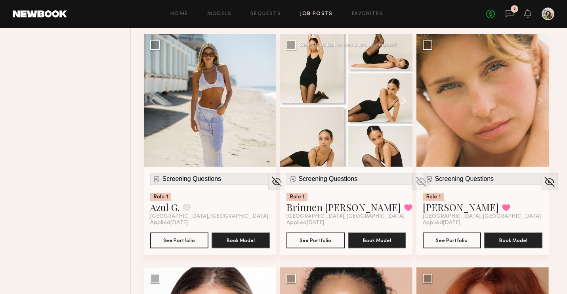
click at [408, 104] on button at bounding box center [399, 100] width 25 height 132
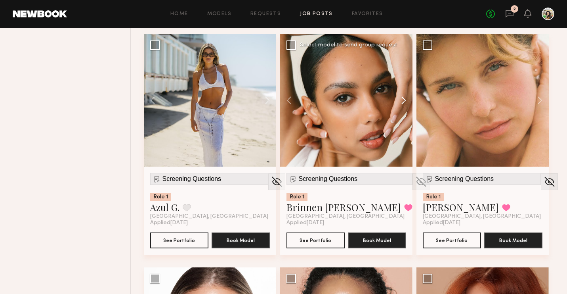
click at [408, 104] on button at bounding box center [399, 100] width 25 height 132
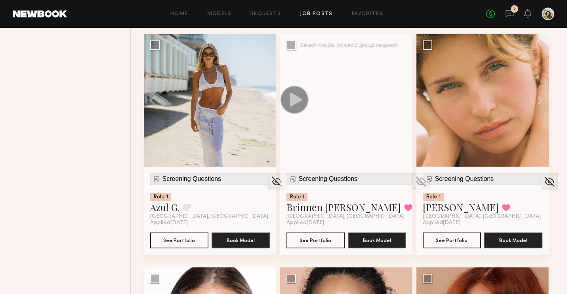
click at [408, 104] on div at bounding box center [361, 100] width 104 height 132
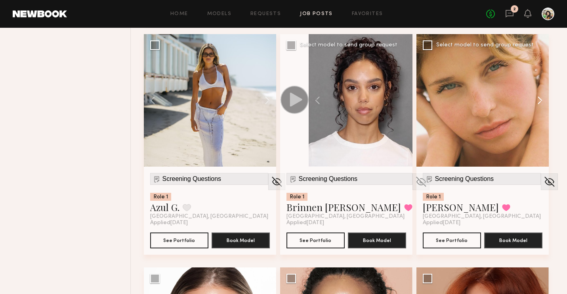
click at [543, 99] on button at bounding box center [535, 100] width 25 height 132
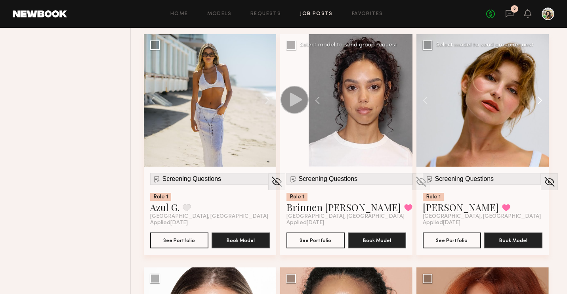
click at [543, 99] on button at bounding box center [535, 100] width 25 height 132
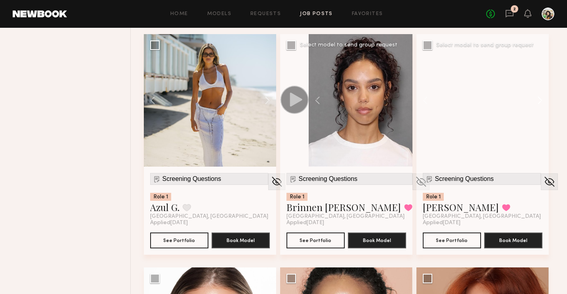
click at [543, 99] on button at bounding box center [535, 100] width 25 height 132
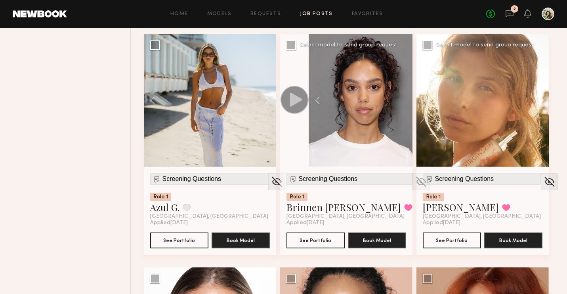
click at [543, 99] on button at bounding box center [535, 100] width 25 height 132
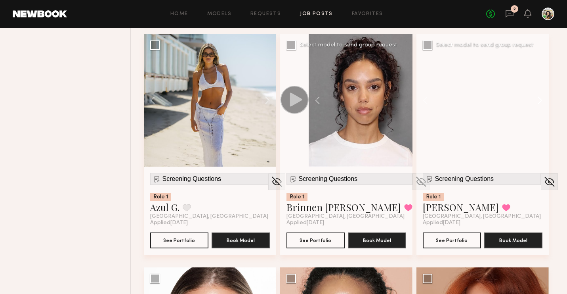
click at [543, 99] on button at bounding box center [535, 100] width 25 height 132
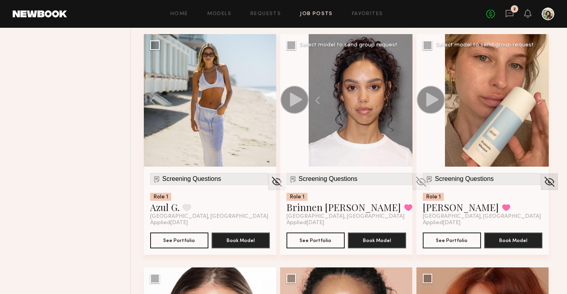
click at [543, 181] on img at bounding box center [549, 182] width 12 height 12
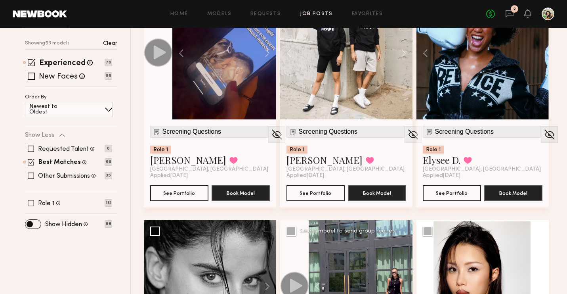
scroll to position [146, 0]
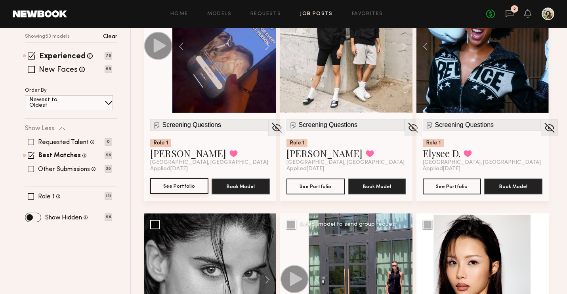
click at [175, 185] on button "See Portfolio" at bounding box center [179, 186] width 58 height 16
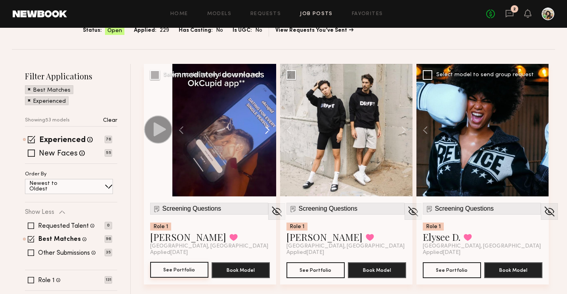
scroll to position [48, 0]
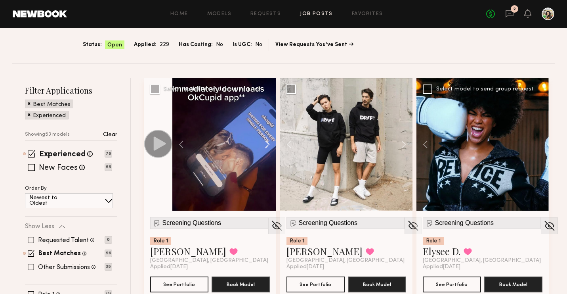
click at [265, 144] on button at bounding box center [263, 144] width 25 height 132
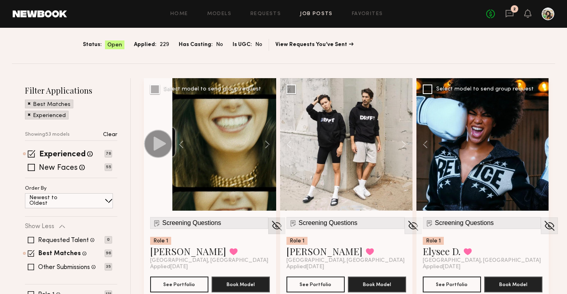
click at [271, 224] on img at bounding box center [277, 226] width 12 height 12
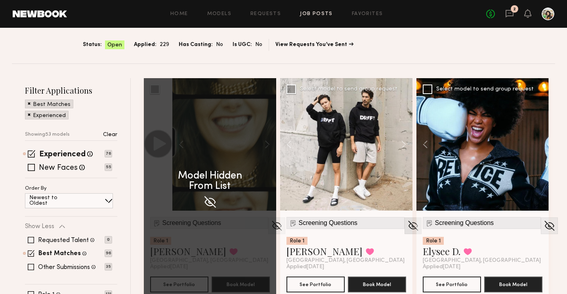
click at [405, 219] on div at bounding box center [413, 225] width 17 height 17
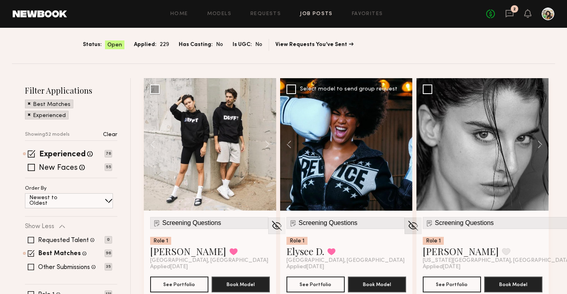
click at [407, 223] on img at bounding box center [413, 226] width 12 height 12
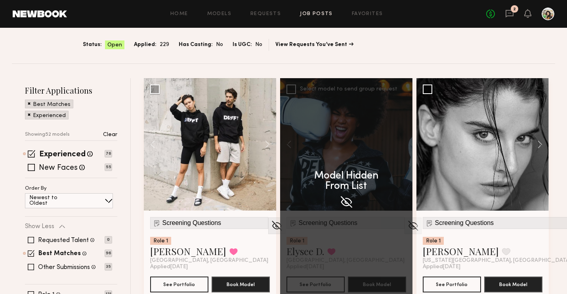
click at [396, 223] on div "Model Hidden From List" at bounding box center [346, 188] width 132 height 220
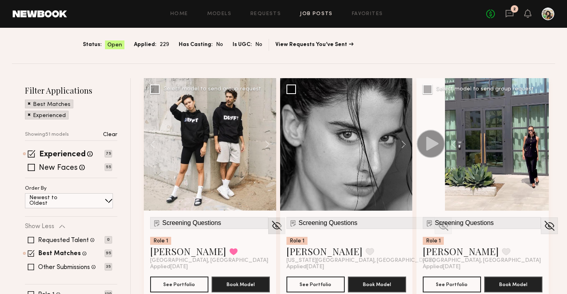
click at [271, 227] on img at bounding box center [277, 226] width 12 height 12
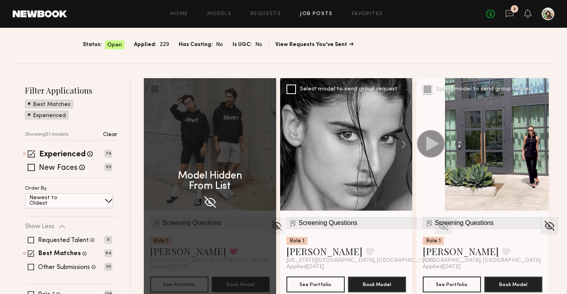
click at [437, 227] on img at bounding box center [443, 226] width 12 height 12
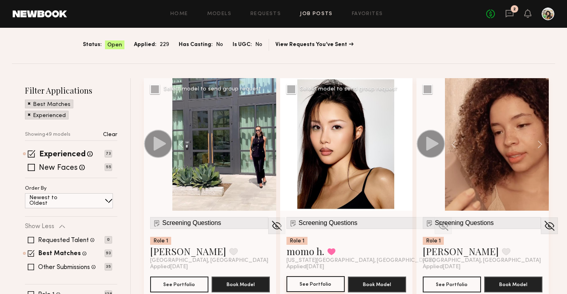
click at [315, 285] on button "See Portfolio" at bounding box center [315, 284] width 58 height 16
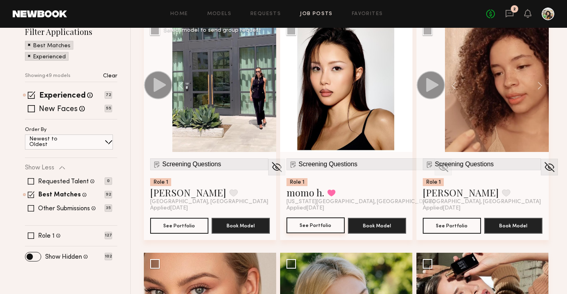
scroll to position [122, 0]
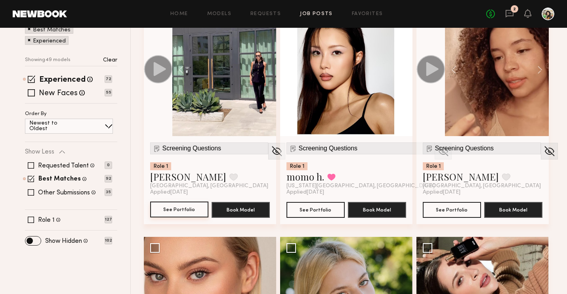
click at [176, 209] on button "See Portfolio" at bounding box center [179, 209] width 58 height 16
click at [446, 208] on button "See Portfolio" at bounding box center [452, 209] width 58 height 16
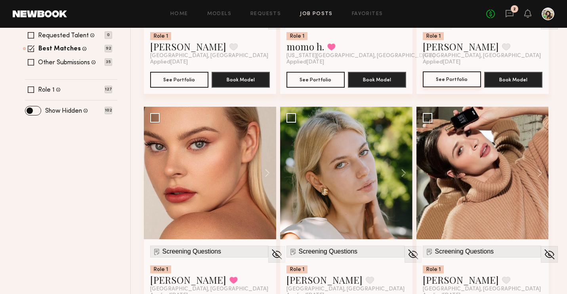
scroll to position [258, 0]
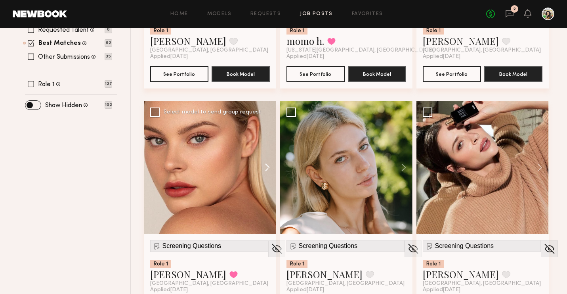
click at [268, 168] on button at bounding box center [263, 167] width 25 height 132
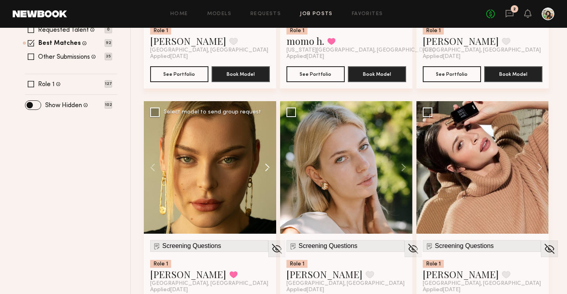
click at [268, 168] on button at bounding box center [263, 167] width 25 height 132
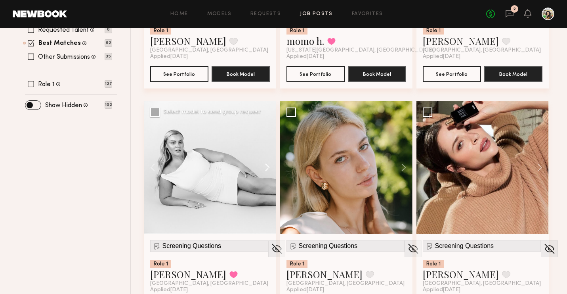
click at [268, 168] on button at bounding box center [263, 167] width 25 height 132
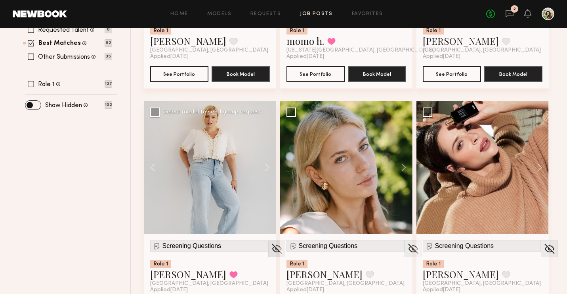
click at [271, 247] on img at bounding box center [277, 249] width 12 height 12
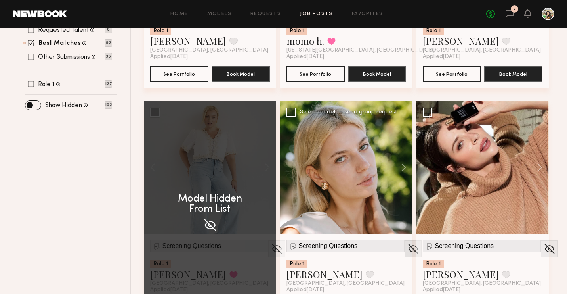
click at [407, 250] on img at bounding box center [413, 249] width 12 height 12
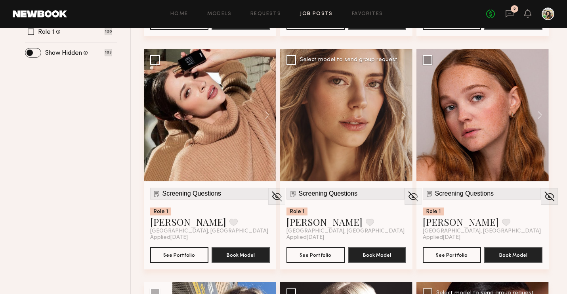
scroll to position [311, 0]
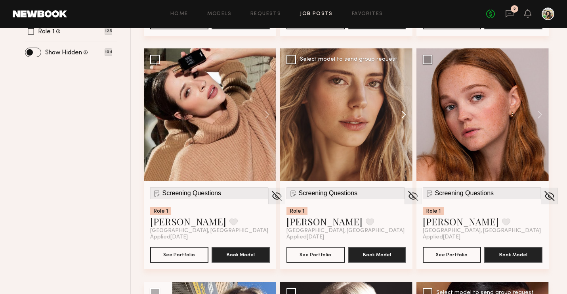
click at [403, 115] on button at bounding box center [399, 114] width 25 height 132
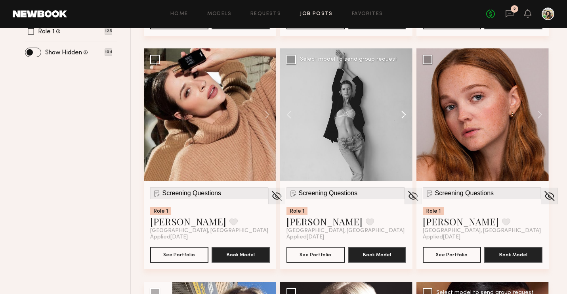
click at [403, 115] on button at bounding box center [399, 114] width 25 height 132
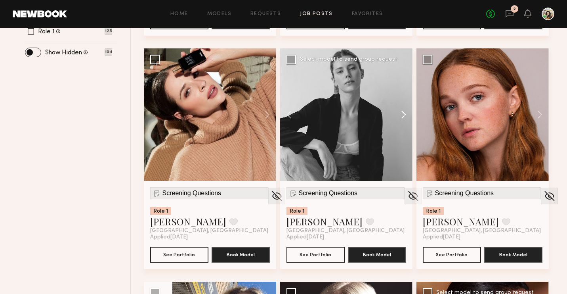
click at [403, 115] on button at bounding box center [399, 114] width 25 height 132
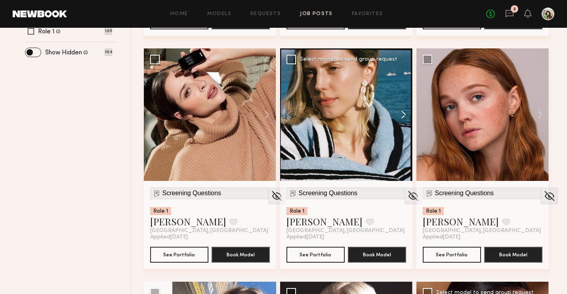
click at [403, 115] on button at bounding box center [399, 114] width 25 height 132
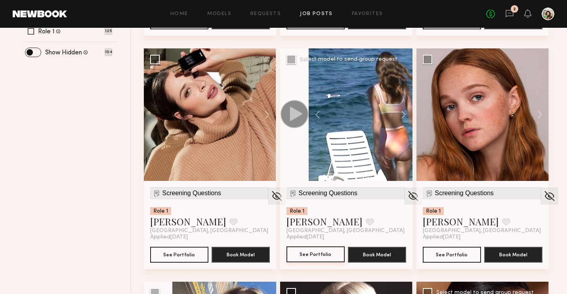
click at [325, 249] on button "See Portfolio" at bounding box center [315, 254] width 58 height 16
click at [437, 259] on button "See Portfolio" at bounding box center [452, 254] width 58 height 16
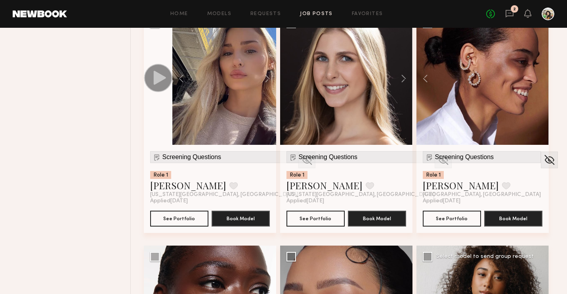
scroll to position [577, 0]
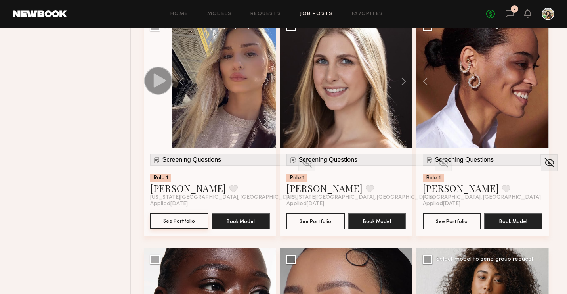
click at [184, 219] on button "See Portfolio" at bounding box center [179, 221] width 58 height 16
click at [426, 78] on button at bounding box center [428, 81] width 25 height 132
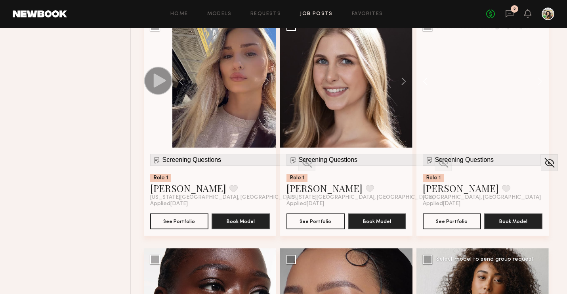
click at [426, 78] on button at bounding box center [428, 81] width 25 height 132
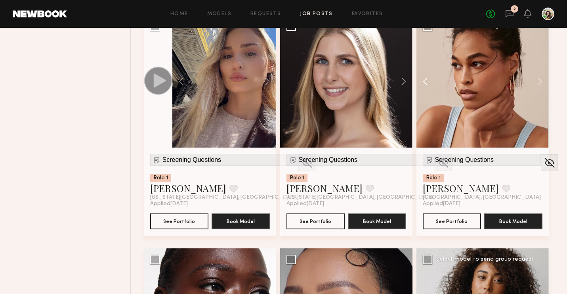
click at [426, 78] on button at bounding box center [428, 81] width 25 height 132
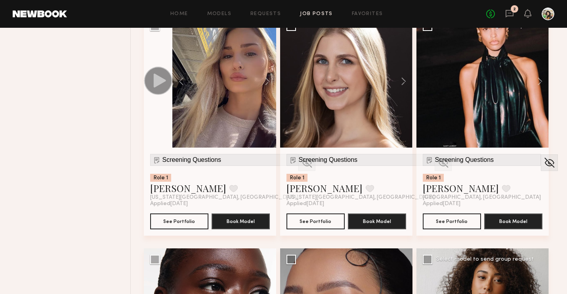
click at [426, 78] on div at bounding box center [482, 81] width 132 height 132
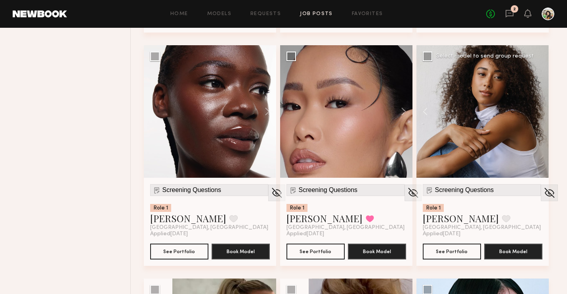
scroll to position [779, 0]
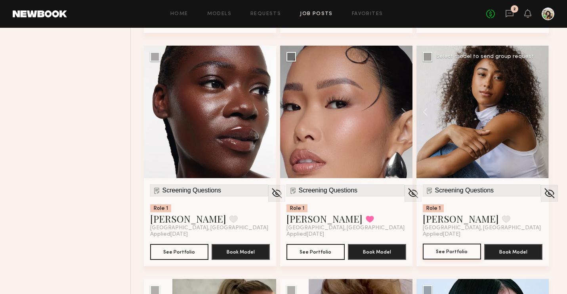
click at [469, 248] on button "See Portfolio" at bounding box center [452, 251] width 58 height 16
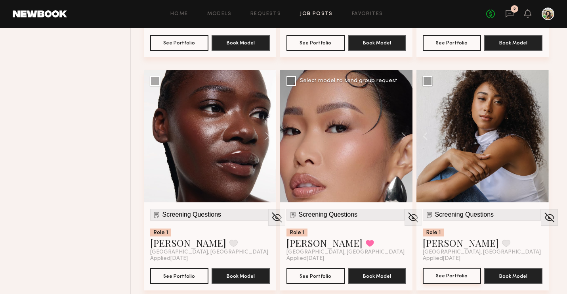
scroll to position [756, 0]
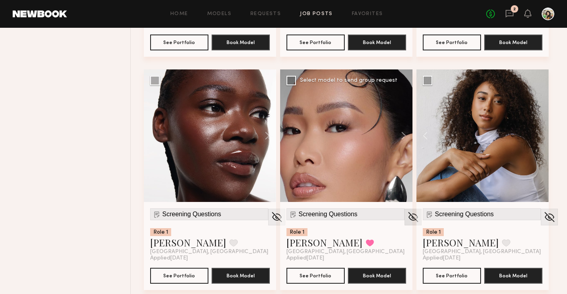
click at [407, 218] on img at bounding box center [413, 217] width 12 height 12
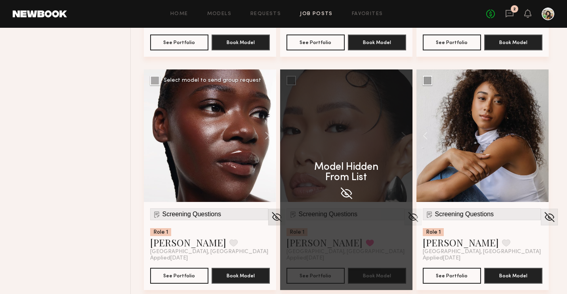
click at [271, 221] on img at bounding box center [277, 217] width 12 height 12
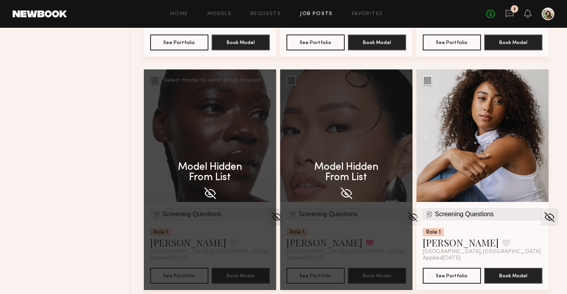
scroll to position [970, 0]
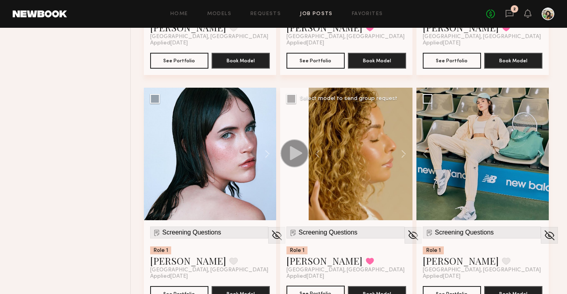
click at [315, 288] on button "See Portfolio" at bounding box center [315, 293] width 58 height 16
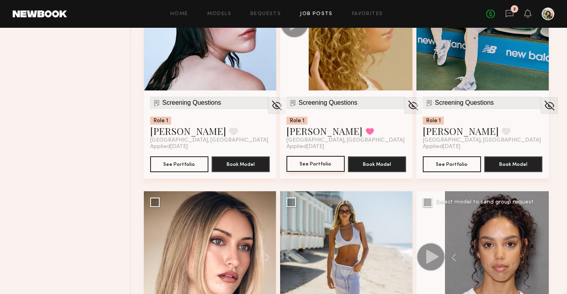
scroll to position [1143, 0]
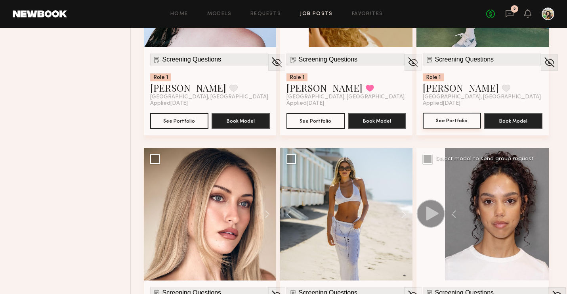
click at [447, 121] on button "See Portfolio" at bounding box center [452, 121] width 58 height 16
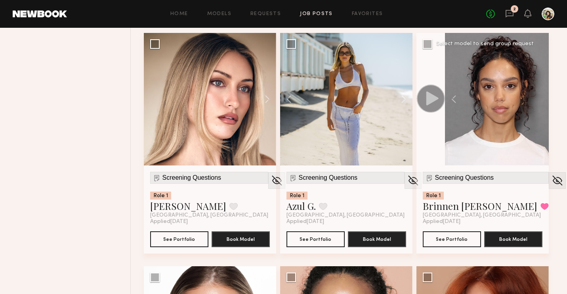
scroll to position [1257, 0]
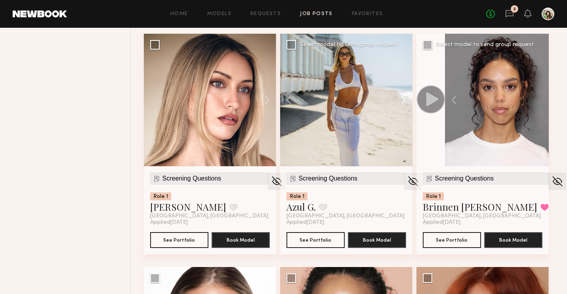
click at [405, 97] on button at bounding box center [399, 100] width 25 height 132
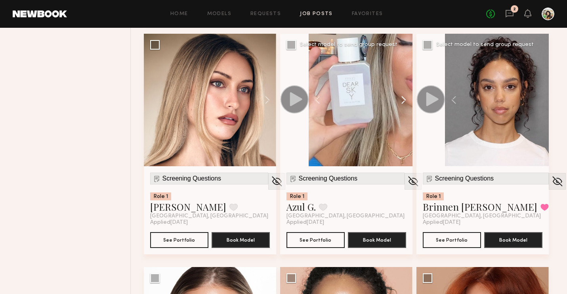
click at [405, 97] on button at bounding box center [399, 100] width 25 height 132
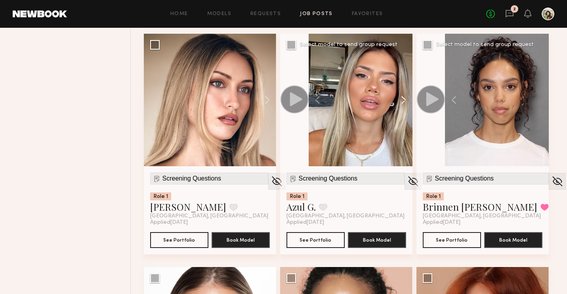
click at [405, 97] on button at bounding box center [399, 100] width 25 height 132
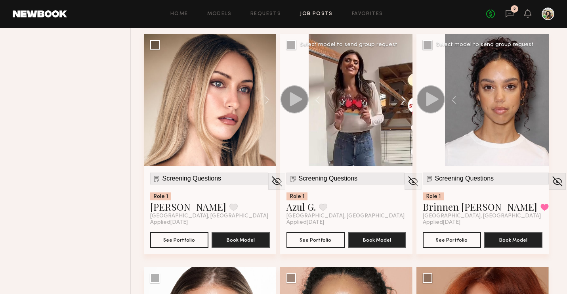
click at [405, 97] on button at bounding box center [399, 100] width 25 height 132
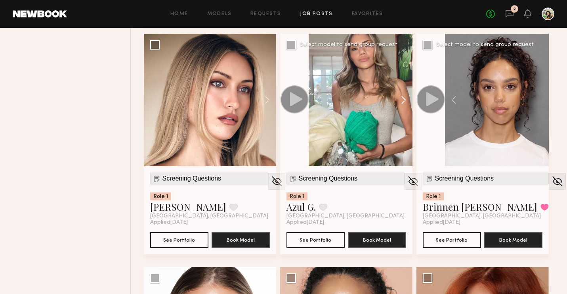
click at [405, 97] on button at bounding box center [399, 100] width 25 height 132
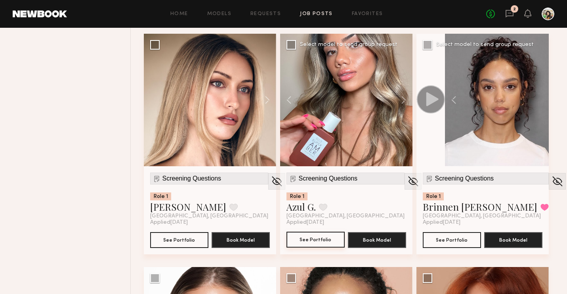
click at [316, 237] on button "See Portfolio" at bounding box center [315, 239] width 58 height 16
click at [170, 244] on button "See Portfolio" at bounding box center [179, 239] width 58 height 16
click at [433, 240] on button "See Portfolio" at bounding box center [452, 239] width 58 height 16
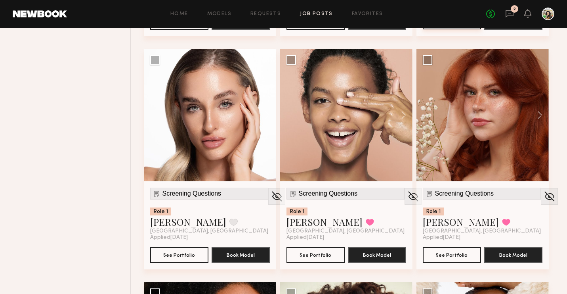
scroll to position [1475, 0]
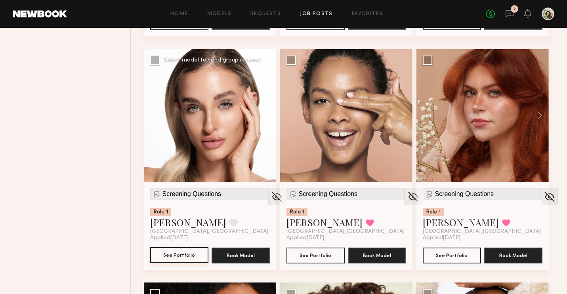
click at [179, 255] on button "See Portfolio" at bounding box center [179, 255] width 58 height 16
click at [402, 125] on button at bounding box center [399, 115] width 25 height 132
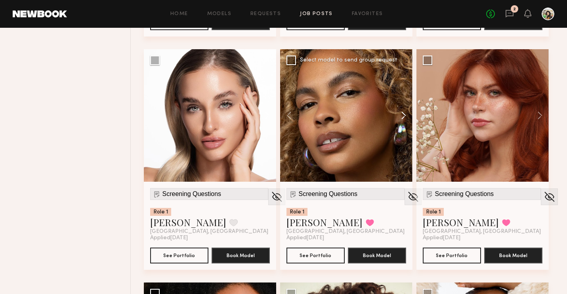
click at [402, 125] on button at bounding box center [399, 115] width 25 height 132
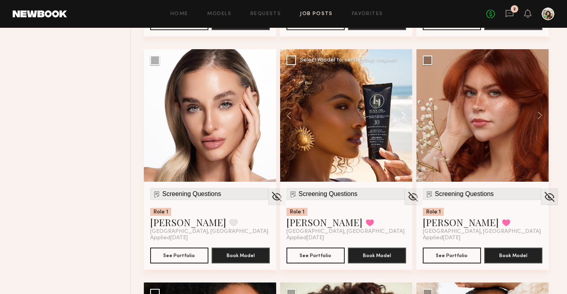
click at [402, 125] on button at bounding box center [399, 115] width 25 height 132
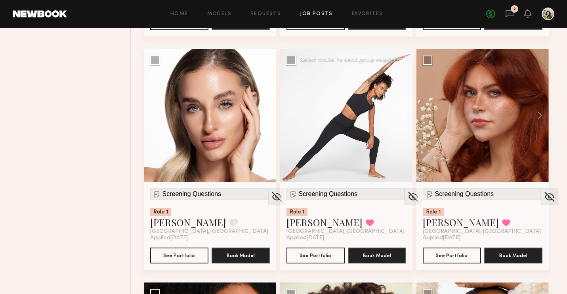
click at [402, 125] on button at bounding box center [399, 115] width 25 height 132
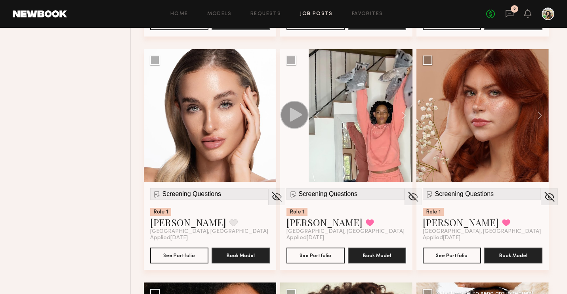
scroll to position [1560, 0]
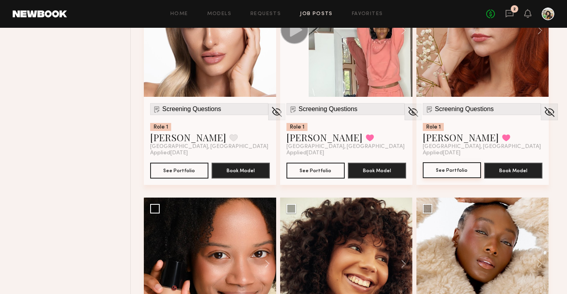
click at [438, 178] on button "See Portfolio" at bounding box center [452, 170] width 58 height 16
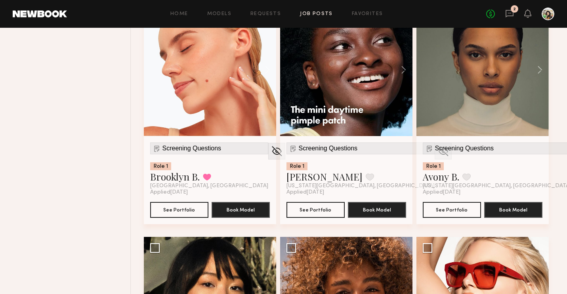
scroll to position [1963, 0]
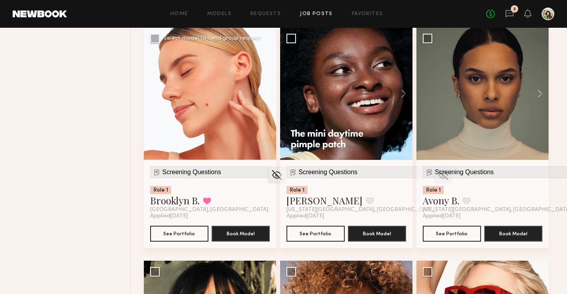
click at [268, 94] on button at bounding box center [263, 93] width 25 height 132
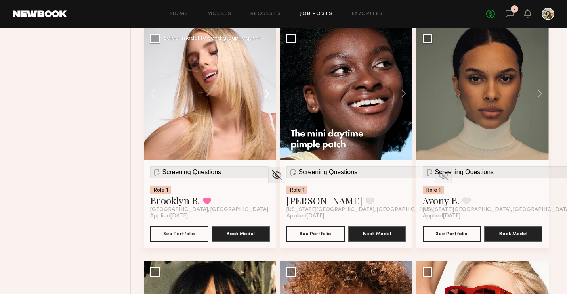
click at [268, 94] on button at bounding box center [263, 93] width 25 height 132
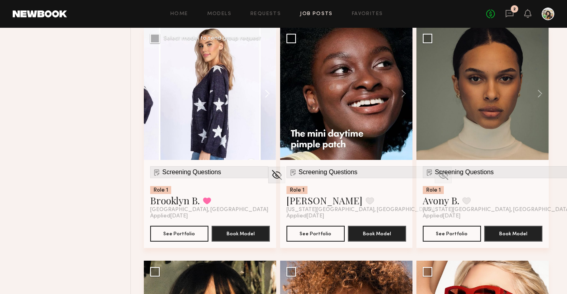
click at [268, 94] on button at bounding box center [263, 93] width 25 height 132
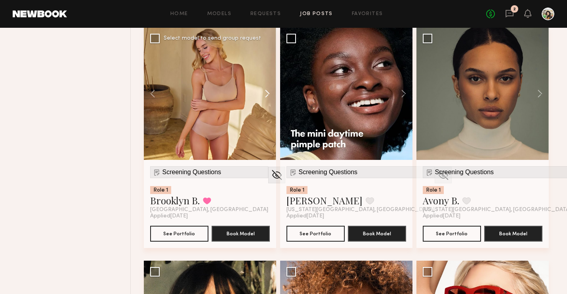
click at [268, 94] on button at bounding box center [263, 93] width 25 height 132
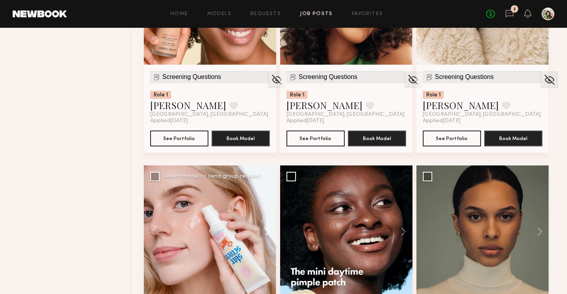
scroll to position [0, 0]
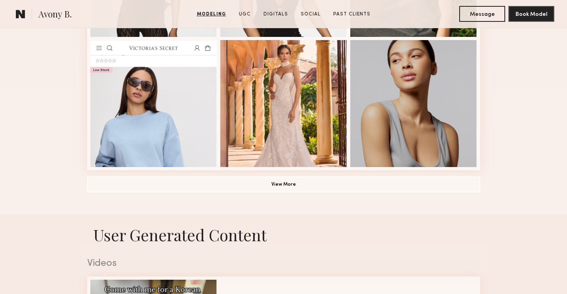
scroll to position [631, 0]
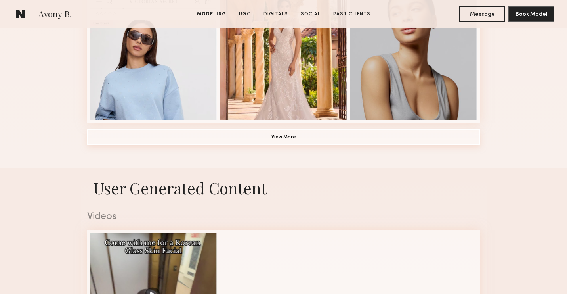
click at [298, 137] on button "View More" at bounding box center [283, 137] width 393 height 16
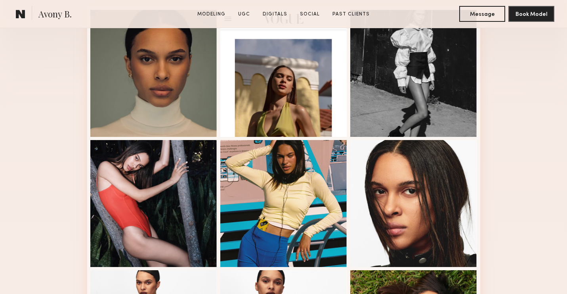
scroll to position [223, 0]
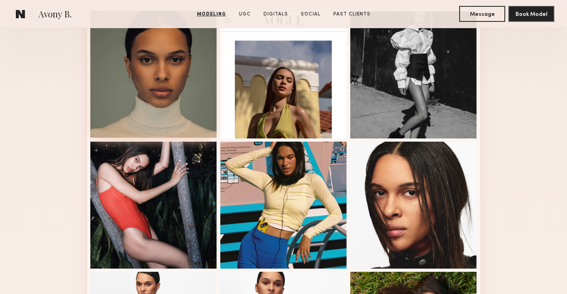
click at [197, 115] on div at bounding box center [153, 74] width 127 height 127
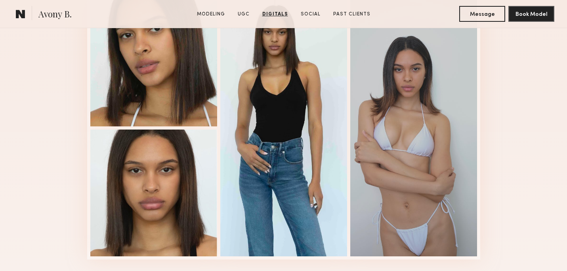
scroll to position [1448, 0]
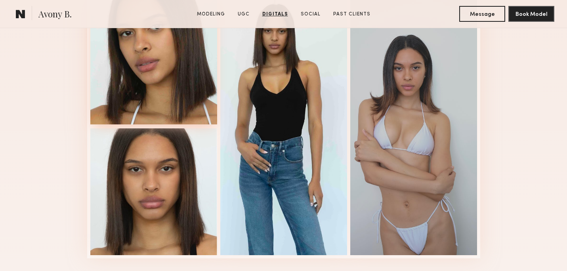
click at [175, 100] on div at bounding box center [153, 61] width 127 height 127
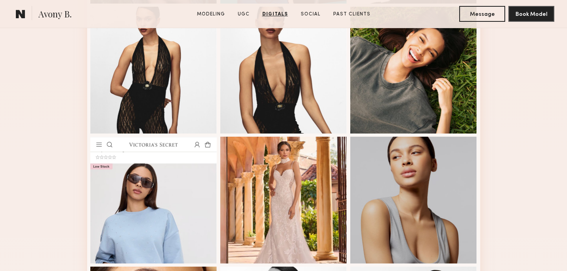
scroll to position [486, 0]
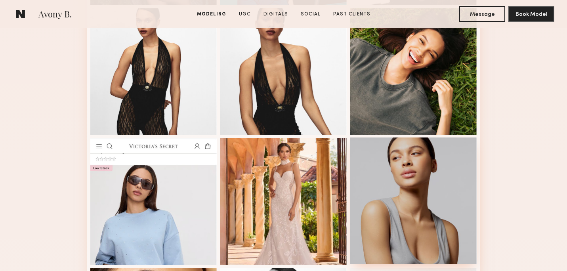
click at [395, 165] on div at bounding box center [413, 200] width 127 height 127
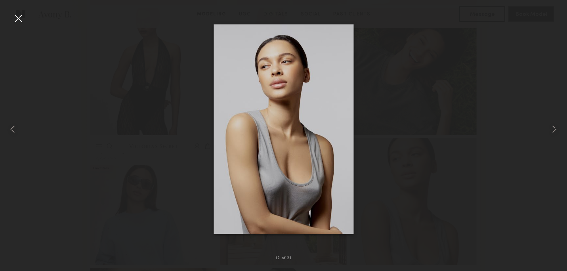
click at [292, 149] on img at bounding box center [284, 129] width 140 height 210
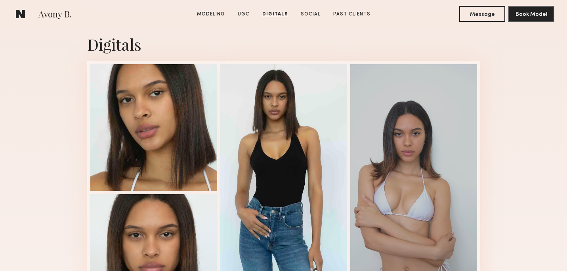
scroll to position [1404, 0]
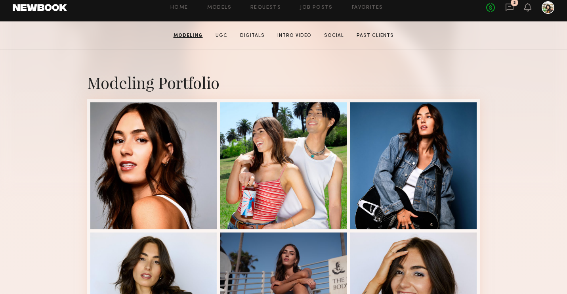
scroll to position [132, 0]
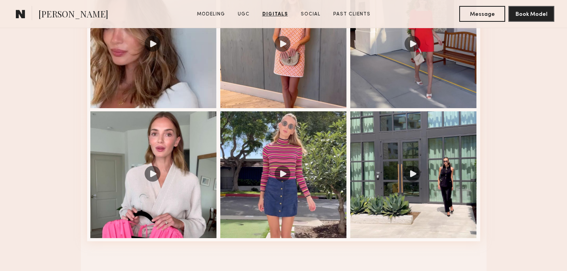
scroll to position [842, 0]
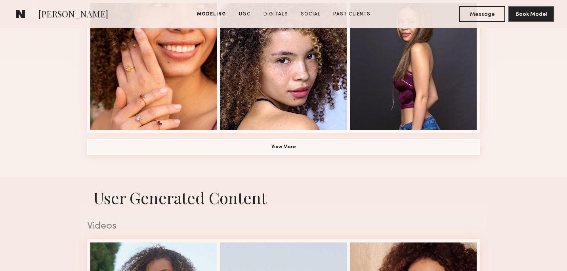
scroll to position [620, 0]
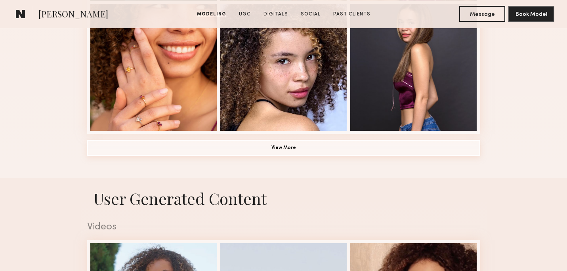
click at [287, 152] on button "View More" at bounding box center [283, 148] width 393 height 16
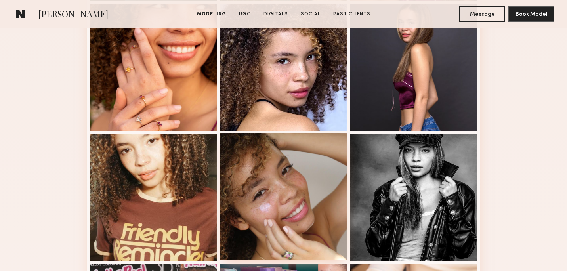
scroll to position [719, 0]
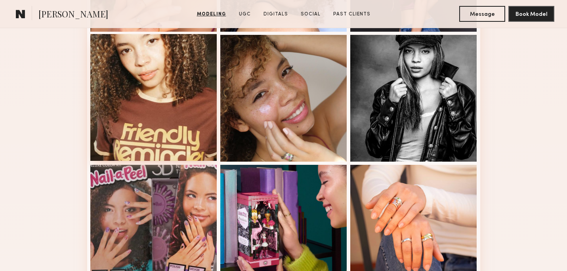
click at [184, 136] on div at bounding box center [153, 97] width 127 height 127
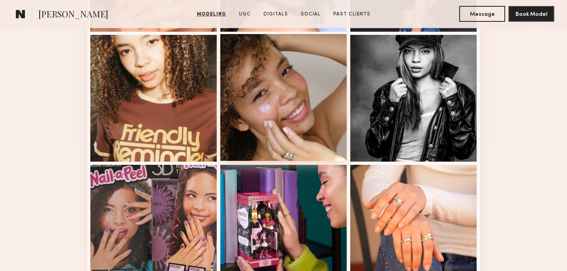
click at [284, 126] on div at bounding box center [283, 97] width 127 height 127
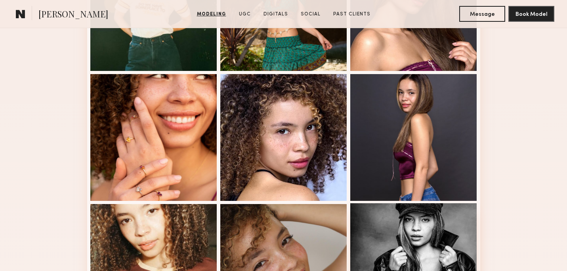
scroll to position [551, 0]
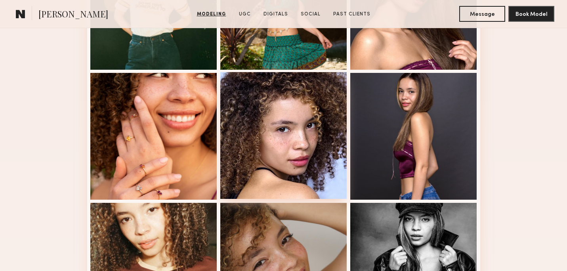
click at [298, 149] on div at bounding box center [283, 135] width 127 height 127
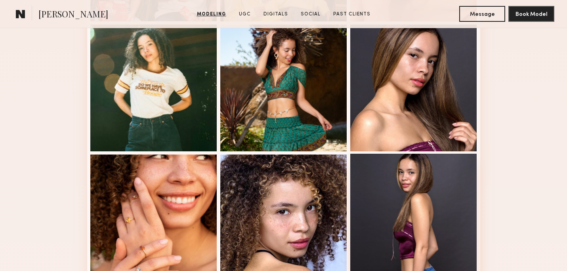
scroll to position [426, 0]
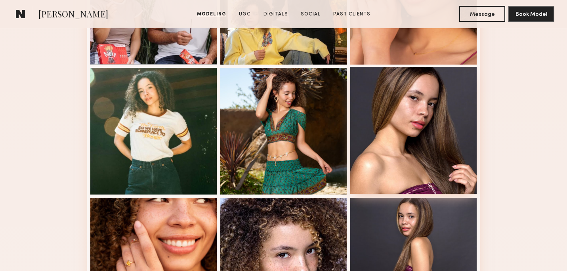
drag, startPoint x: 376, startPoint y: 139, endPoint x: 399, endPoint y: 135, distance: 22.7
click at [410, 116] on div at bounding box center [413, 130] width 127 height 127
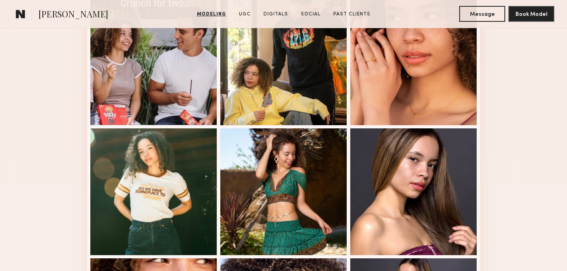
scroll to position [358, 0]
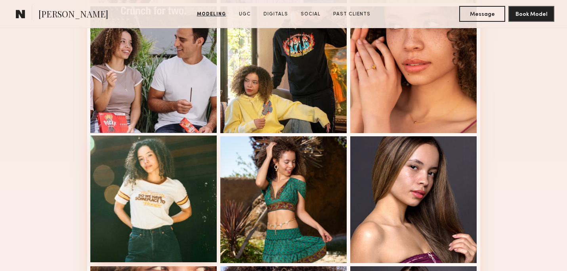
click at [151, 202] on div at bounding box center [153, 199] width 127 height 127
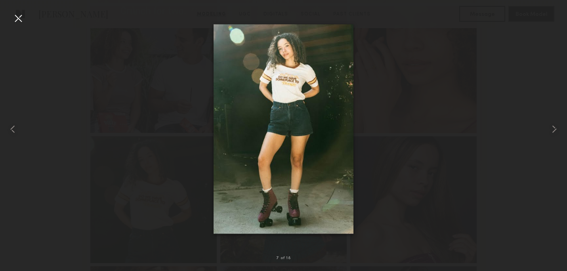
click at [19, 12] on div at bounding box center [18, 18] width 13 height 13
click at [19, 20] on div at bounding box center [18, 18] width 13 height 13
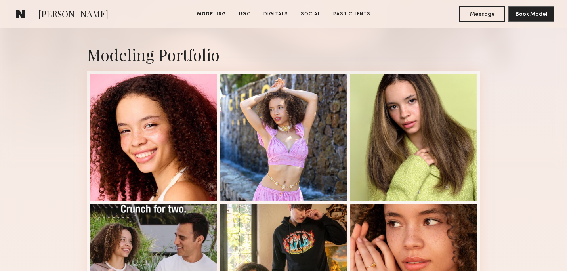
scroll to position [160, 0]
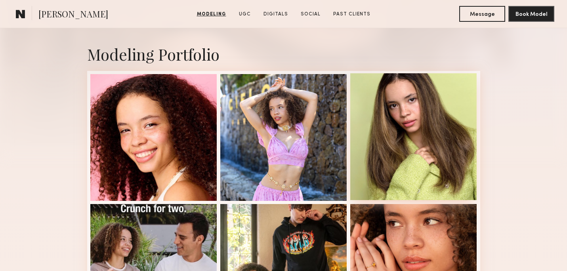
click at [399, 148] on div at bounding box center [413, 136] width 127 height 127
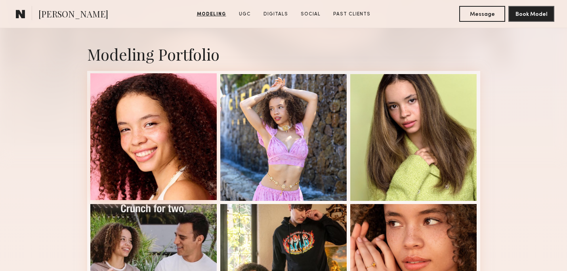
click at [153, 143] on div at bounding box center [153, 136] width 127 height 127
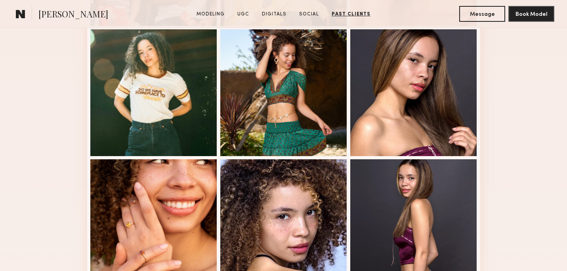
scroll to position [0, 0]
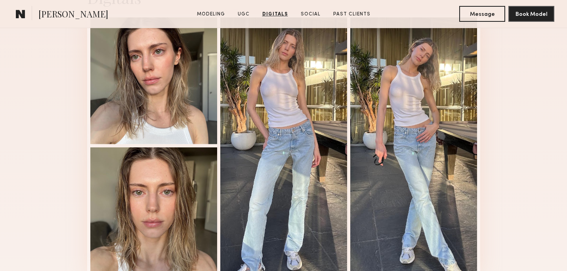
scroll to position [1189, 0]
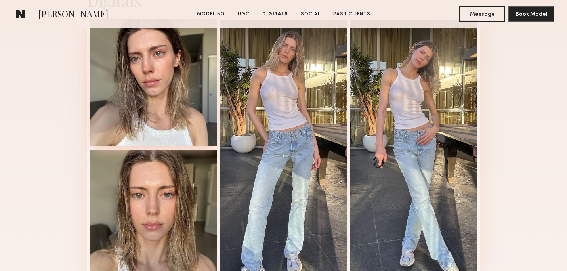
click at [208, 75] on div at bounding box center [153, 82] width 127 height 127
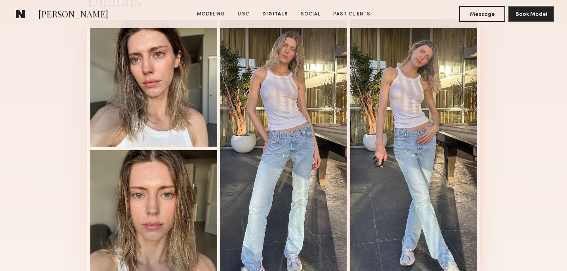
click at [426, 129] on div at bounding box center [413, 147] width 127 height 257
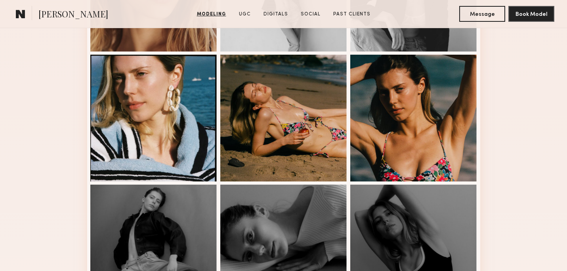
scroll to position [172, 0]
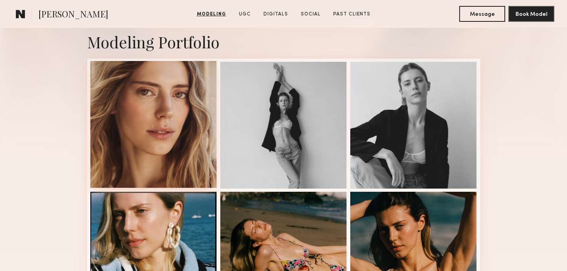
click at [195, 131] on div at bounding box center [153, 124] width 127 height 127
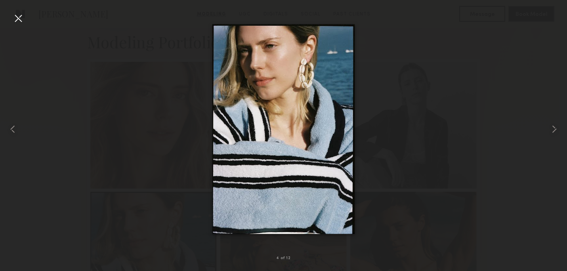
click at [305, 176] on img at bounding box center [283, 129] width 143 height 210
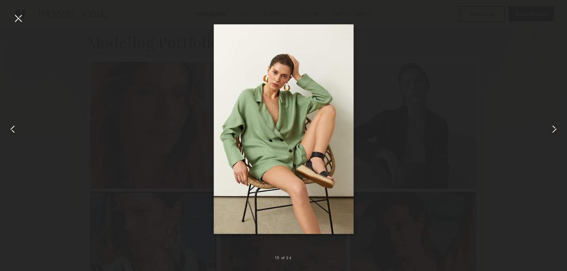
click at [369, 70] on div at bounding box center [283, 129] width 567 height 233
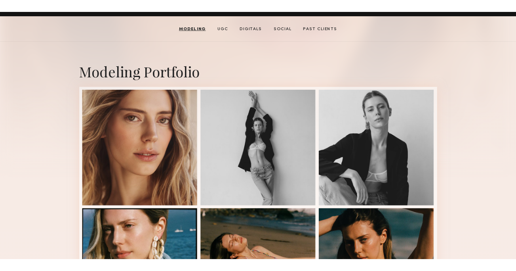
scroll to position [0, 0]
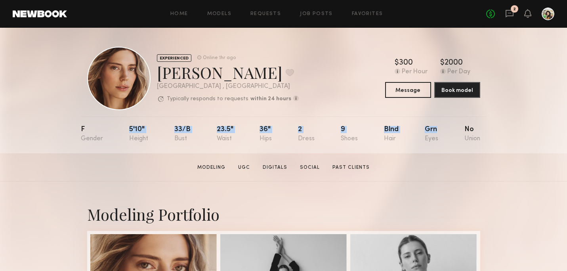
drag, startPoint x: 149, startPoint y: 136, endPoint x: 439, endPoint y: 126, distance: 290.6
click at [439, 126] on nb-model-profile-props "F 5'10" 33/b 23.5" 36" 2 9 Blnd Grn No" at bounding box center [284, 134] width 406 height 37
copy div "5'10" 33/b 23.5" 36" 2 9 Blnd Grn"
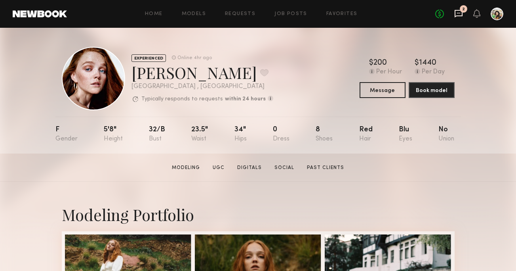
click at [459, 17] on icon at bounding box center [458, 13] width 9 height 9
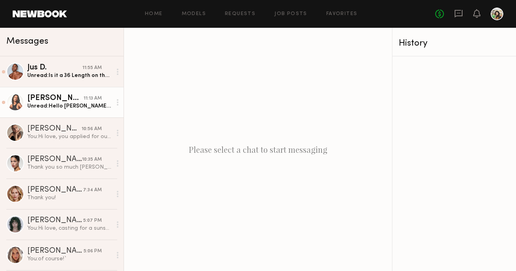
click at [64, 107] on div "Unread: Hello [PERSON_NAME], I didn’t know my submission was still sent. I unfo…" at bounding box center [69, 106] width 84 height 8
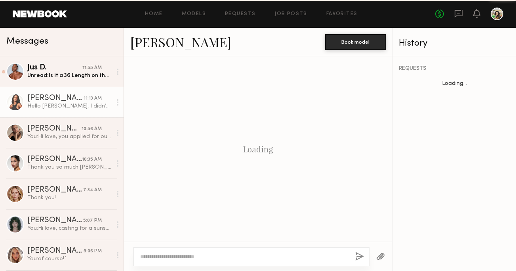
scroll to position [324, 0]
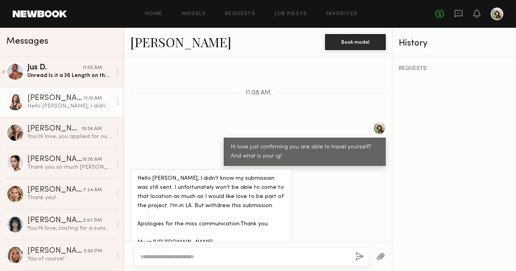
click at [182, 256] on textarea at bounding box center [244, 256] width 209 height 8
type textarea "**********"
click at [360, 254] on button "button" at bounding box center [359, 257] width 9 height 10
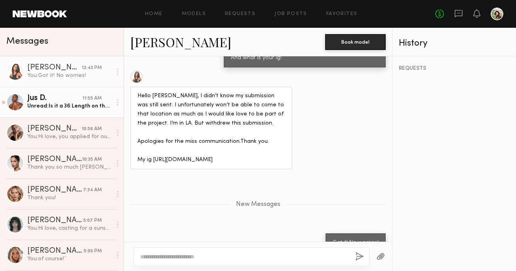
click at [71, 105] on div "Unread: Is it a 36 Length on the pants?" at bounding box center [69, 106] width 84 height 8
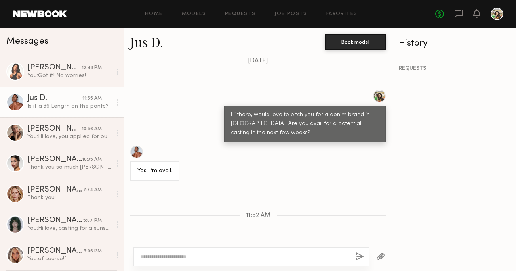
scroll to position [566, 0]
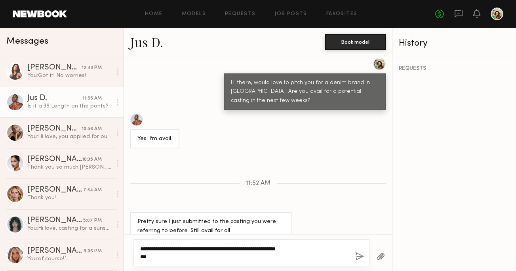
type textarea "**********"
click at [358, 258] on button "button" at bounding box center [359, 257] width 9 height 10
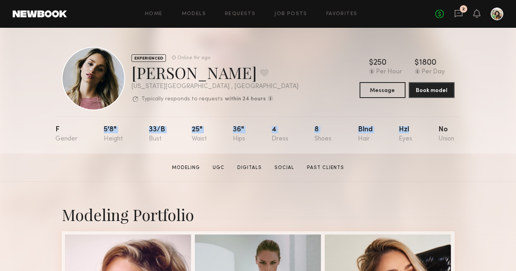
drag, startPoint x: 95, startPoint y: 126, endPoint x: 409, endPoint y: 128, distance: 314.6
click at [409, 128] on nb-model-profile-props "F 5'8" 33/b 25" 36" 4 8 Blnd Hzl No" at bounding box center [258, 134] width 406 height 37
copy div "5'8" 33/b 25" 36" 4 8 Blnd Hzl"
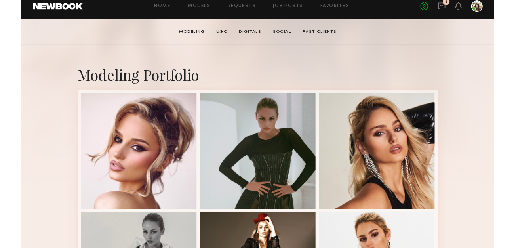
scroll to position [140, 0]
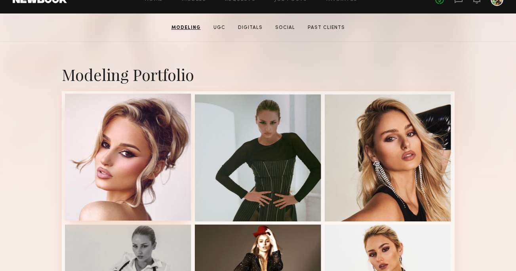
click at [139, 141] on div at bounding box center [128, 157] width 127 height 127
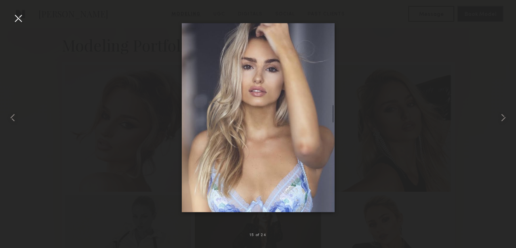
scroll to position [172, 0]
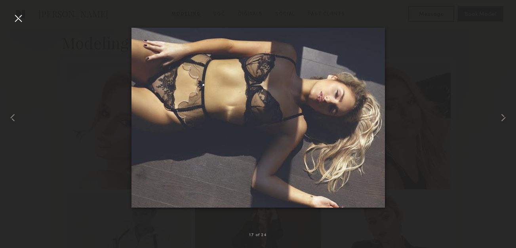
click at [283, 109] on img at bounding box center [259, 118] width 254 height 180
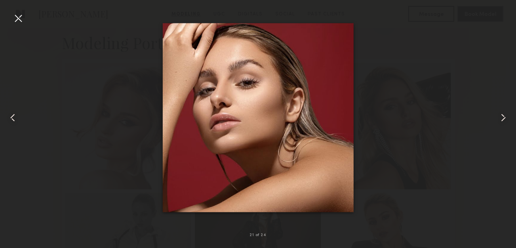
click at [223, 130] on img at bounding box center [257, 117] width 191 height 189
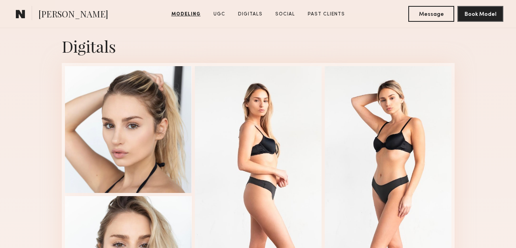
scroll to position [1509, 0]
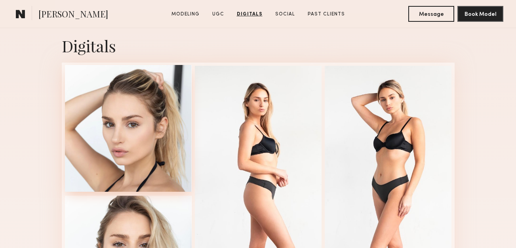
click at [134, 107] on div at bounding box center [128, 128] width 127 height 127
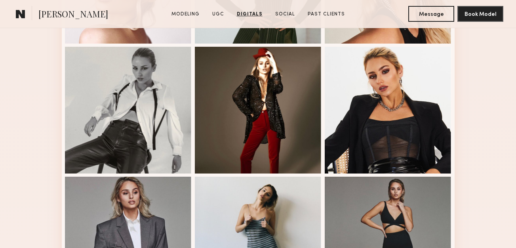
scroll to position [0, 0]
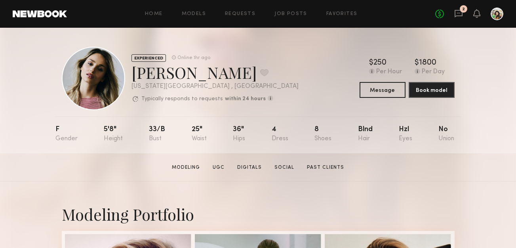
click at [93, 72] on div at bounding box center [93, 78] width 63 height 63
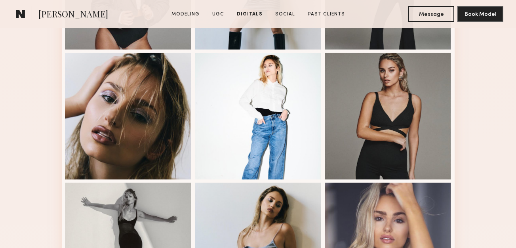
scroll to position [418, 0]
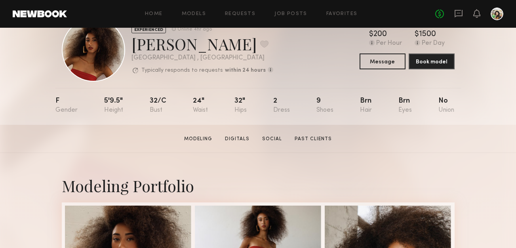
scroll to position [31, 0]
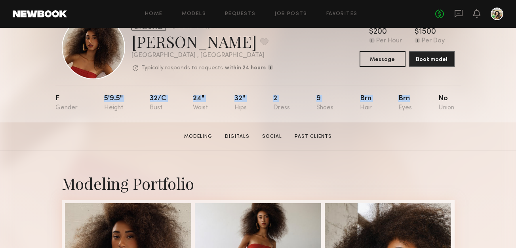
drag, startPoint x: 129, startPoint y: 90, endPoint x: 394, endPoint y: 104, distance: 265.4
click at [394, 104] on nb-model-profile-props "F 5'9.5" 32/c 24" 32" 2 9 Brn Brn No" at bounding box center [258, 104] width 406 height 37
copy div "5'9.5" 32/c 24" 32" 2 9 Brn Brn"
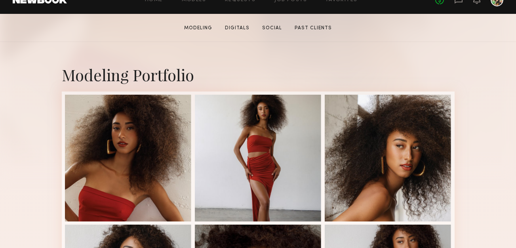
scroll to position [154, 0]
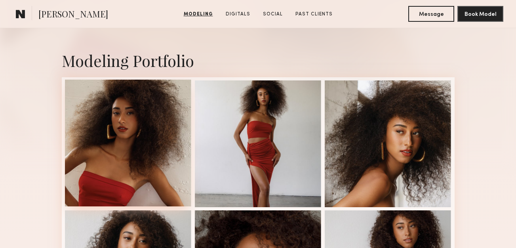
click at [139, 120] on div at bounding box center [128, 143] width 127 height 127
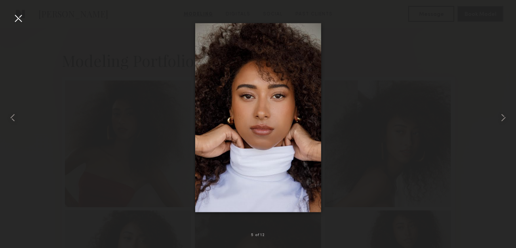
click at [282, 172] on img at bounding box center [258, 117] width 126 height 189
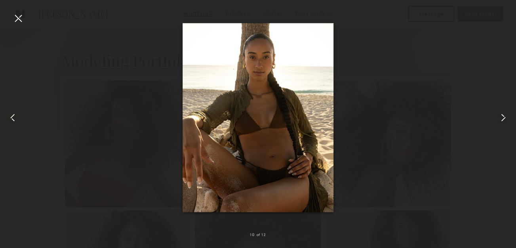
scroll to position [153, 0]
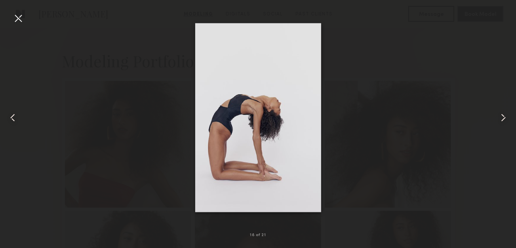
click at [164, 183] on div at bounding box center [258, 118] width 516 height 210
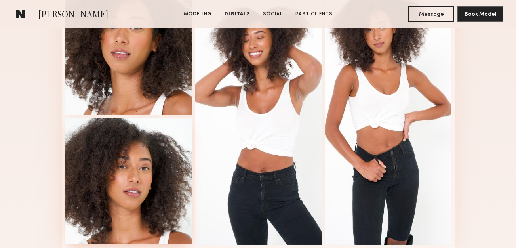
scroll to position [1228, 0]
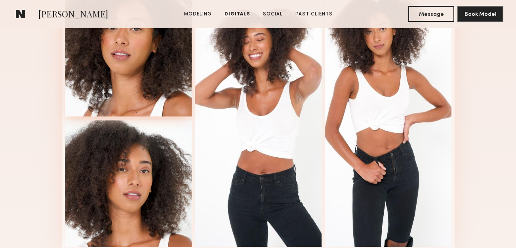
click at [141, 74] on div at bounding box center [128, 53] width 127 height 127
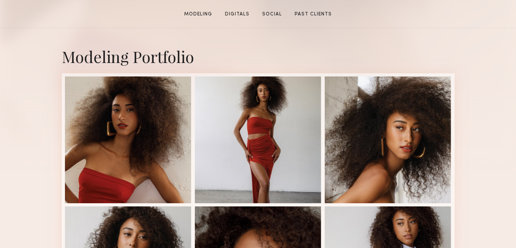
scroll to position [0, 0]
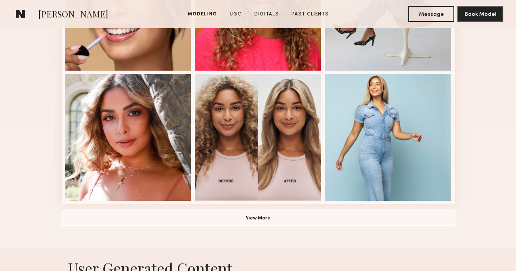
scroll to position [550, 0]
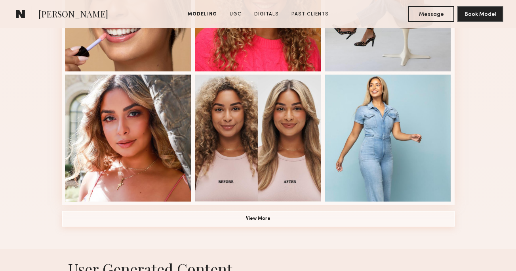
click at [238, 219] on button "View More" at bounding box center [258, 218] width 393 height 16
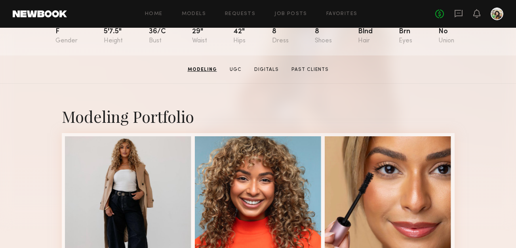
scroll to position [0, 0]
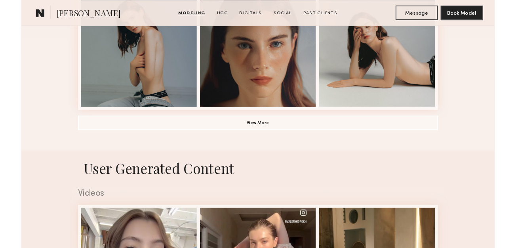
scroll to position [636, 0]
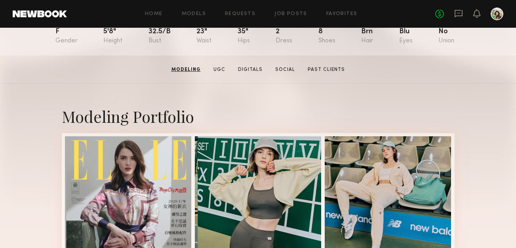
scroll to position [84, 0]
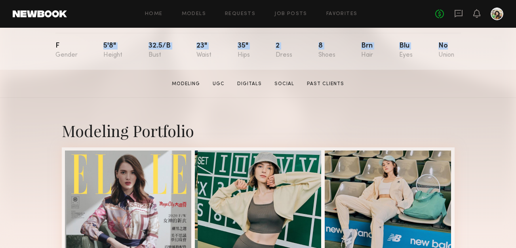
drag, startPoint x: 95, startPoint y: 47, endPoint x: 428, endPoint y: 59, distance: 333.9
click at [428, 59] on nb-model-profile-props "F 5'8" 32.5/b 23" 35" 2 8 Brn Blu No" at bounding box center [258, 51] width 406 height 37
copy div "5'8" 32.5/b 23" 35" 2 8 Brn Blu No"
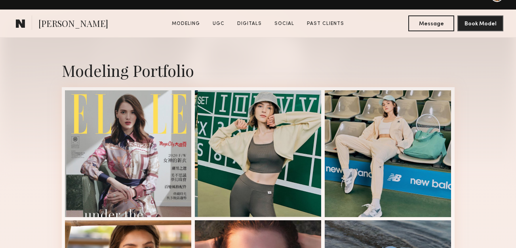
scroll to position [158, 0]
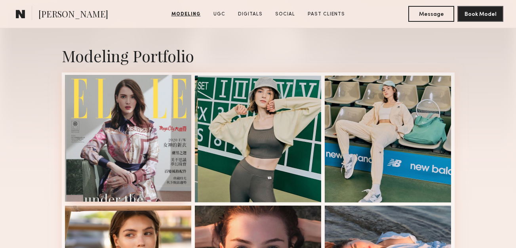
click at [174, 125] on div at bounding box center [128, 138] width 127 height 127
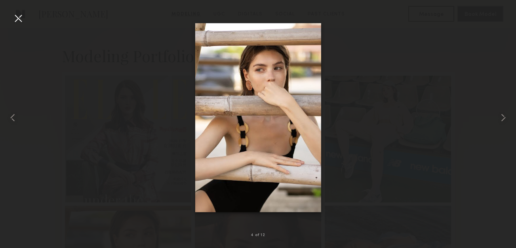
drag, startPoint x: 276, startPoint y: 117, endPoint x: 288, endPoint y: 115, distance: 12.4
click at [355, 78] on div at bounding box center [258, 118] width 516 height 210
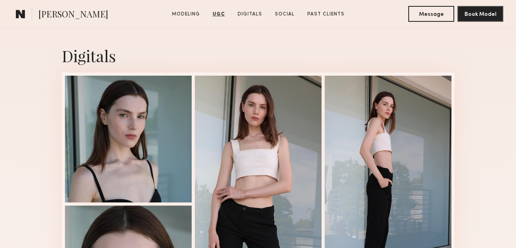
scroll to position [1628, 0]
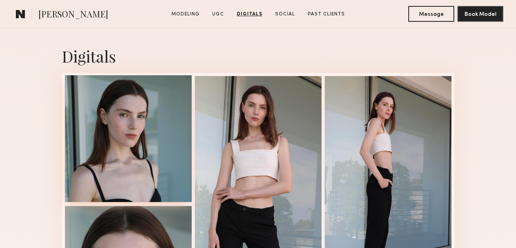
click at [182, 141] on div at bounding box center [128, 138] width 127 height 127
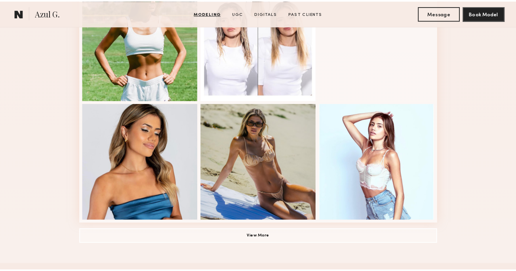
scroll to position [514, 0]
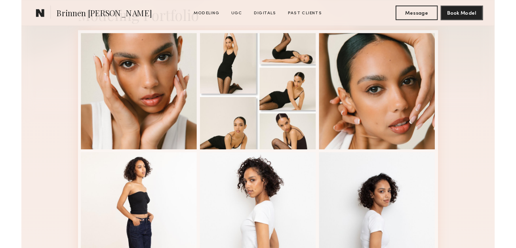
scroll to position [199, 0]
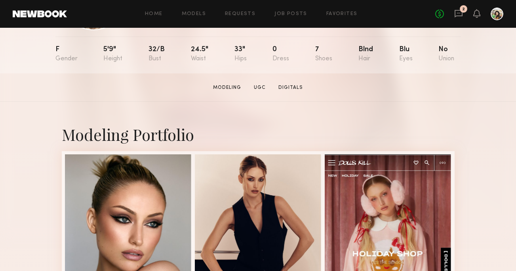
scroll to position [83, 0]
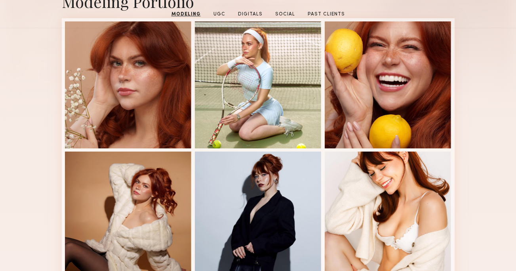
scroll to position [141, 0]
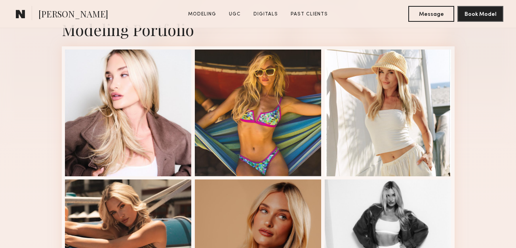
scroll to position [183, 0]
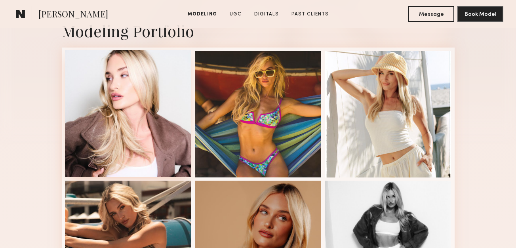
click at [118, 103] on div at bounding box center [128, 113] width 127 height 127
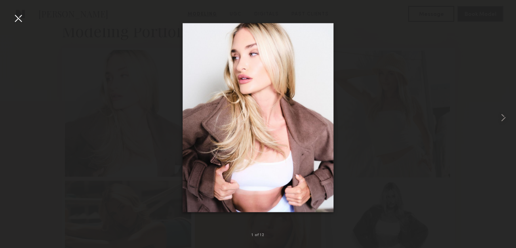
click at [118, 103] on div at bounding box center [258, 118] width 516 height 210
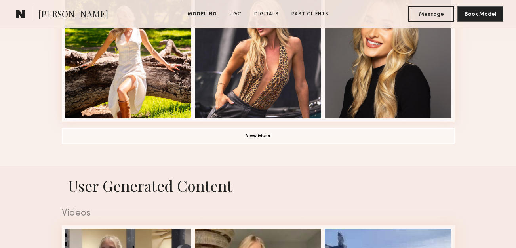
scroll to position [632, 0]
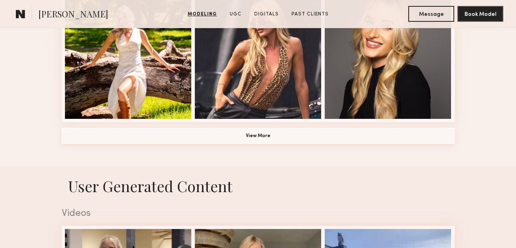
click at [157, 133] on button "View More" at bounding box center [258, 136] width 393 height 16
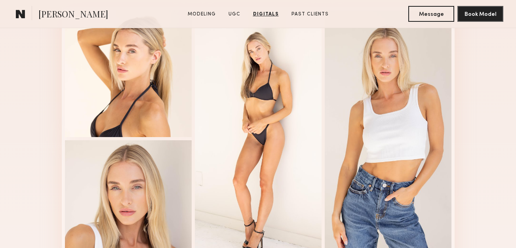
scroll to position [2114, 0]
click at [145, 98] on div at bounding box center [128, 73] width 127 height 127
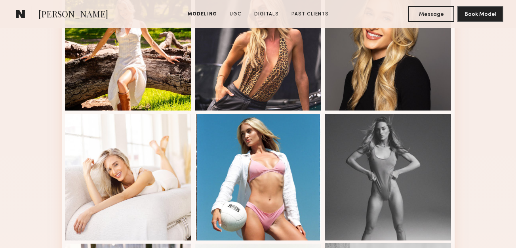
scroll to position [480, 0]
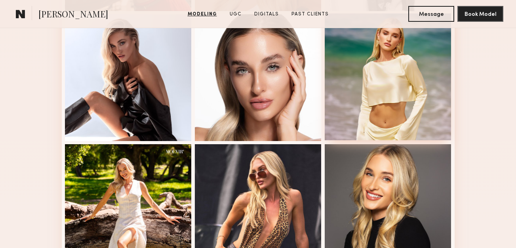
click at [387, 104] on div at bounding box center [388, 76] width 127 height 127
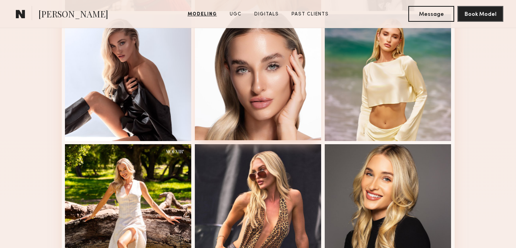
click at [278, 89] on div at bounding box center [258, 76] width 127 height 127
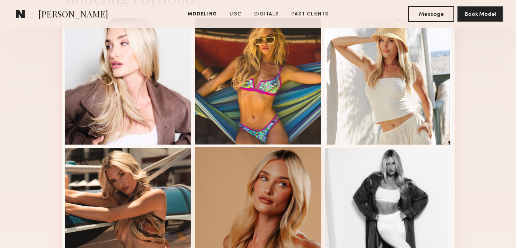
scroll to position [216, 0]
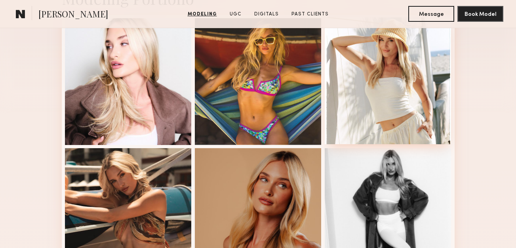
click at [377, 122] on div at bounding box center [388, 80] width 127 height 127
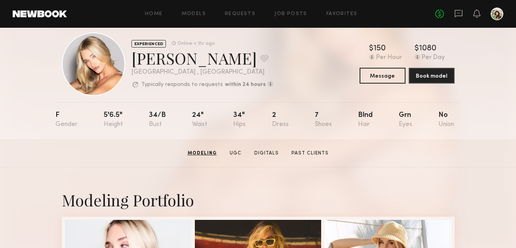
scroll to position [0, 0]
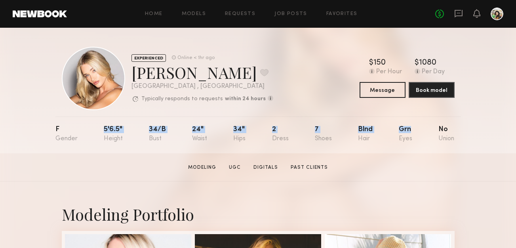
drag, startPoint x: 103, startPoint y: 128, endPoint x: 412, endPoint y: 129, distance: 309.5
click at [412, 129] on nb-model-profile-props "F 5'6.5" 34/b 24" 34" 2 7 Blnd Grn No" at bounding box center [258, 134] width 406 height 37
copy div "5'6.5" 34/b 24" 34" 2 7 Blnd Grn"
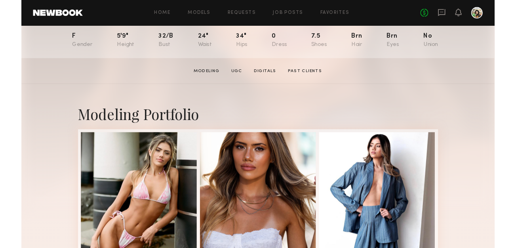
scroll to position [110, 0]
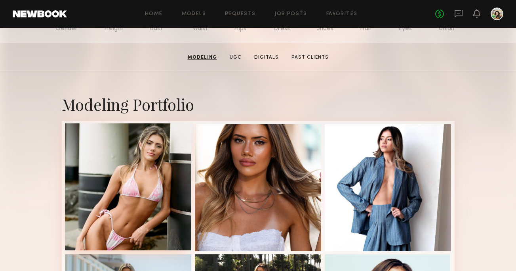
click at [141, 181] on div at bounding box center [128, 186] width 127 height 127
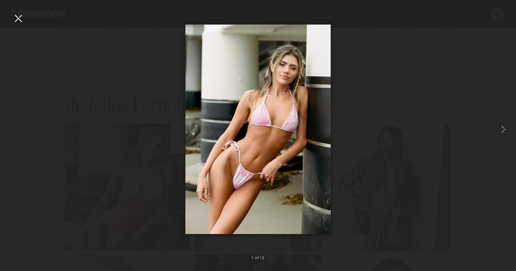
click at [141, 181] on div at bounding box center [128, 186] width 127 height 127
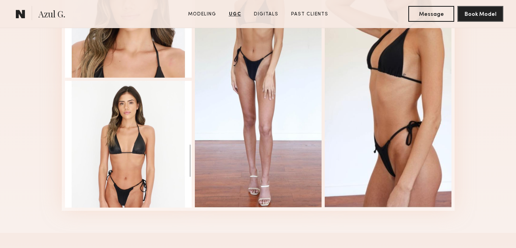
scroll to position [2551, 0]
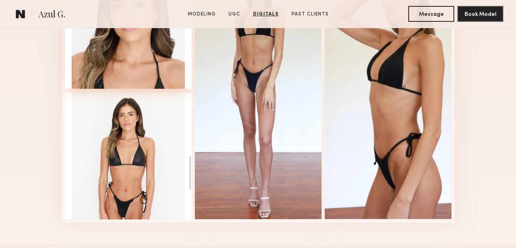
click at [115, 48] on div at bounding box center [128, 25] width 127 height 127
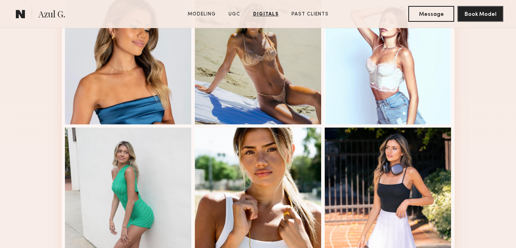
scroll to position [0, 0]
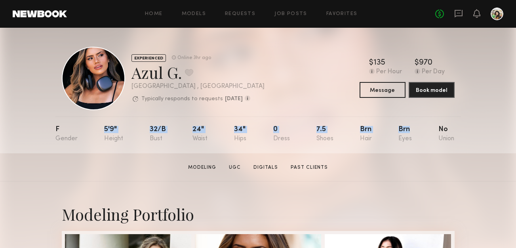
drag, startPoint x: 100, startPoint y: 129, endPoint x: 416, endPoint y: 129, distance: 316.6
click at [416, 129] on nb-model-profile-props "F 5'9" 32/b 24" 34" 0 7.5 Brn Brn No" at bounding box center [258, 134] width 406 height 37
copy div "5'9" 32/b 24" 34" 0 7.5 Brn Brn"
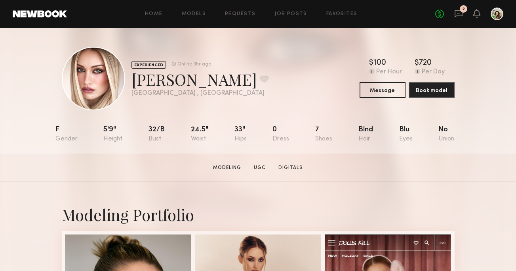
scroll to position [424, 0]
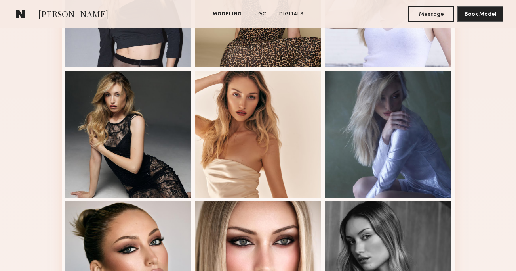
click at [245, 92] on div at bounding box center [258, 134] width 127 height 127
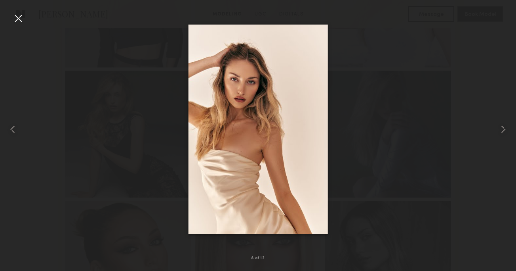
drag, startPoint x: 255, startPoint y: 111, endPoint x: 250, endPoint y: 128, distance: 17.6
click at [158, 174] on div at bounding box center [258, 129] width 516 height 233
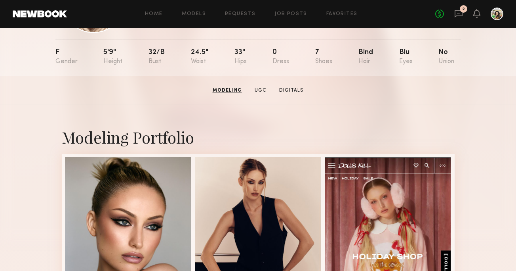
scroll to position [0, 0]
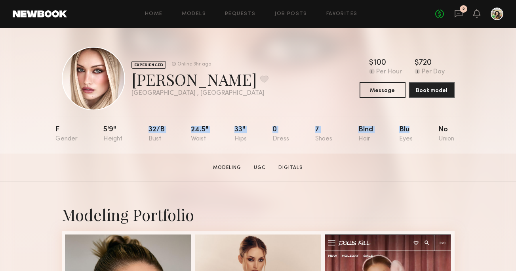
drag, startPoint x: 92, startPoint y: 134, endPoint x: 410, endPoint y: 132, distance: 317.4
click at [410, 132] on nb-model-profile-props "F 5'9" 32/b 24.5" 33" 0 7 Blnd Blu No" at bounding box center [258, 134] width 406 height 37
copy div "32/b 24.5" 33" 0 7 Blnd Blu"
click at [101, 159] on section "[PERSON_NAME] Modeling UGC Digitals Message Book Model" at bounding box center [258, 167] width 516 height 28
drag, startPoint x: 99, startPoint y: 136, endPoint x: 153, endPoint y: 134, distance: 53.5
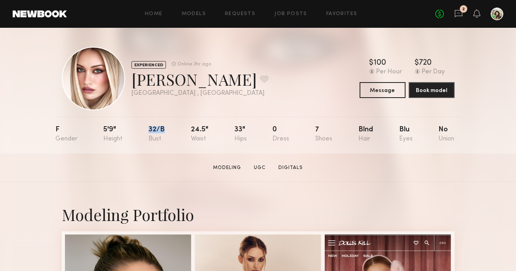
click at [153, 134] on nb-model-profile-props "F 5'9" 32/b 24.5" 33" 0 7 Blnd Blu No" at bounding box center [258, 134] width 406 height 37
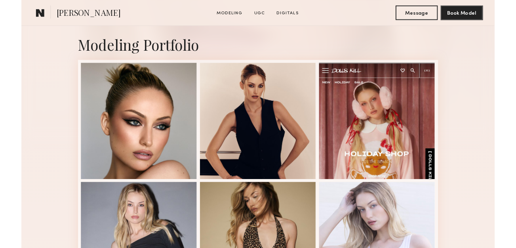
scroll to position [186, 0]
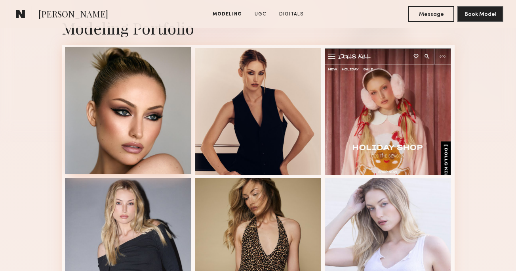
click at [134, 145] on div at bounding box center [128, 110] width 127 height 127
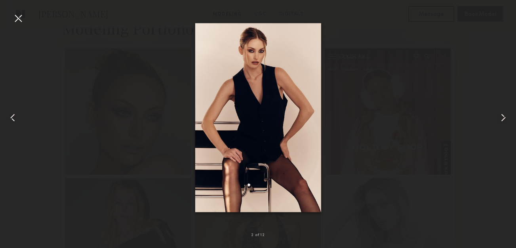
scroll to position [186, 0]
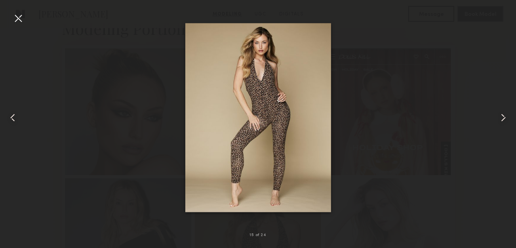
click at [279, 180] on img at bounding box center [258, 117] width 146 height 189
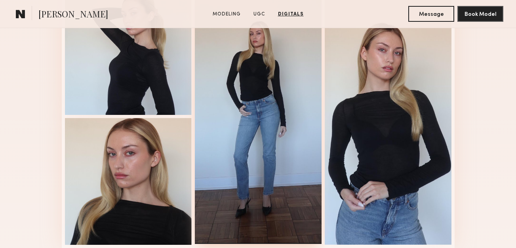
scroll to position [1568, 0]
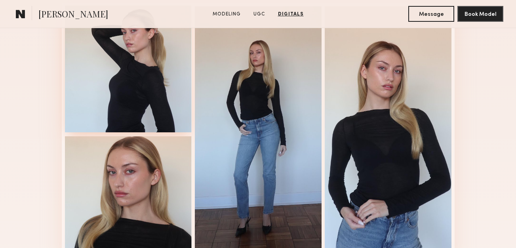
click at [139, 63] on div at bounding box center [128, 69] width 127 height 127
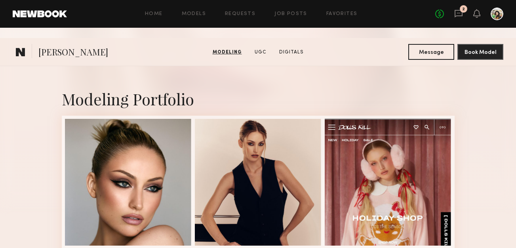
scroll to position [0, 0]
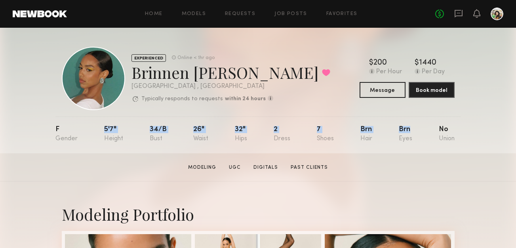
drag, startPoint x: 95, startPoint y: 123, endPoint x: 411, endPoint y: 130, distance: 315.9
click at [411, 130] on nb-model-profile-props "F 5'7" 34/b 26" 32" 2 7 Brn Brn No" at bounding box center [258, 134] width 406 height 37
copy div "5'7" 34/b 26" 32" 2 7 Brn Brn"
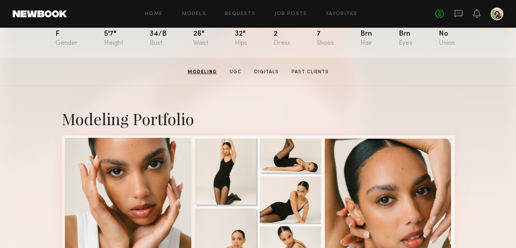
click at [164, 159] on div at bounding box center [128, 201] width 127 height 127
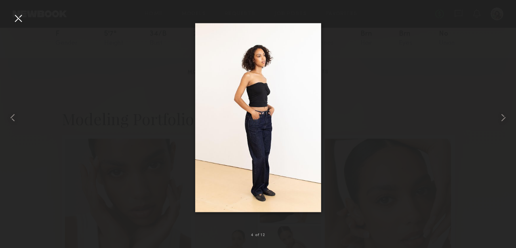
drag, startPoint x: 264, startPoint y: 171, endPoint x: 311, endPoint y: 165, distance: 47.9
click at [375, 124] on div at bounding box center [258, 118] width 516 height 210
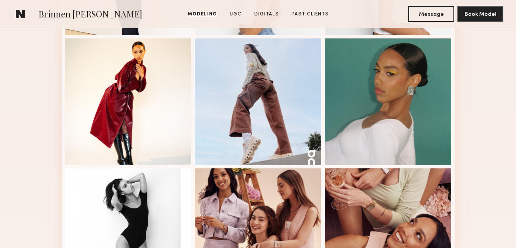
scroll to position [468, 0]
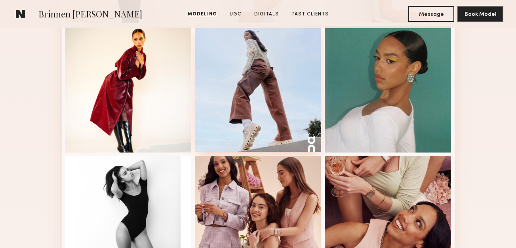
click at [212, 99] on div at bounding box center [258, 88] width 127 height 127
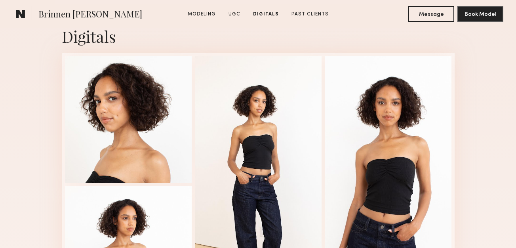
scroll to position [1257, 0]
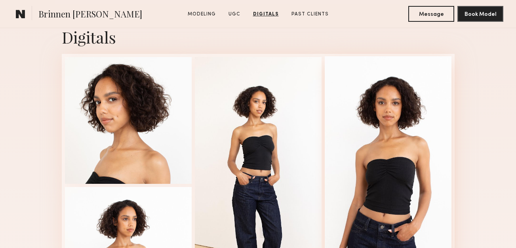
click at [407, 127] on div at bounding box center [388, 184] width 127 height 257
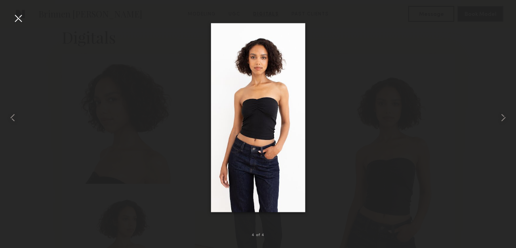
click at [276, 137] on img at bounding box center [258, 117] width 95 height 189
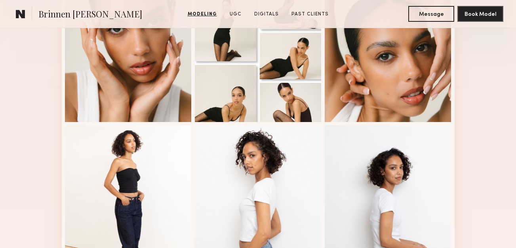
scroll to position [243, 0]
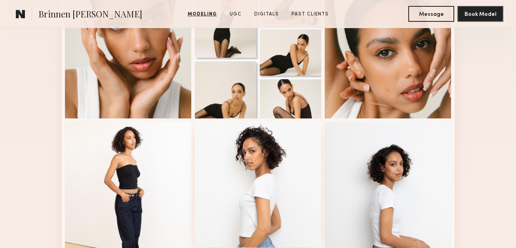
click at [251, 160] on div at bounding box center [258, 184] width 127 height 127
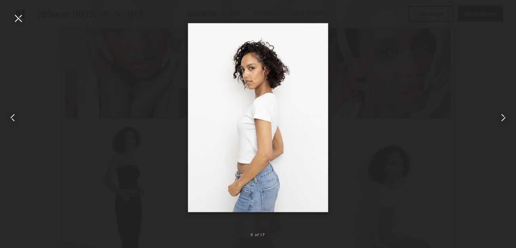
drag, startPoint x: 251, startPoint y: 160, endPoint x: 260, endPoint y: 157, distance: 8.9
click at [338, 138] on div at bounding box center [258, 118] width 516 height 210
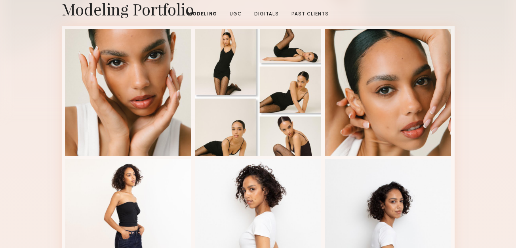
scroll to position [0, 0]
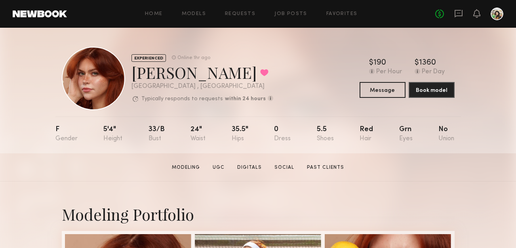
scroll to position [75, 0]
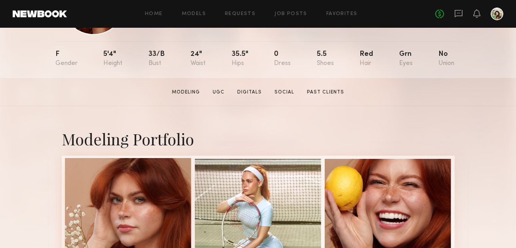
click at [105, 177] on div at bounding box center [128, 221] width 127 height 127
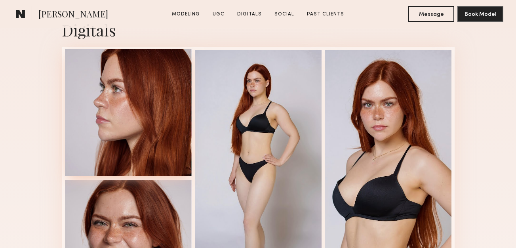
scroll to position [2206, 0]
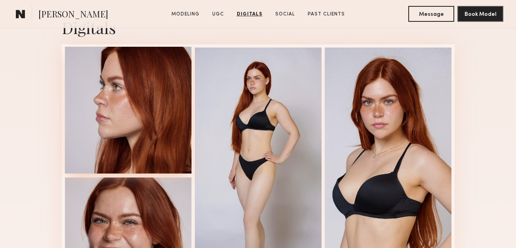
click at [121, 90] on div at bounding box center [128, 110] width 127 height 127
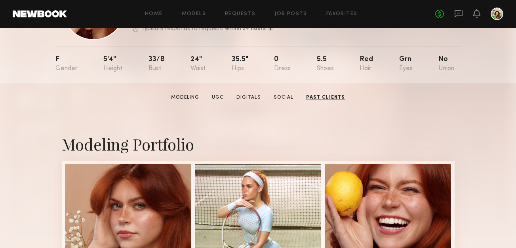
scroll to position [0, 0]
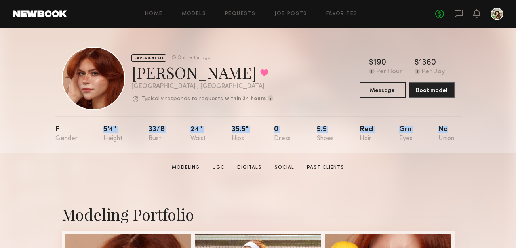
drag, startPoint x: 74, startPoint y: 132, endPoint x: 449, endPoint y: 151, distance: 374.6
click at [449, 151] on nb-model-profile-props "F 5'4" 33/b 24" 35.5" 0 5.5 Red Grn No" at bounding box center [258, 134] width 406 height 37
copy div "5'4" 33/b 24" 35.5" 0 5.5 Red Grn No"
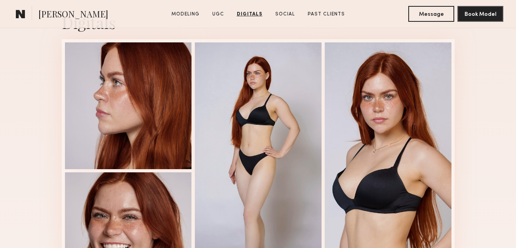
scroll to position [2279, 0]
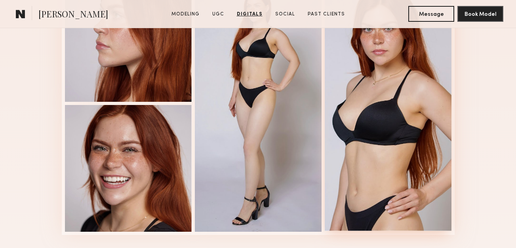
click at [360, 134] on div at bounding box center [388, 102] width 127 height 257
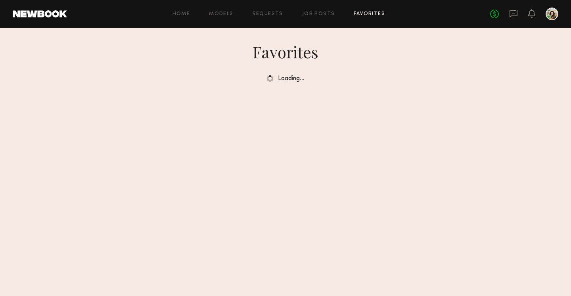
click at [218, 18] on div "Home Models Requests Job Posts Favorites Sign Out No fees up to $5,000" at bounding box center [312, 14] width 491 height 13
click at [220, 16] on div "Home Models Requests Job Posts Favorites Sign Out No fees up to $5,000" at bounding box center [312, 14] width 491 height 13
click at [235, 11] on div "Home Models Requests Job Posts Favorites Sign Out" at bounding box center [278, 13] width 423 height 5
click at [223, 12] on link "Models" at bounding box center [221, 13] width 24 height 5
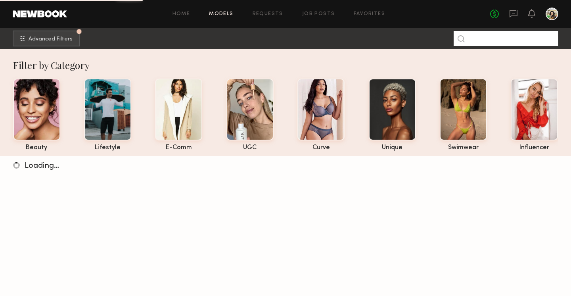
click at [489, 38] on input at bounding box center [505, 38] width 105 height 15
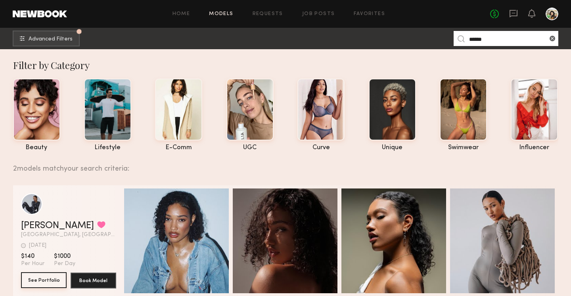
type input "******"
click at [41, 280] on button "See Portfolio" at bounding box center [44, 280] width 46 height 16
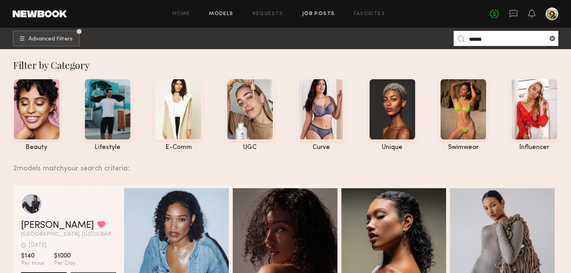
click at [320, 15] on link "Job Posts" at bounding box center [318, 13] width 33 height 5
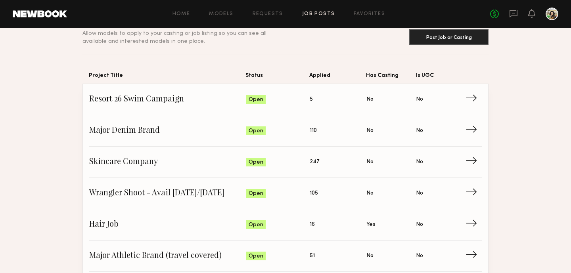
scroll to position [37, 0]
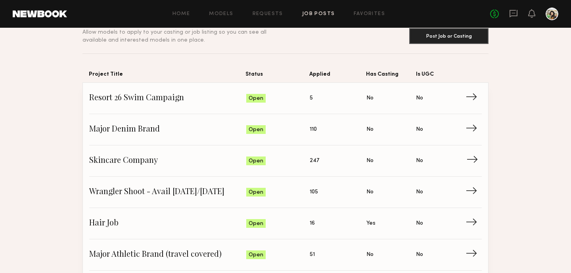
click at [317, 164] on span "247" at bounding box center [314, 161] width 10 height 9
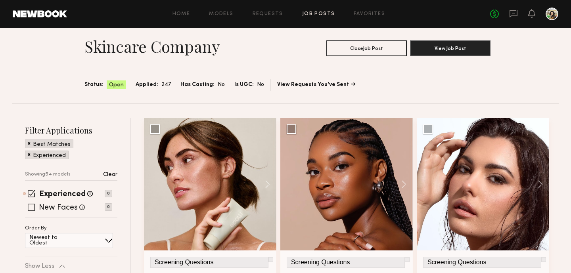
scroll to position [31, 0]
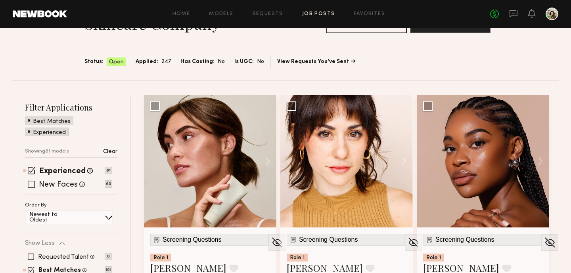
click at [53, 185] on label "New Faces" at bounding box center [58, 185] width 39 height 8
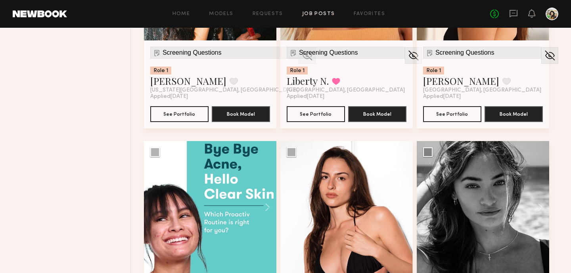
scroll to position [916, 0]
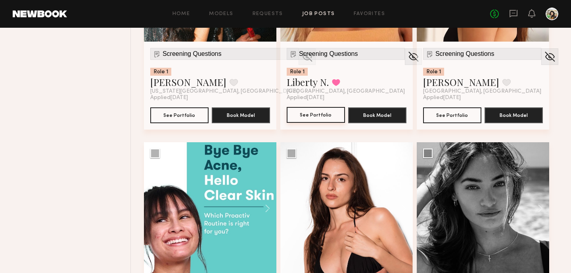
click at [317, 115] on button "See Portfolio" at bounding box center [315, 115] width 58 height 16
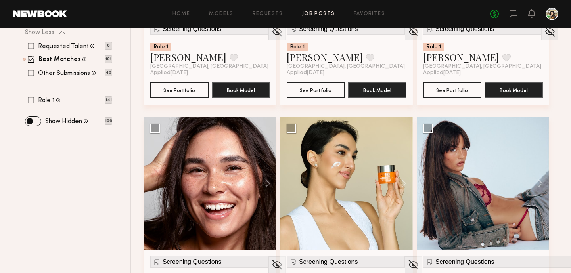
scroll to position [0, 0]
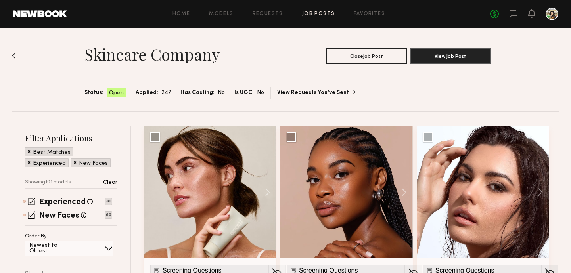
click at [307, 16] on div "Home Models Requests Job Posts Favorites Sign Out No fees up to $5,000" at bounding box center [312, 14] width 491 height 13
click at [264, 72] on section "Skincare Company Close Job Post View Job Post Status: Open Applied: 247 Has Cas…" at bounding box center [287, 70] width 406 height 57
click at [321, 10] on div "Home Models Requests Job Posts Favorites Sign Out No fees up to $5,000" at bounding box center [312, 14] width 491 height 13
click at [321, 17] on div "Home Models Requests Job Posts Favorites Sign Out No fees up to $5,000" at bounding box center [312, 14] width 491 height 13
click at [321, 15] on link "Job Posts" at bounding box center [318, 13] width 33 height 5
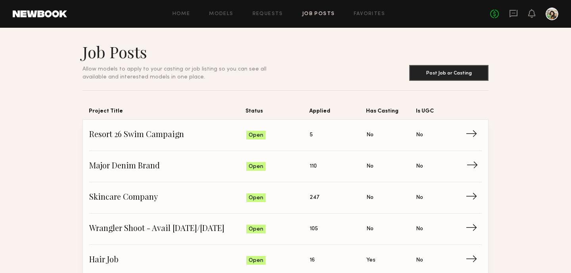
click at [150, 167] on span "Major Denim Brand" at bounding box center [167, 166] width 157 height 12
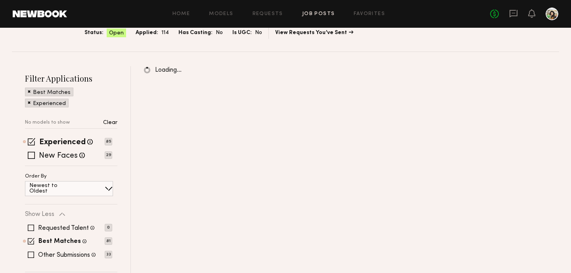
scroll to position [56, 0]
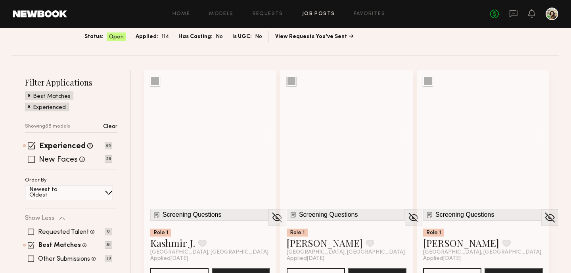
click at [71, 157] on label "New Faces" at bounding box center [58, 160] width 39 height 8
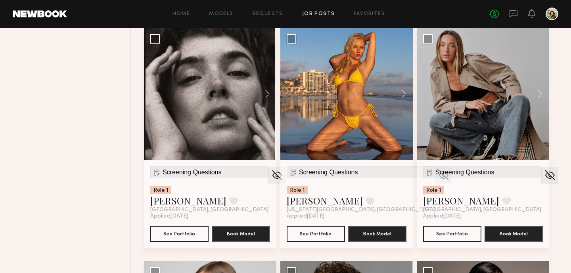
scroll to position [1717, 0]
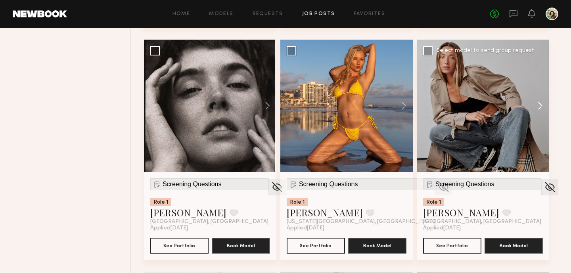
click at [545, 102] on button at bounding box center [535, 106] width 25 height 132
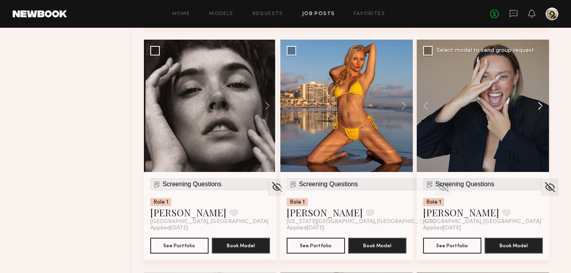
click at [545, 102] on button at bounding box center [535, 106] width 25 height 132
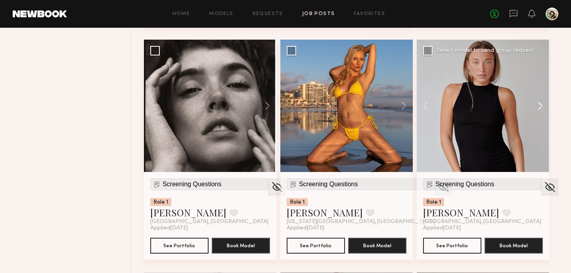
click at [545, 102] on button at bounding box center [535, 106] width 25 height 132
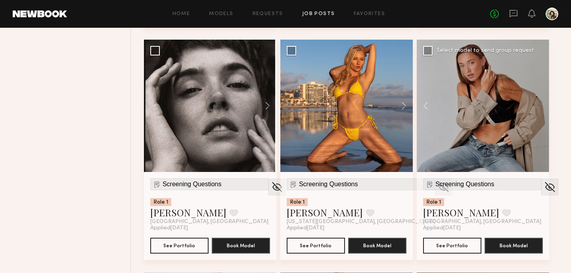
click at [545, 102] on div at bounding box center [482, 106] width 132 height 132
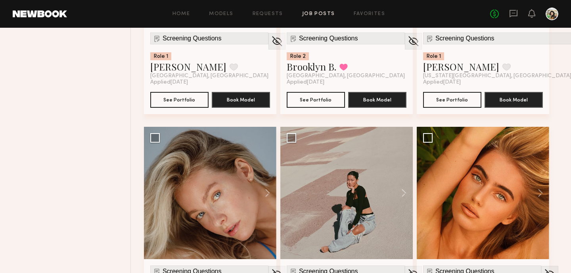
scroll to position [6144, 0]
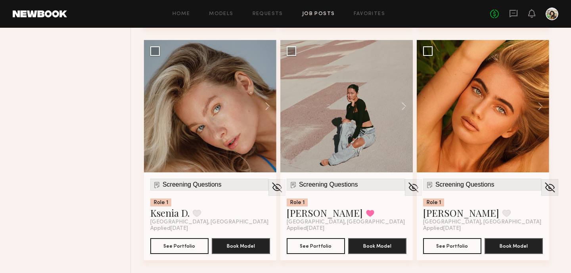
click at [545, 102] on button at bounding box center [535, 106] width 25 height 132
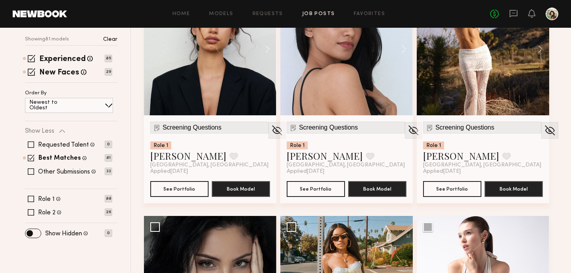
scroll to position [144, 0]
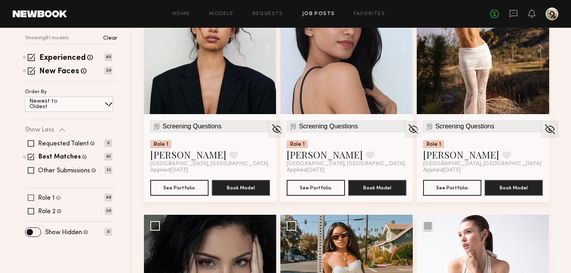
click at [35, 199] on div "Role 1 All genders, 25–32, All ethnicities 88" at bounding box center [68, 198] width 87 height 6
click at [32, 198] on span at bounding box center [31, 198] width 6 height 6
click at [29, 171] on span at bounding box center [31, 170] width 6 height 6
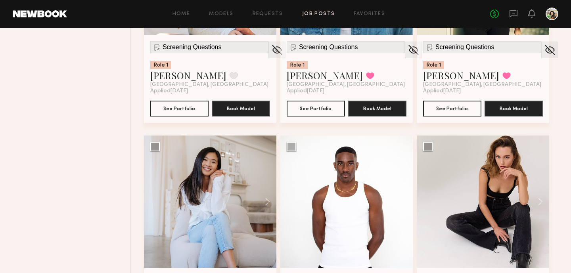
scroll to position [1219, 0]
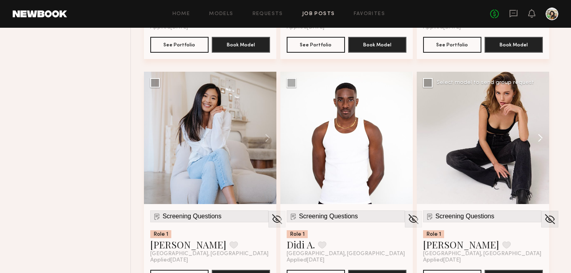
click at [536, 139] on button at bounding box center [535, 138] width 25 height 132
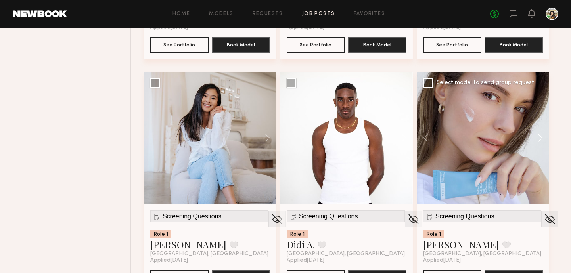
click at [536, 139] on button at bounding box center [535, 138] width 25 height 132
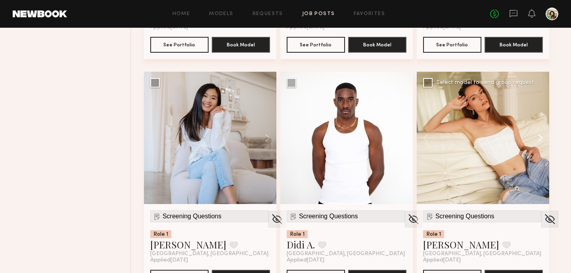
click at [535, 139] on button at bounding box center [535, 138] width 25 height 132
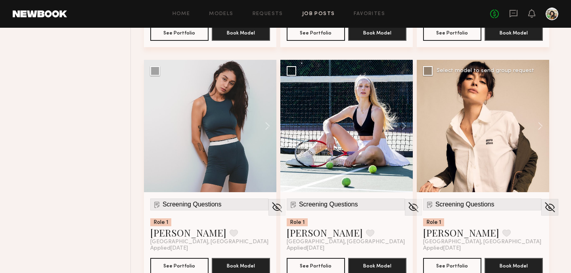
scroll to position [4493, 0]
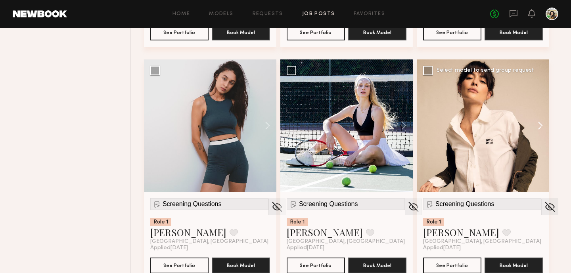
click at [543, 128] on button at bounding box center [535, 125] width 25 height 132
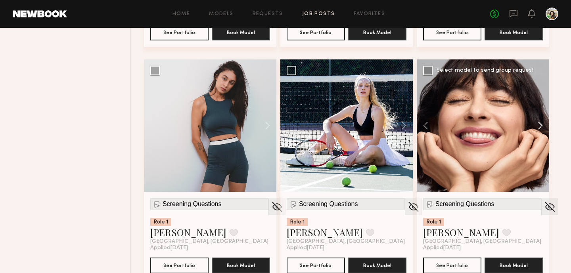
click at [543, 128] on button at bounding box center [535, 125] width 25 height 132
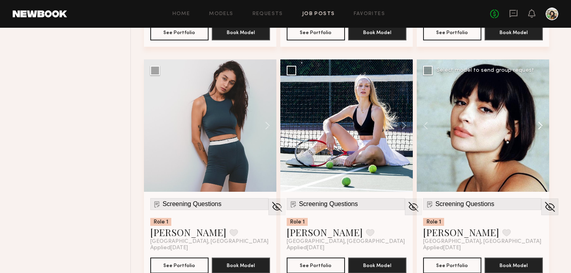
click at [543, 128] on button at bounding box center [535, 125] width 25 height 132
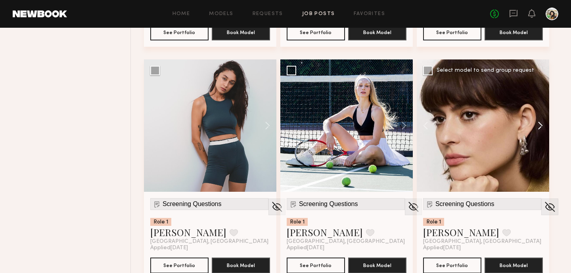
click at [543, 128] on button at bounding box center [535, 125] width 25 height 132
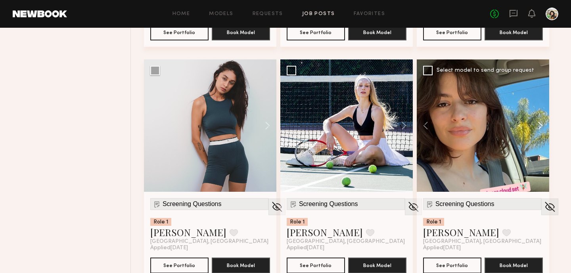
click at [543, 128] on button at bounding box center [535, 125] width 25 height 132
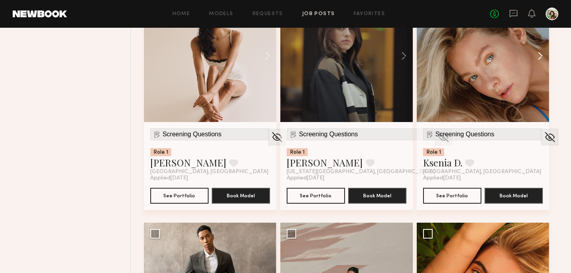
scroll to position [6428, 0]
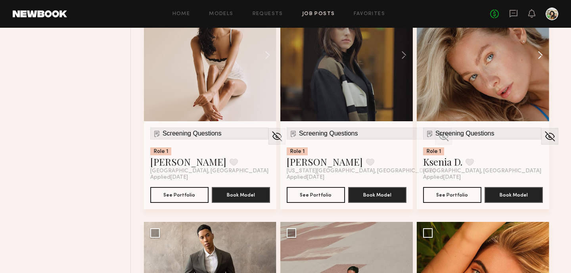
click at [542, 57] on button at bounding box center [535, 55] width 25 height 132
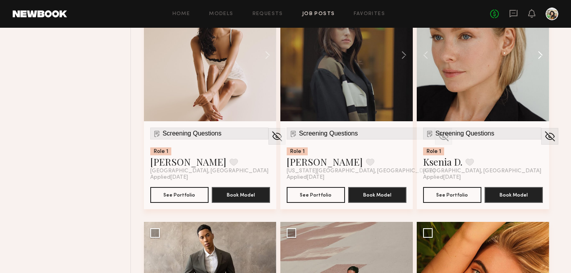
click at [542, 57] on button at bounding box center [535, 55] width 25 height 132
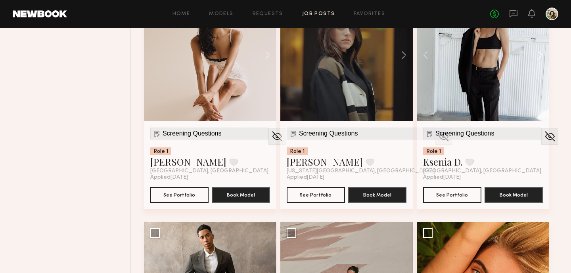
click at [542, 57] on button at bounding box center [535, 55] width 25 height 132
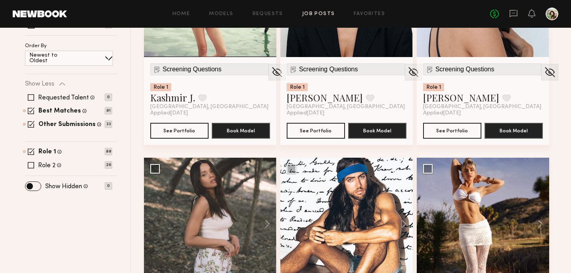
scroll to position [214, 0]
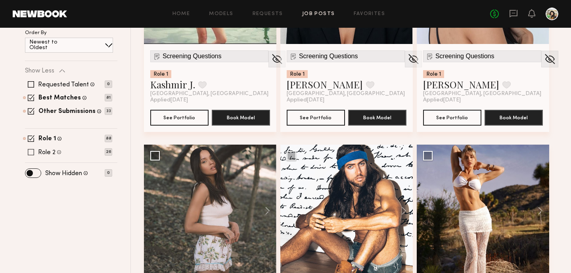
click at [41, 152] on label "Role 2" at bounding box center [46, 152] width 17 height 6
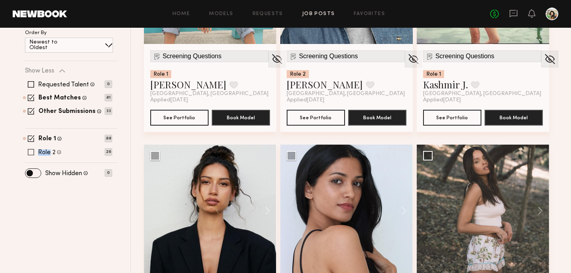
click at [49, 152] on label "Role 2" at bounding box center [46, 152] width 17 height 6
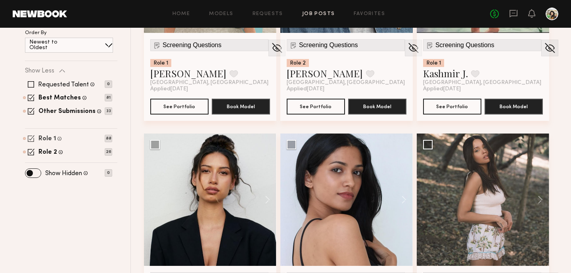
click at [48, 140] on label "Role 1" at bounding box center [46, 139] width 17 height 6
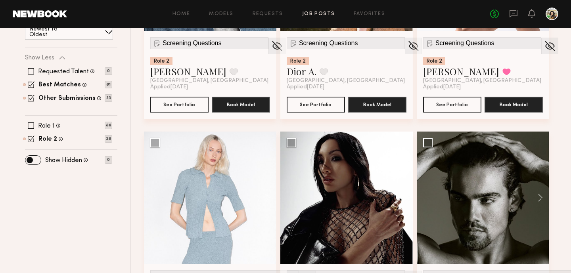
scroll to position [504, 0]
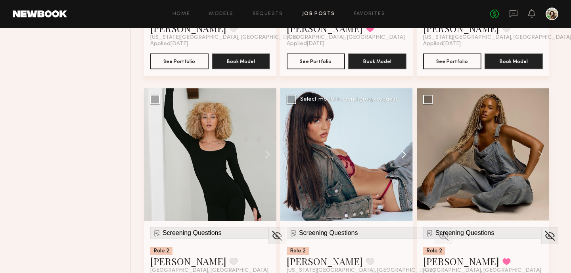
click at [399, 152] on button at bounding box center [399, 154] width 25 height 132
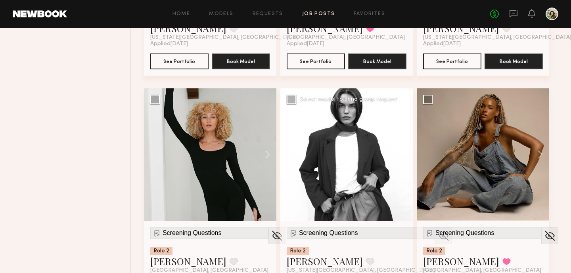
click at [399, 152] on button at bounding box center [399, 154] width 25 height 132
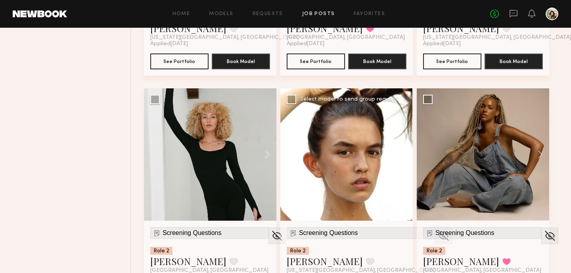
click at [399, 152] on button at bounding box center [399, 154] width 25 height 132
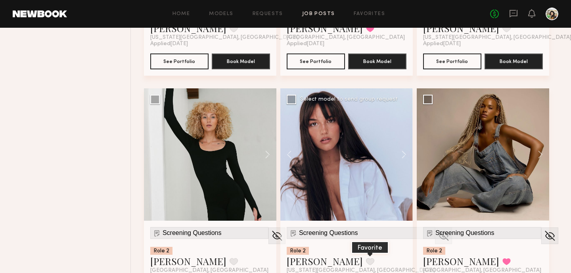
click at [366, 260] on button at bounding box center [370, 261] width 8 height 7
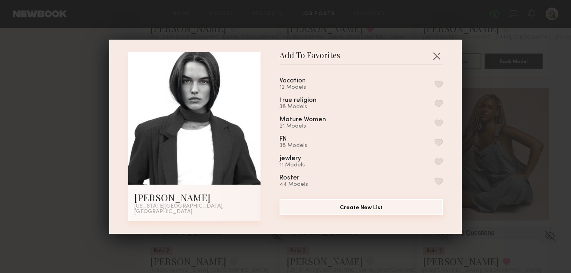
click at [369, 214] on button "Create New List" at bounding box center [360, 207] width 163 height 16
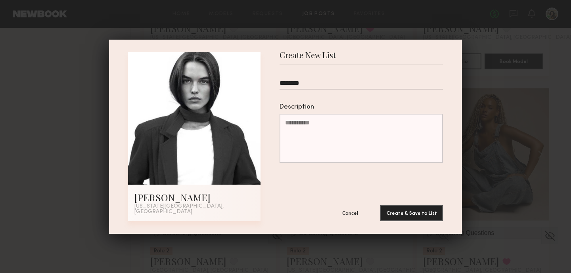
type input "********"
click at [380, 205] on button "Create & Save to List" at bounding box center [411, 213] width 63 height 16
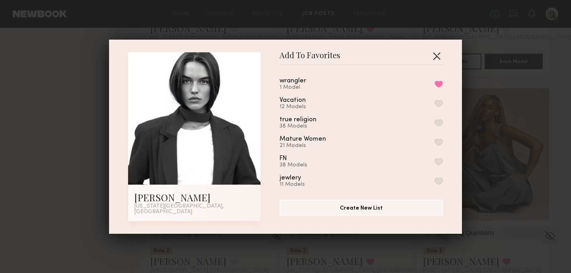
click at [440, 58] on button "button" at bounding box center [436, 56] width 13 height 13
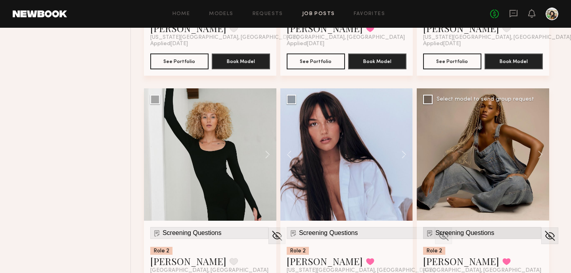
click at [448, 231] on span "Screening Questions" at bounding box center [464, 232] width 59 height 7
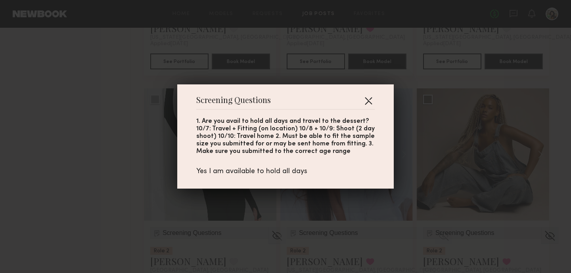
click at [371, 98] on button "button" at bounding box center [368, 100] width 13 height 13
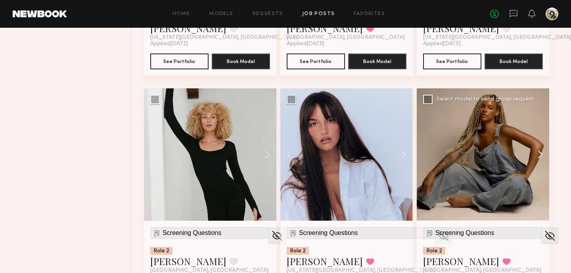
click at [538, 150] on button at bounding box center [535, 154] width 25 height 132
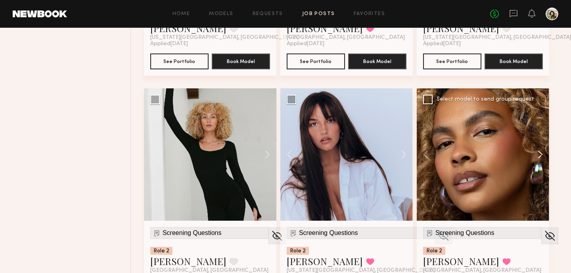
click at [538, 150] on button at bounding box center [535, 154] width 25 height 132
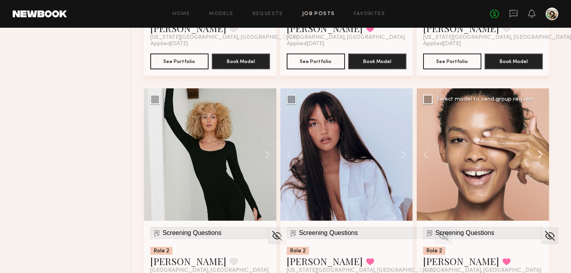
click at [538, 150] on button at bounding box center [535, 154] width 25 height 132
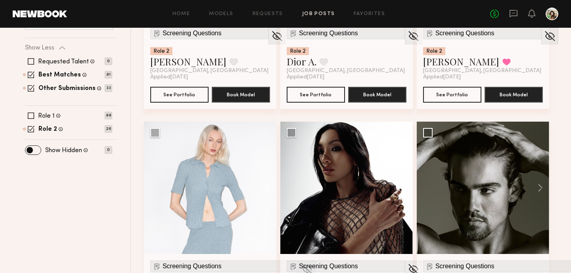
scroll to position [344, 0]
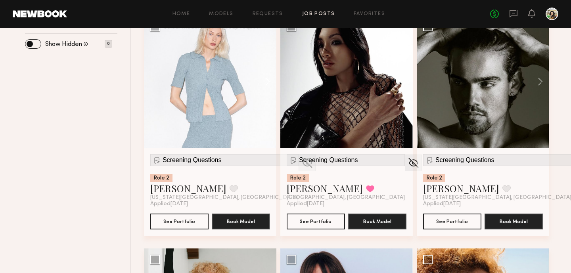
click at [259, 84] on button at bounding box center [263, 81] width 25 height 132
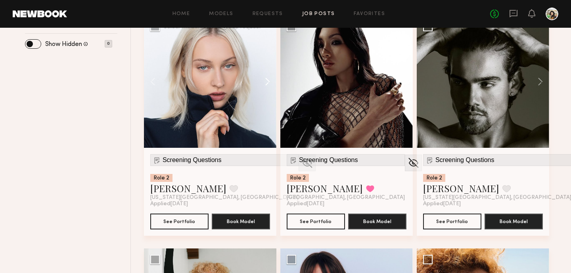
click at [259, 84] on button at bounding box center [263, 81] width 25 height 132
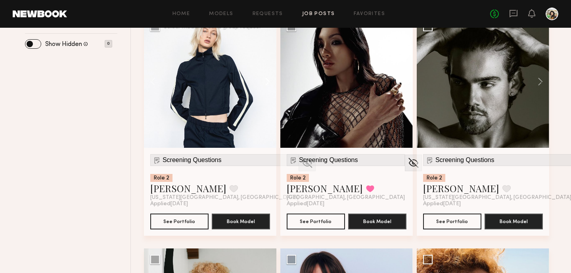
click at [259, 84] on button at bounding box center [263, 81] width 25 height 132
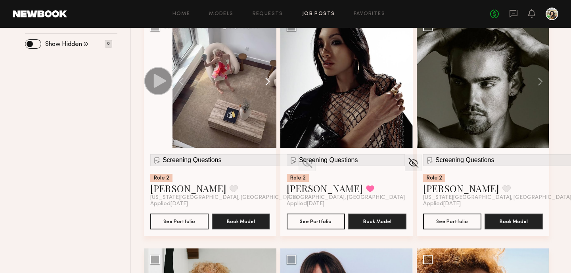
click at [259, 84] on button at bounding box center [263, 81] width 25 height 132
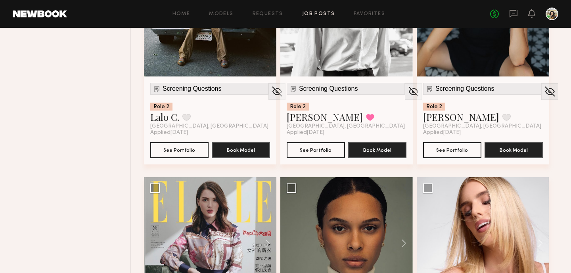
scroll to position [1950, 0]
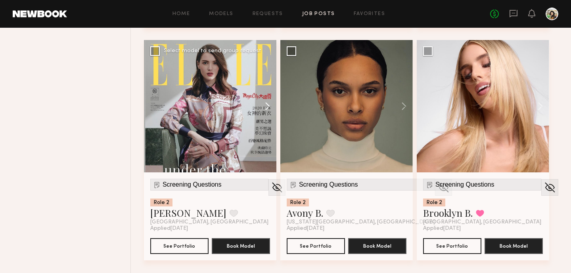
click at [261, 110] on button at bounding box center [263, 106] width 25 height 132
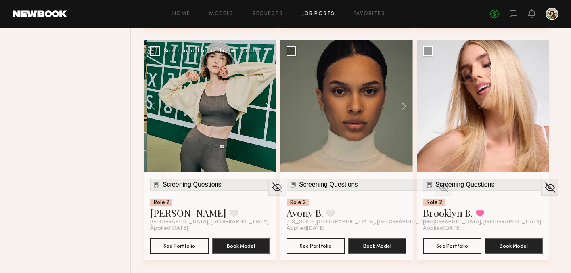
click at [261, 110] on button at bounding box center [263, 106] width 25 height 132
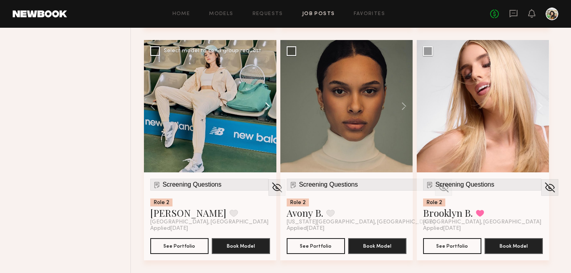
click at [261, 110] on button at bounding box center [263, 106] width 25 height 132
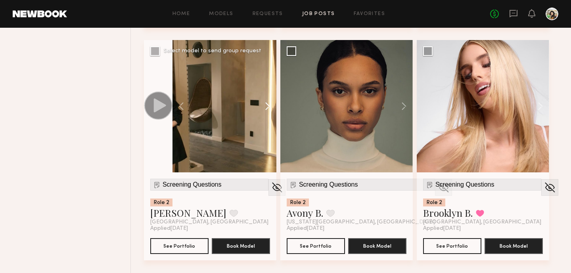
click at [261, 110] on button at bounding box center [263, 106] width 25 height 132
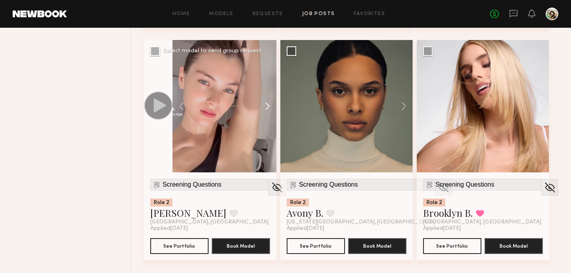
click at [261, 110] on button at bounding box center [263, 106] width 25 height 132
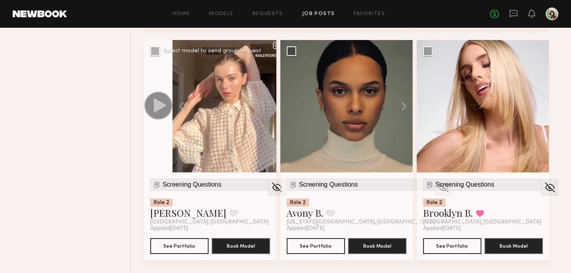
click at [261, 110] on div at bounding box center [224, 106] width 104 height 132
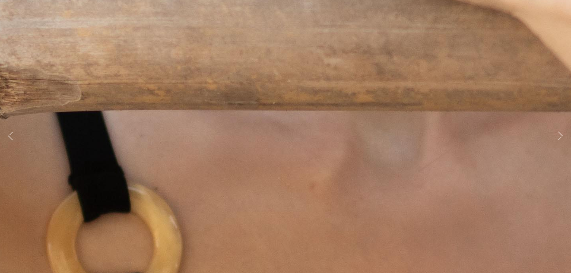
click at [261, 110] on div "8 of 8" at bounding box center [285, 136] width 571 height 273
click at [261, 110] on img at bounding box center [285, 132] width 1366 height 2048
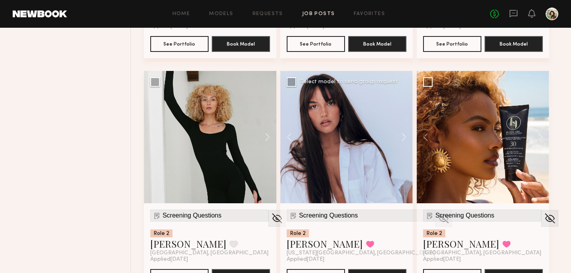
scroll to position [555, 0]
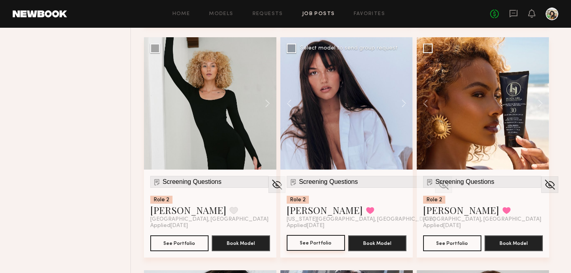
click at [308, 241] on button "See Portfolio" at bounding box center [315, 243] width 58 height 16
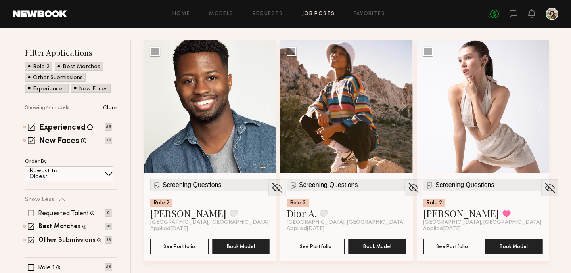
scroll to position [139, 0]
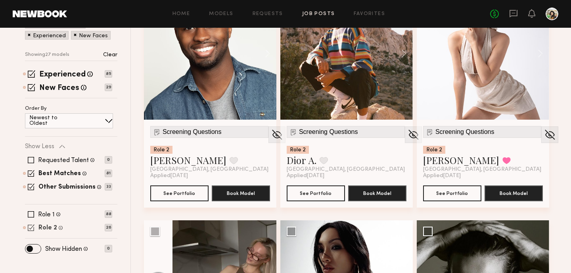
click at [42, 229] on label "Role 2" at bounding box center [47, 228] width 19 height 6
click at [40, 212] on label "Role 1" at bounding box center [46, 215] width 17 height 6
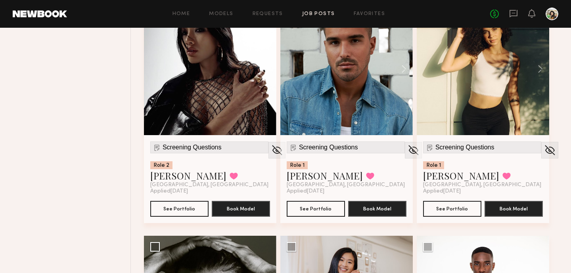
scroll to position [1753, 0]
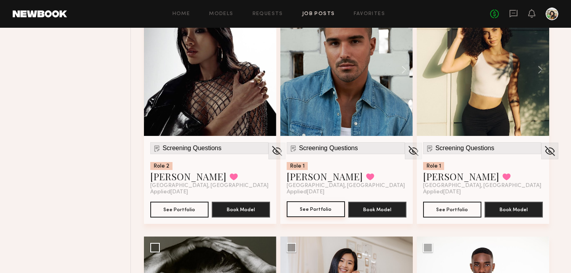
click at [315, 206] on button "See Portfolio" at bounding box center [315, 209] width 58 height 16
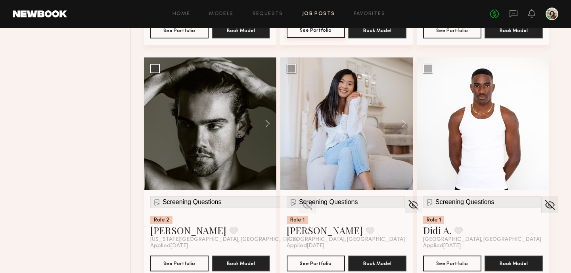
scroll to position [2080, 0]
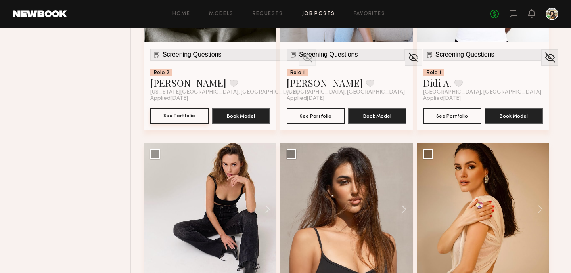
click at [189, 116] on button "See Portfolio" at bounding box center [179, 116] width 58 height 16
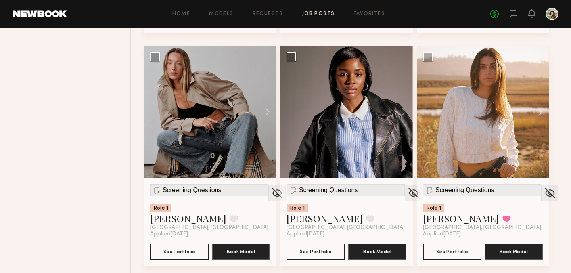
scroll to position [2421, 0]
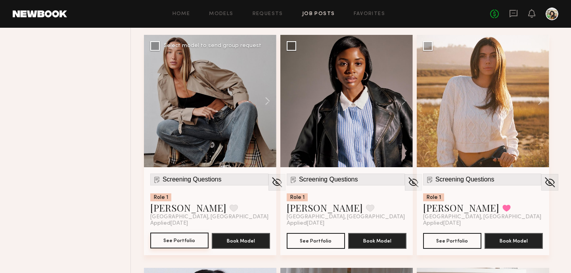
click at [178, 237] on button "See Portfolio" at bounding box center [179, 241] width 58 height 16
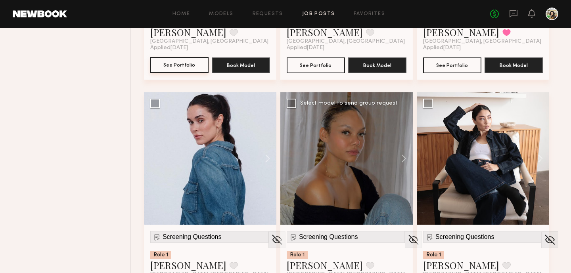
scroll to position [2547, 0]
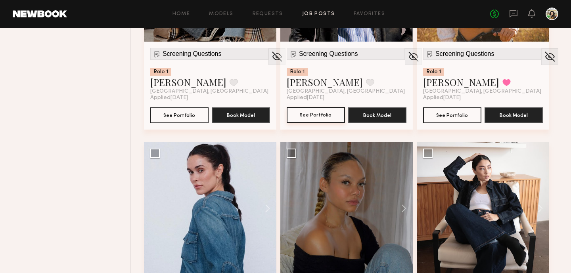
click at [321, 110] on button "See Portfolio" at bounding box center [315, 115] width 58 height 16
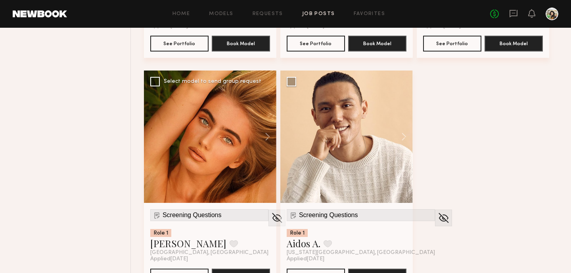
scroll to position [7049, 0]
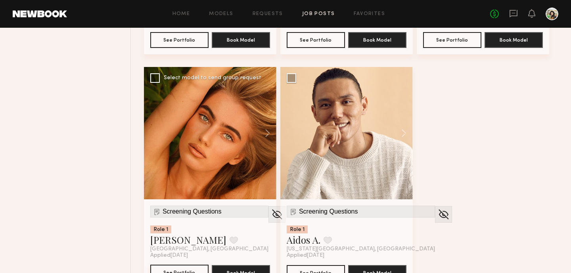
click at [173, 269] on button "See Portfolio" at bounding box center [179, 273] width 58 height 16
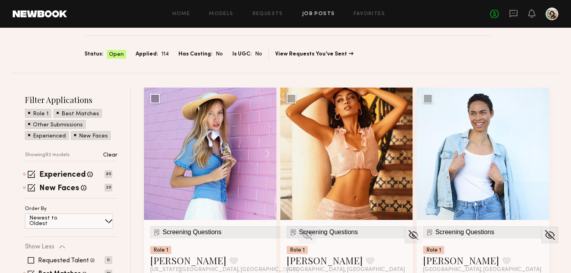
scroll to position [0, 0]
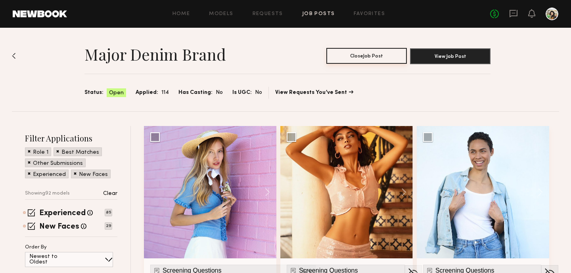
click at [352, 57] on button "Close Job Post" at bounding box center [366, 56] width 80 height 16
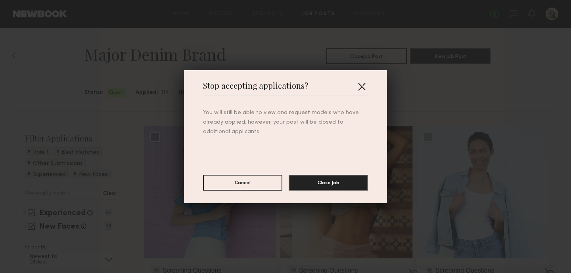
click at [366, 85] on button "button" at bounding box center [361, 86] width 13 height 13
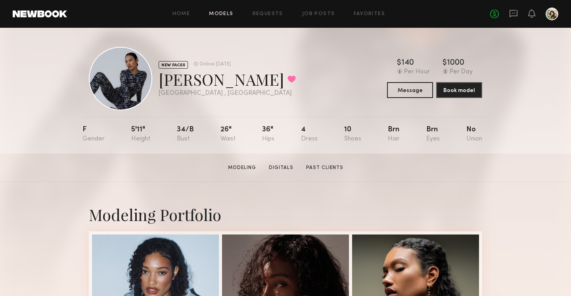
click at [218, 14] on link "Models" at bounding box center [221, 13] width 24 height 5
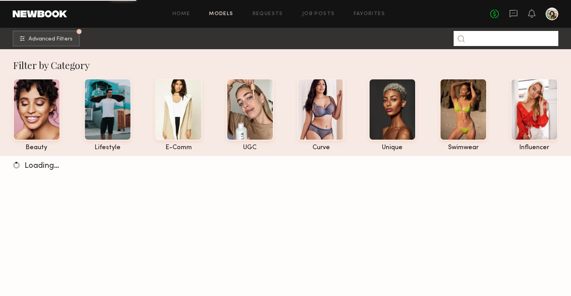
click at [485, 40] on input at bounding box center [505, 38] width 105 height 15
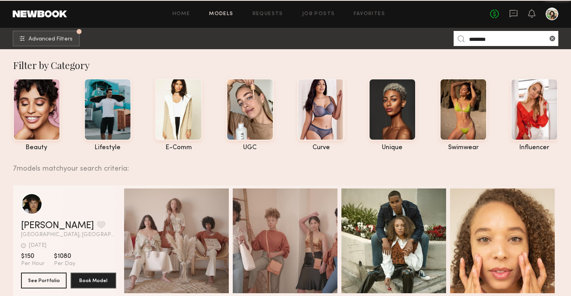
type input "********"
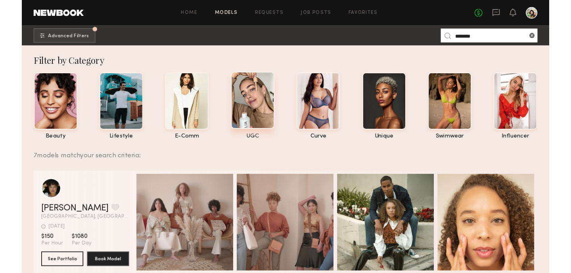
scroll to position [254, 0]
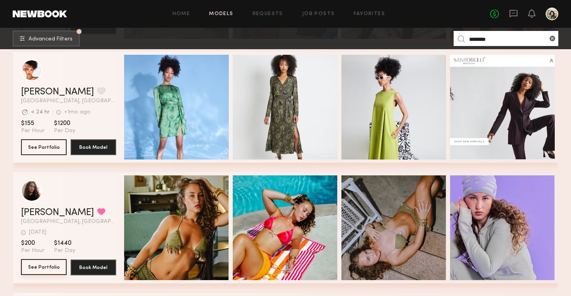
click at [39, 267] on button "See Portfolio" at bounding box center [44, 267] width 46 height 16
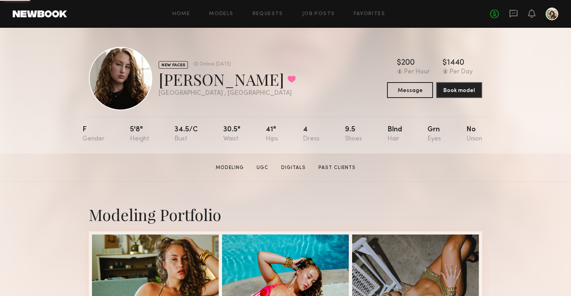
scroll to position [31, 0]
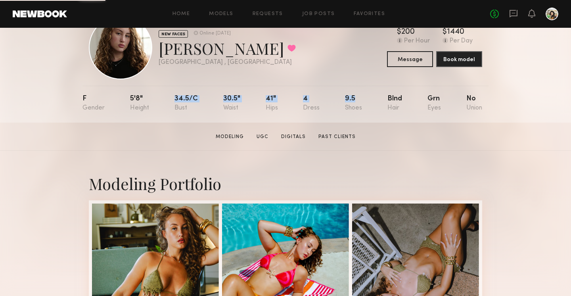
click at [367, 103] on nb-model-profile-props "F 5'8" 34.5/c 30.5" 41" 4 9.5 Blnd Grn No" at bounding box center [285, 104] width 406 height 37
drag, startPoint x: 119, startPoint y: 99, endPoint x: 441, endPoint y: 99, distance: 322.5
click at [441, 99] on nb-model-profile-props "F 5'8" 34.5/c 30.5" 41" 4 9.5 Blnd Grn No" at bounding box center [285, 104] width 406 height 37
copy div "5'8" 34.5/c 30.5" 41" 4 9.5 Blnd Grn"
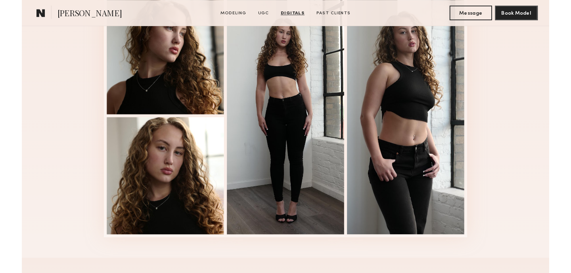
scroll to position [1079, 0]
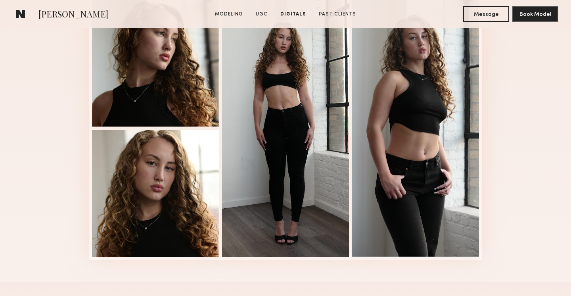
click at [396, 117] on div at bounding box center [415, 128] width 127 height 257
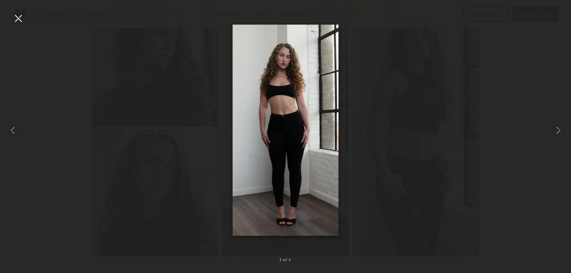
click at [320, 130] on img at bounding box center [286, 131] width 106 height 212
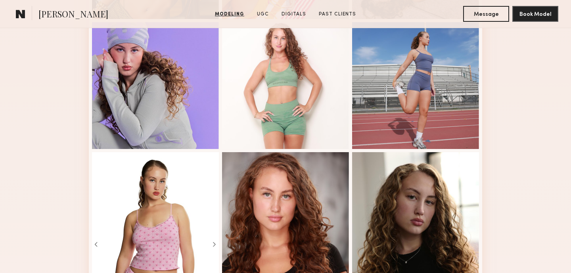
scroll to position [342, 0]
click at [305, 82] on div at bounding box center [285, 85] width 127 height 127
click at [135, 89] on div at bounding box center [155, 85] width 127 height 127
drag, startPoint x: 309, startPoint y: 222, endPoint x: 309, endPoint y: 226, distance: 4.4
click at [282, 225] on div at bounding box center [285, 215] width 127 height 127
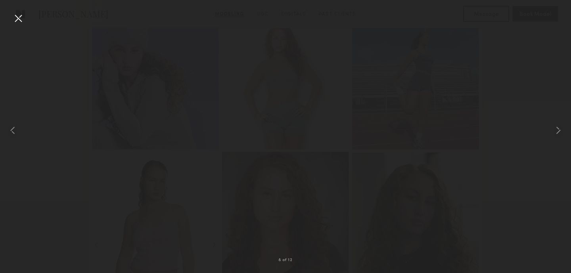
click at [282, 225] on div at bounding box center [285, 215] width 127 height 127
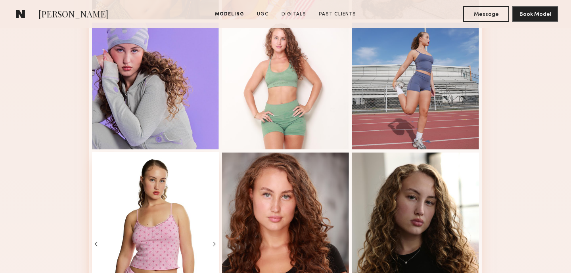
click at [178, 166] on div at bounding box center [155, 215] width 127 height 127
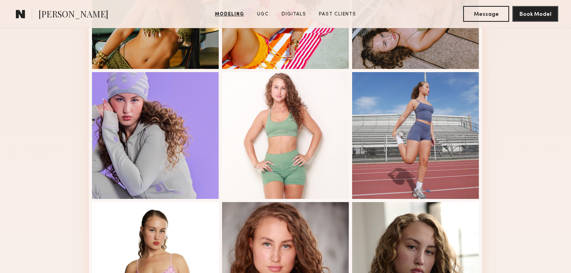
scroll to position [164, 0]
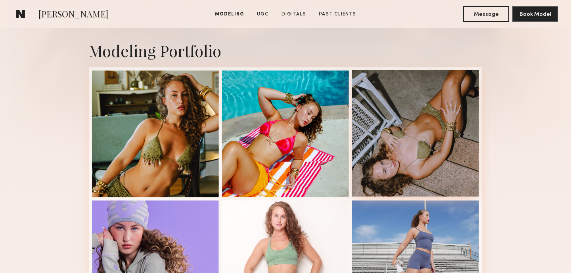
click at [402, 119] on div at bounding box center [415, 133] width 127 height 127
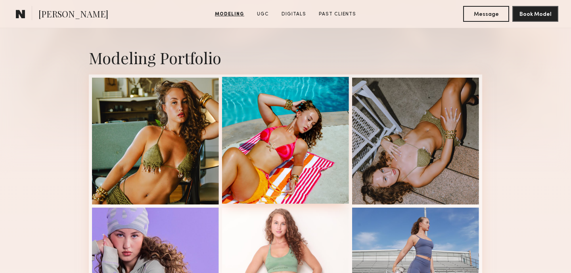
scroll to position [157, 0]
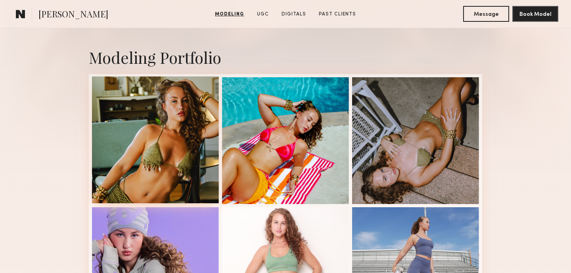
drag, startPoint x: 285, startPoint y: 124, endPoint x: 187, endPoint y: 165, distance: 105.8
click at [250, 165] on div at bounding box center [285, 140] width 127 height 127
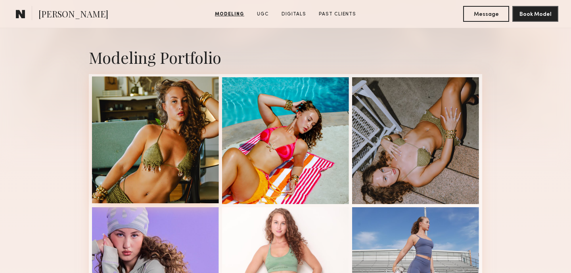
click at [188, 134] on div at bounding box center [155, 139] width 127 height 127
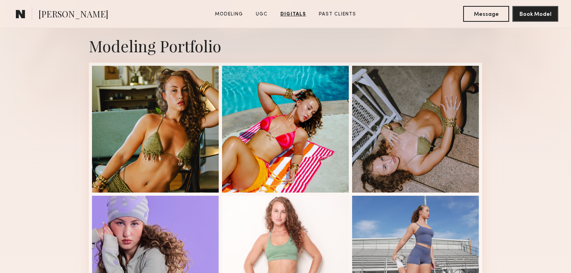
scroll to position [0, 0]
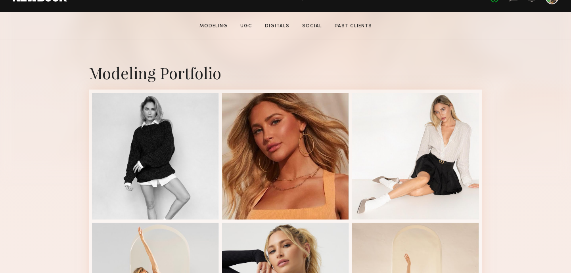
scroll to position [142, 0]
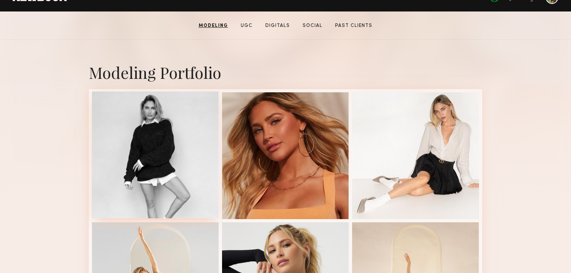
click at [205, 114] on div at bounding box center [155, 155] width 127 height 127
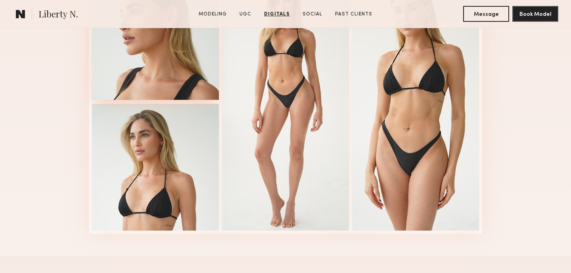
scroll to position [2404, 0]
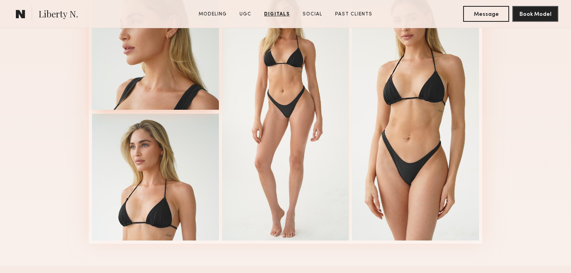
click at [147, 102] on div at bounding box center [155, 46] width 127 height 127
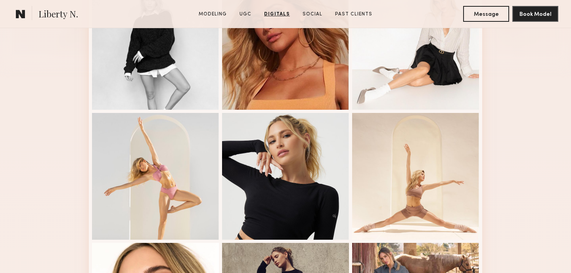
scroll to position [0, 0]
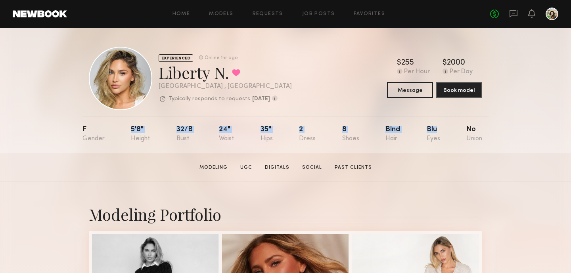
drag, startPoint x: 129, startPoint y: 128, endPoint x: 439, endPoint y: 134, distance: 309.5
click at [439, 134] on nb-model-profile-props "F 5'8" 32/b 24" 35" 2 8 Blnd Blu No" at bounding box center [285, 134] width 406 height 37
copy div "5'8" 32/b 24" 35" 2 8 Blnd Blu"
click at [381, 126] on div "F 5'8" 32/b 24" 35" 2 8 Blnd Blu No" at bounding box center [281, 134] width 399 height 37
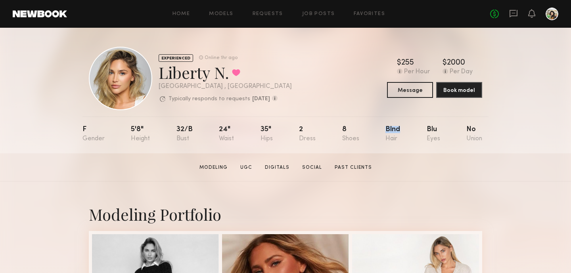
click at [381, 126] on div "F 5'8" 32/b 24" 35" 2 8 Blnd Blu No" at bounding box center [281, 134] width 399 height 37
drag, startPoint x: 450, startPoint y: 128, endPoint x: 128, endPoint y: 129, distance: 322.1
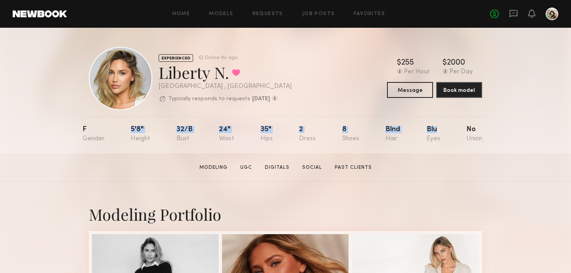
click at [128, 129] on nb-model-profile-props "F 5'8" 32/b 24" 35" 2 8 Blnd Blu No" at bounding box center [285, 134] width 406 height 37
copy div "5'8" 32/b 24" 35" 2 8 Blnd Blu"
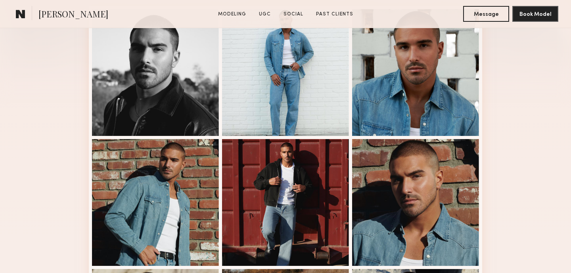
scroll to position [226, 0]
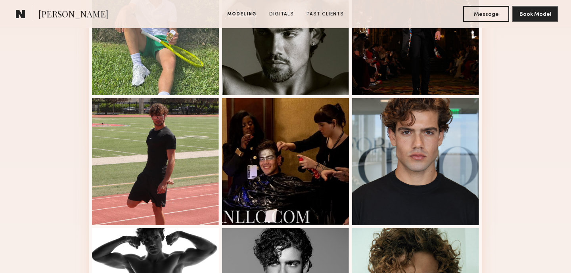
scroll to position [133, 0]
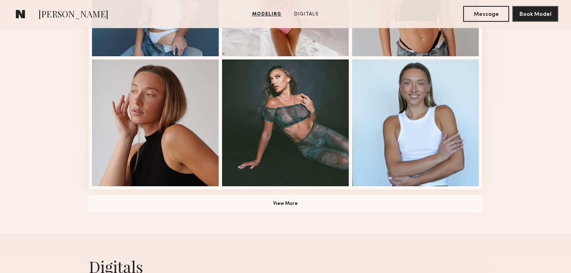
scroll to position [565, 0]
click at [293, 204] on button "View More" at bounding box center [285, 203] width 393 height 16
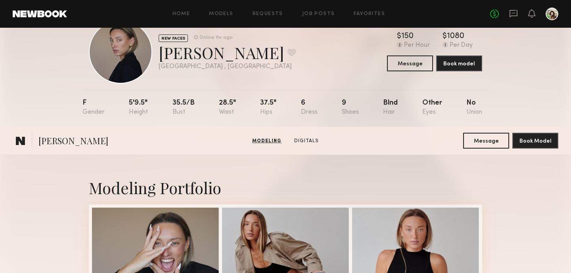
scroll to position [0, 0]
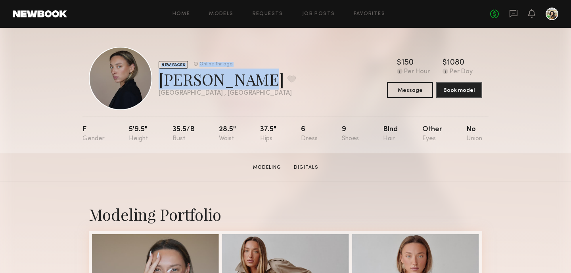
drag, startPoint x: 216, startPoint y: 82, endPoint x: 153, endPoint y: 86, distance: 63.1
click at [153, 86] on div "NEW FACES Online 1hr ago [PERSON_NAME] Favorite [GEOGRAPHIC_DATA] , [GEOGRAPHIC…" at bounding box center [192, 78] width 207 height 63
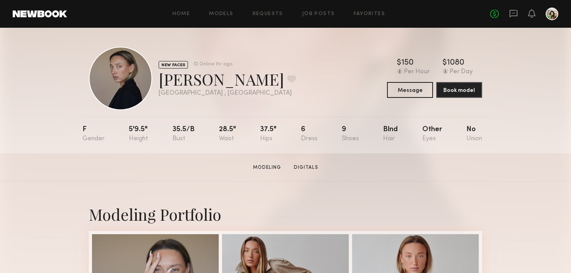
click at [192, 92] on div "[GEOGRAPHIC_DATA] , [GEOGRAPHIC_DATA]" at bounding box center [226, 93] width 137 height 7
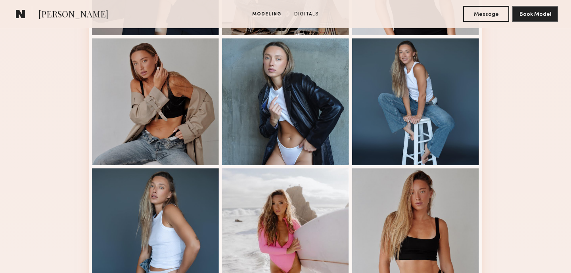
scroll to position [330, 0]
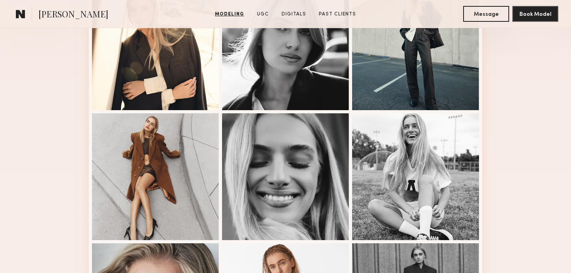
scroll to position [190, 0]
